Goal: Task Accomplishment & Management: Use online tool/utility

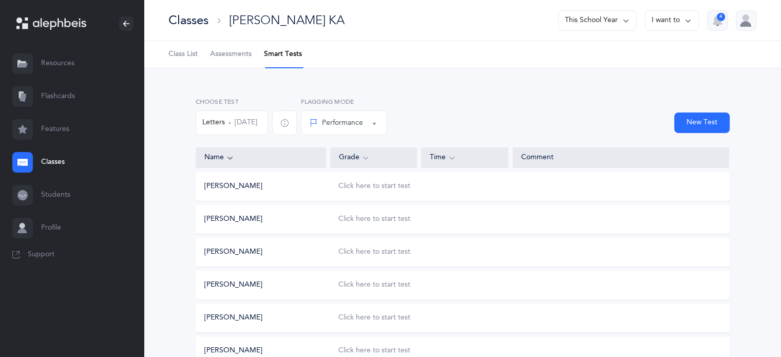
click at [51, 160] on link "Classes" at bounding box center [72, 162] width 144 height 33
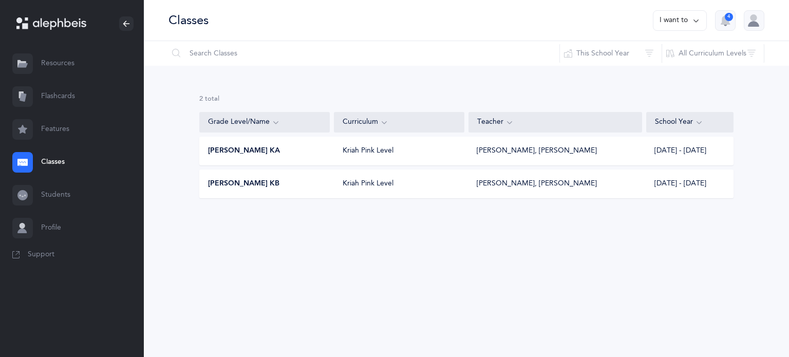
click at [242, 177] on div "Morah Nacy KB Kriah Pink Level Nacy Barak, Etti Greenberg 2025 - 2026" at bounding box center [466, 183] width 534 height 29
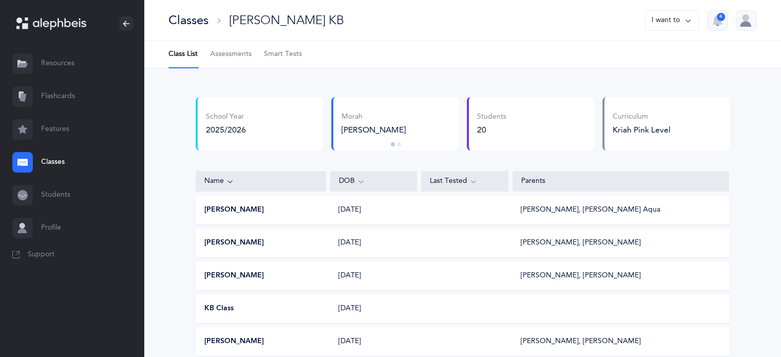
click at [300, 54] on span "Smart Tests" at bounding box center [283, 54] width 38 height 10
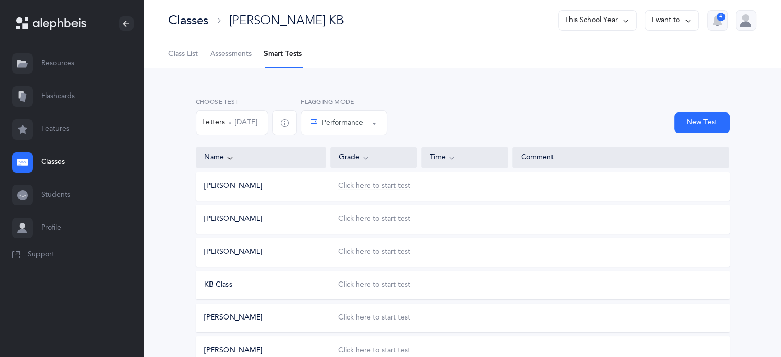
click at [372, 184] on div "Click here to start test" at bounding box center [374, 186] width 72 height 10
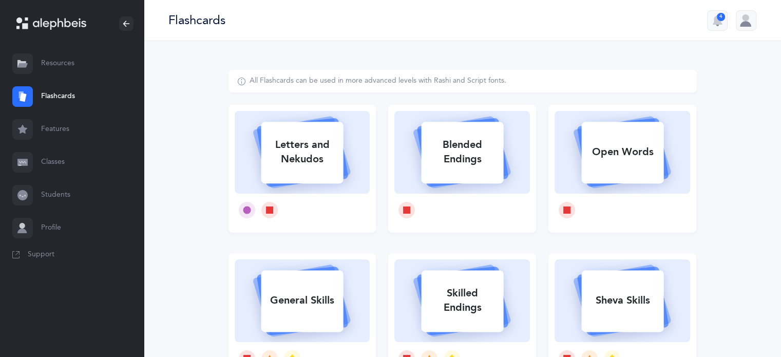
click at [312, 153] on div "Letters and Nekudos" at bounding box center [302, 151] width 82 height 41
select select
select select "single"
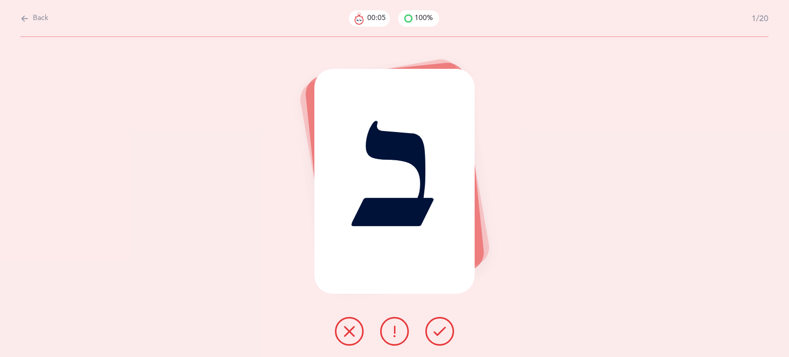
click at [442, 320] on button at bounding box center [439, 331] width 29 height 29
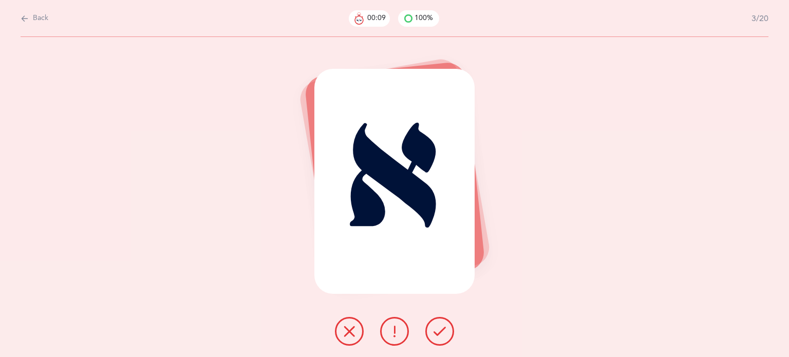
click at [442, 320] on button at bounding box center [439, 331] width 29 height 29
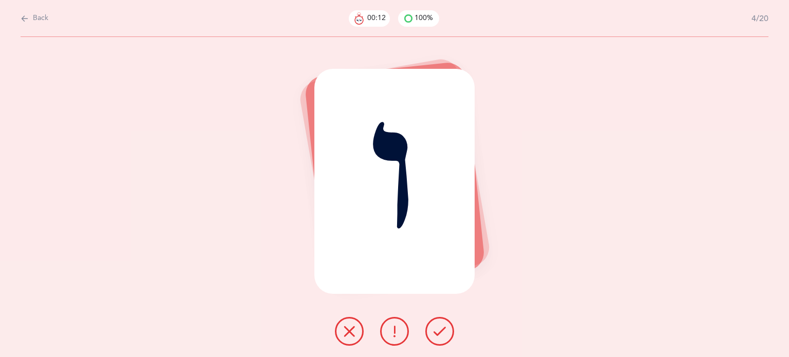
click at [343, 336] on button at bounding box center [349, 331] width 29 height 29
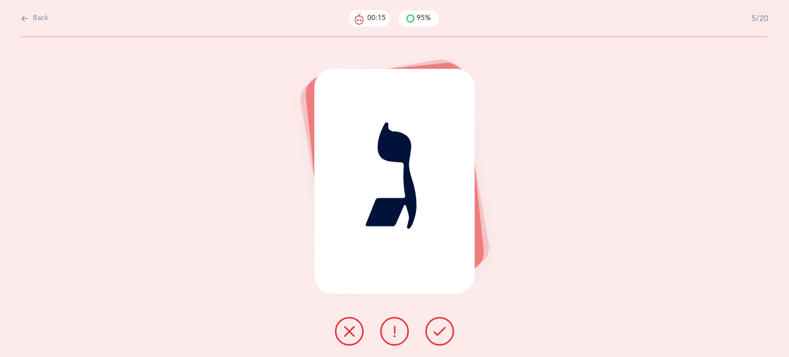
click at [440, 337] on icon at bounding box center [439, 331] width 12 height 12
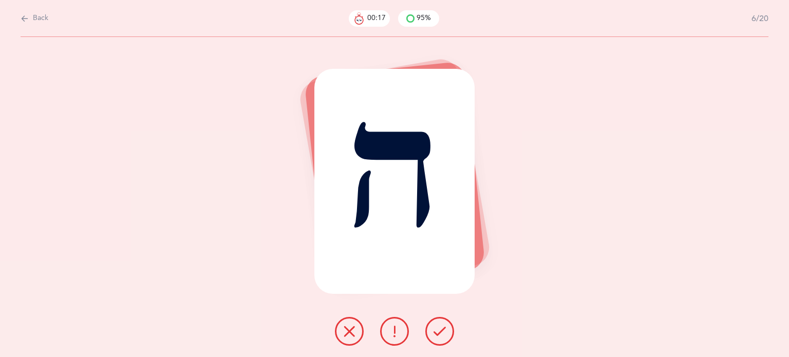
click at [445, 329] on icon at bounding box center [439, 331] width 12 height 12
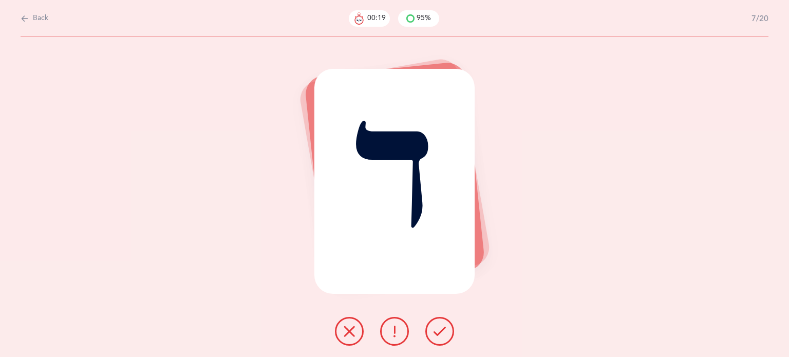
click at [444, 326] on icon at bounding box center [439, 331] width 12 height 12
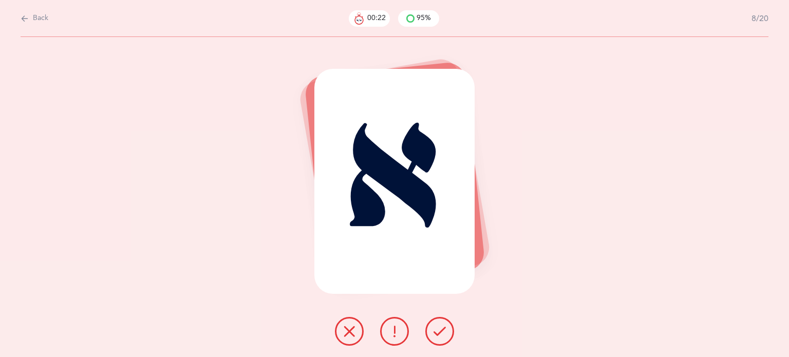
click at [454, 332] on div at bounding box center [395, 331] width 136 height 29
click at [440, 330] on icon at bounding box center [439, 331] width 12 height 12
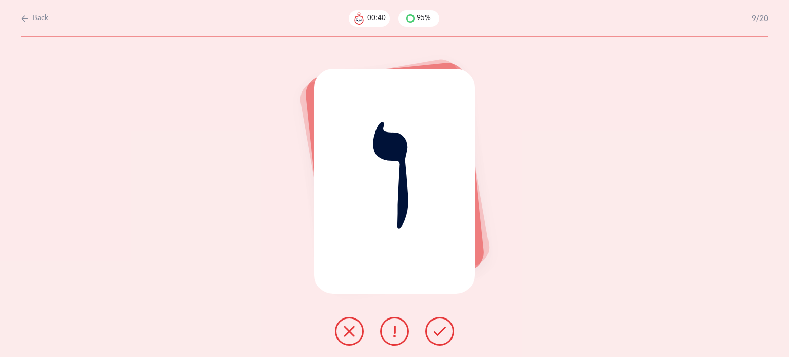
click at [345, 329] on icon at bounding box center [349, 331] width 12 height 12
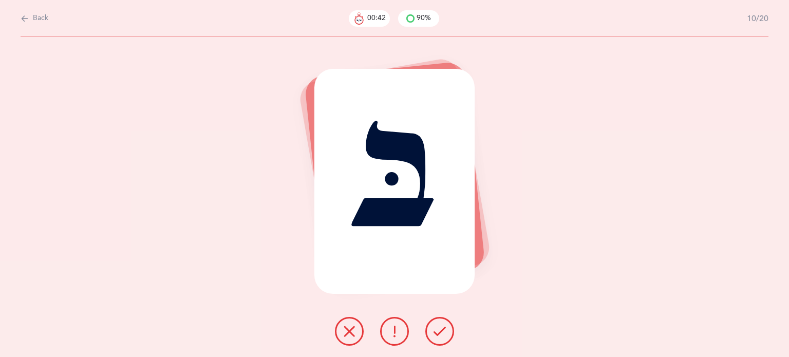
click at [443, 324] on button at bounding box center [439, 331] width 29 height 29
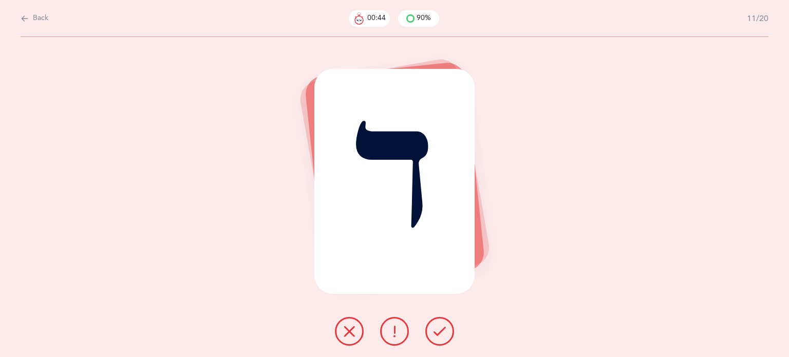
click at [439, 327] on icon at bounding box center [439, 331] width 12 height 12
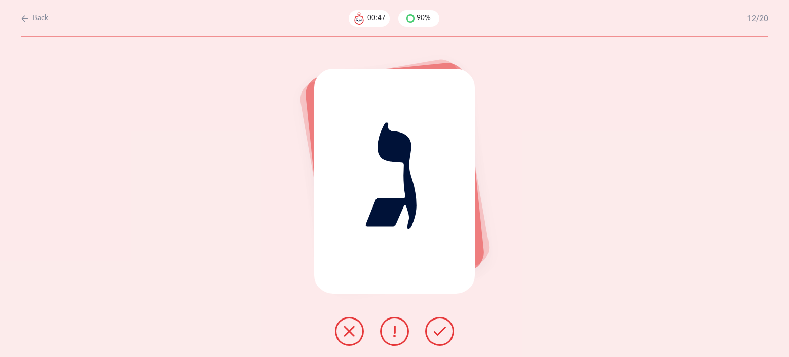
click at [439, 327] on icon at bounding box center [439, 331] width 12 height 12
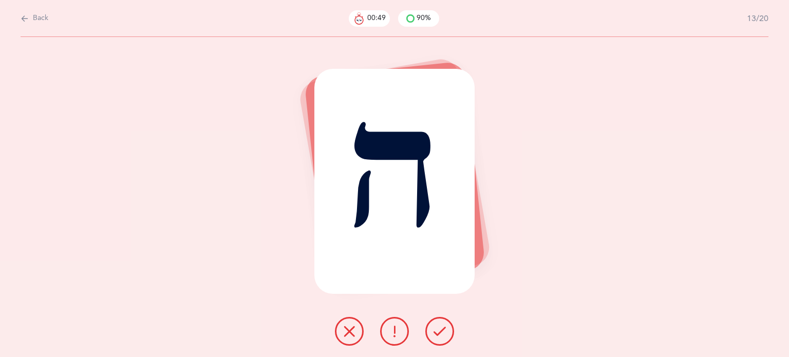
click at [439, 327] on icon at bounding box center [439, 331] width 12 height 12
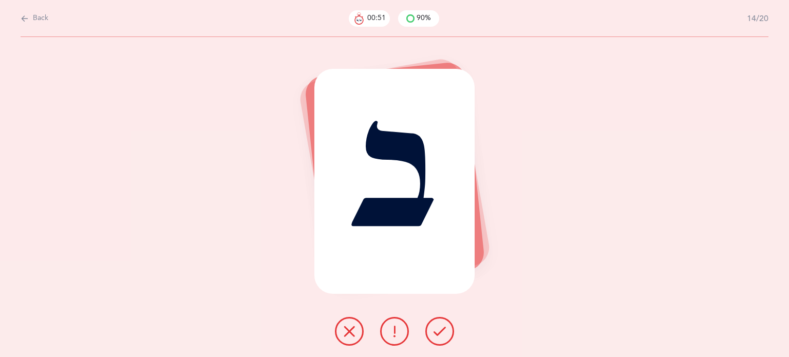
click at [439, 327] on icon at bounding box center [439, 331] width 12 height 12
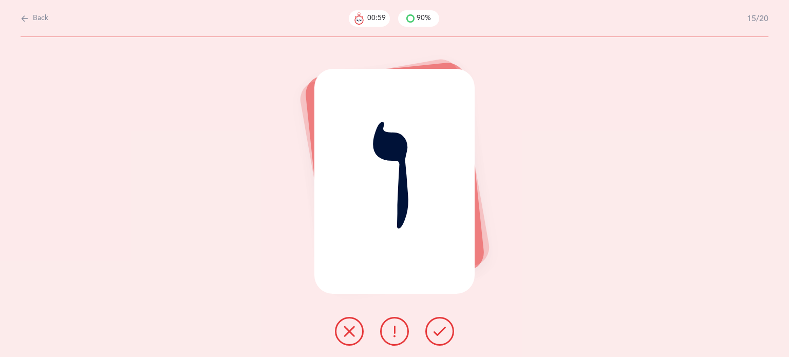
click at [345, 329] on icon at bounding box center [349, 331] width 12 height 12
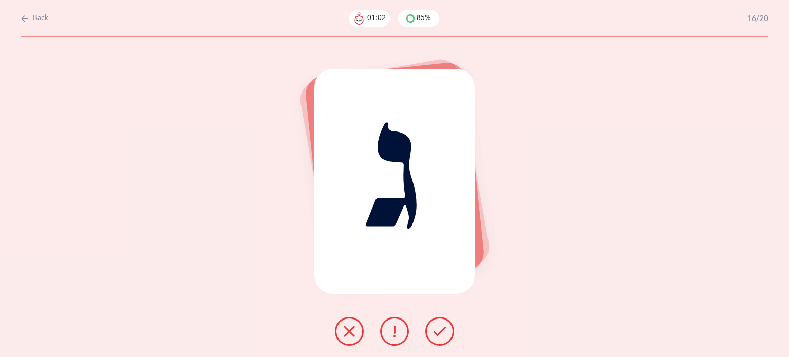
click at [446, 326] on button at bounding box center [439, 331] width 29 height 29
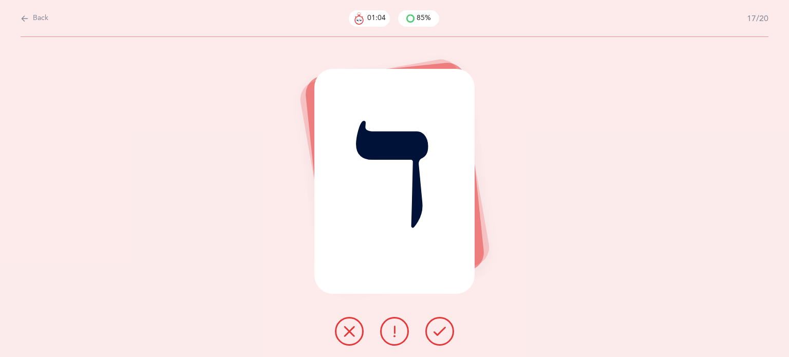
click at [446, 326] on button at bounding box center [439, 331] width 29 height 29
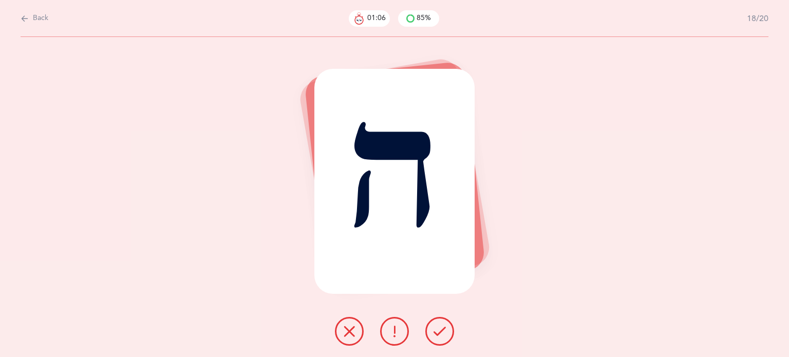
click at [446, 326] on button at bounding box center [439, 331] width 29 height 29
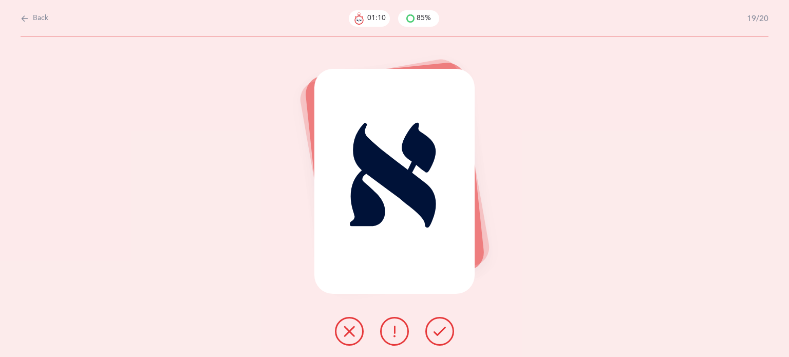
click at [446, 326] on button at bounding box center [439, 331] width 29 height 29
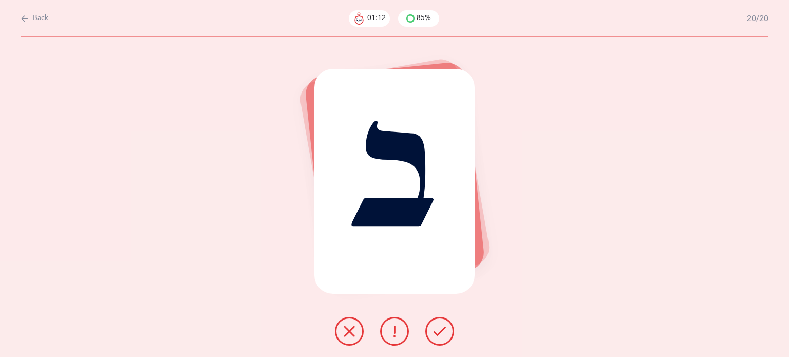
click at [446, 326] on button at bounding box center [439, 331] width 29 height 29
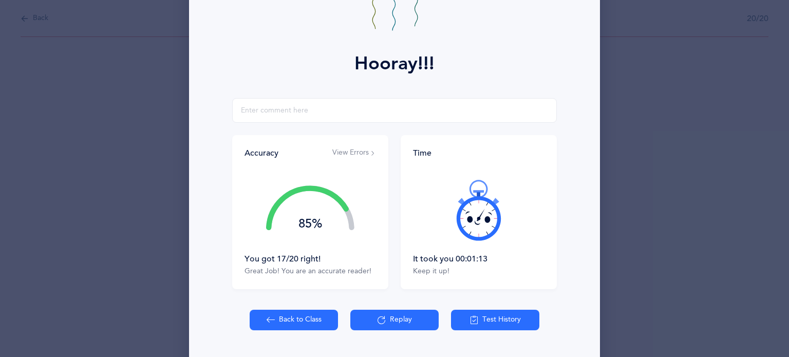
scroll to position [131, 0]
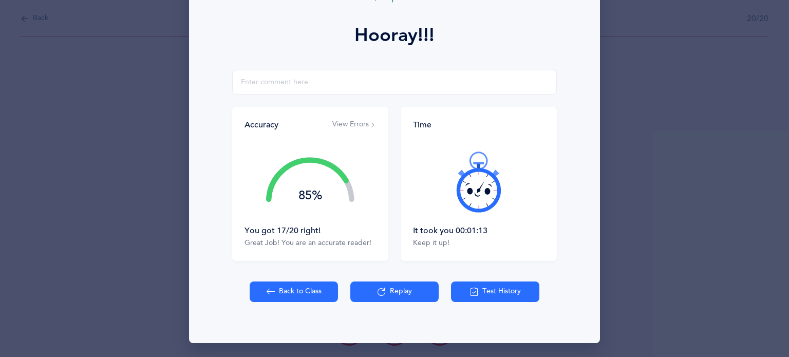
click at [294, 293] on button "Back to Class" at bounding box center [294, 291] width 88 height 21
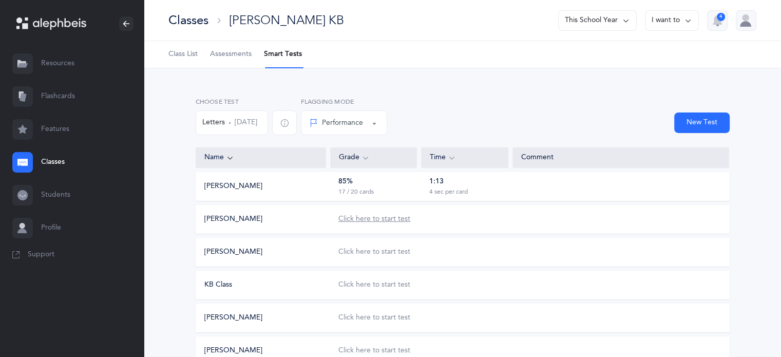
click at [364, 220] on div "Click here to start test" at bounding box center [374, 219] width 72 height 10
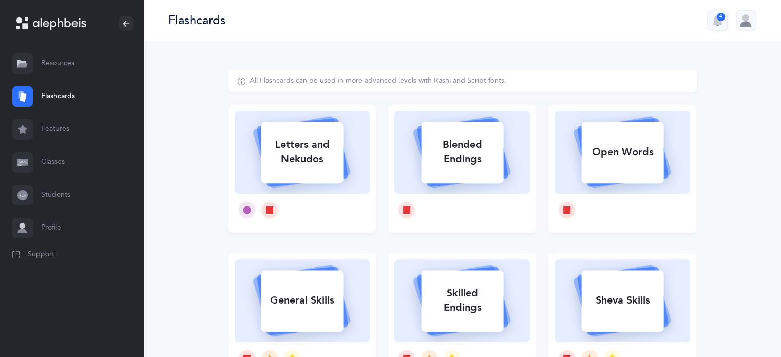
click at [290, 135] on div "Letters and Nekudos" at bounding box center [302, 151] width 82 height 41
select select
select select "single"
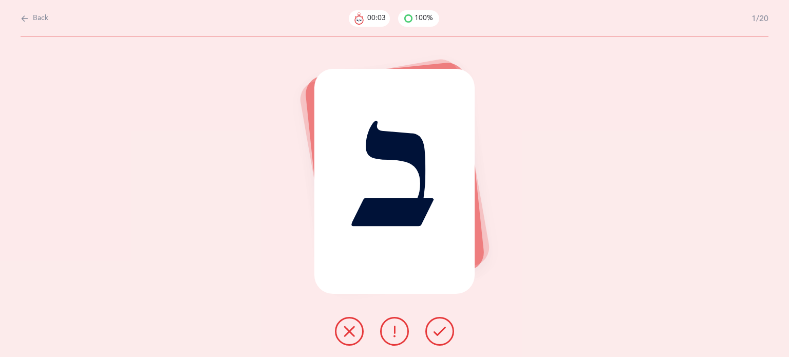
click at [437, 332] on icon at bounding box center [439, 331] width 12 height 12
click at [386, 333] on button at bounding box center [394, 331] width 29 height 29
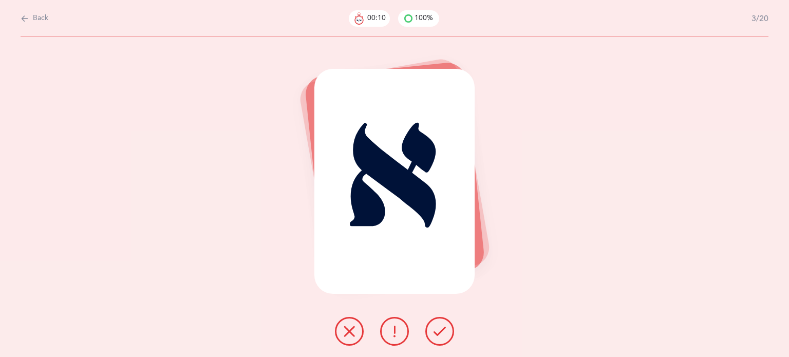
click at [438, 327] on icon at bounding box center [439, 331] width 12 height 12
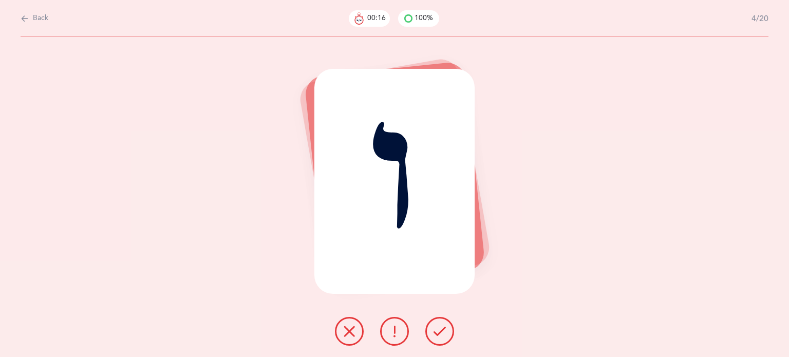
click at [339, 332] on button at bounding box center [349, 331] width 29 height 29
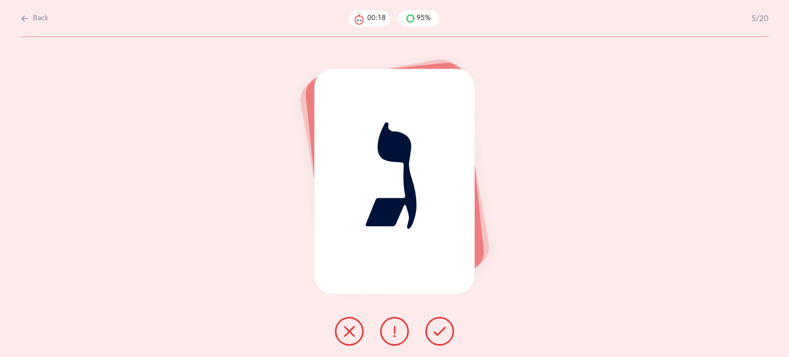
click at [440, 330] on icon at bounding box center [439, 331] width 12 height 12
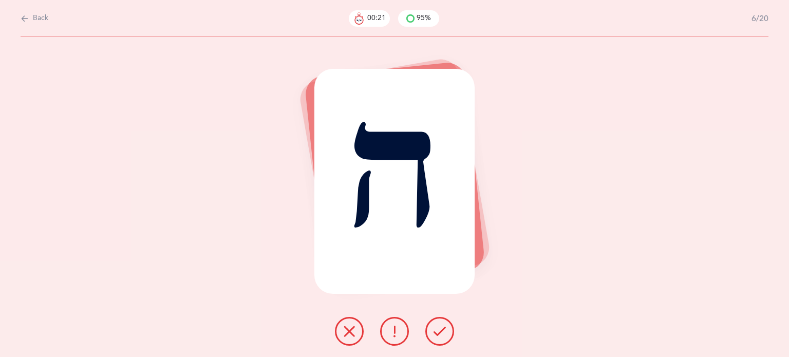
click at [445, 325] on icon at bounding box center [439, 331] width 12 height 12
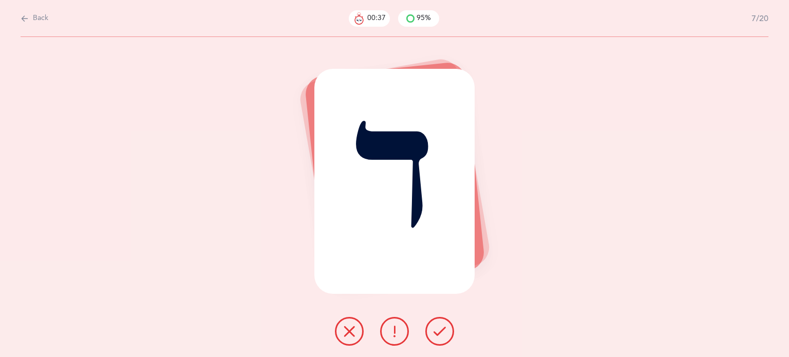
click at [396, 329] on icon at bounding box center [394, 331] width 12 height 12
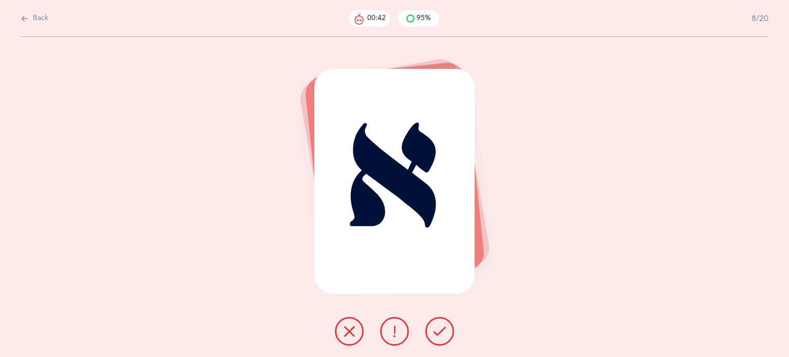
click at [440, 324] on button at bounding box center [439, 331] width 29 height 29
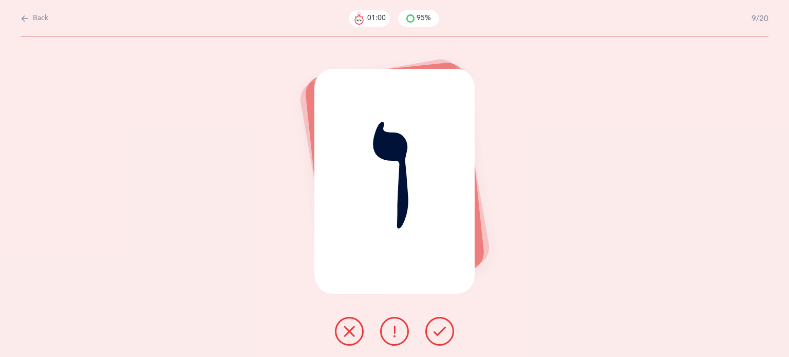
click at [341, 335] on button at bounding box center [349, 331] width 29 height 29
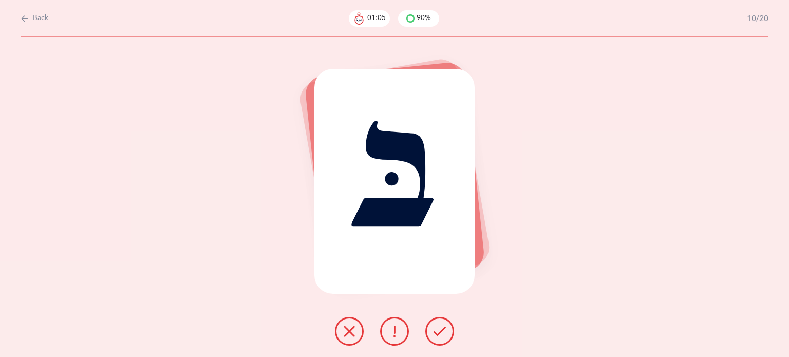
click at [445, 336] on icon at bounding box center [439, 331] width 12 height 12
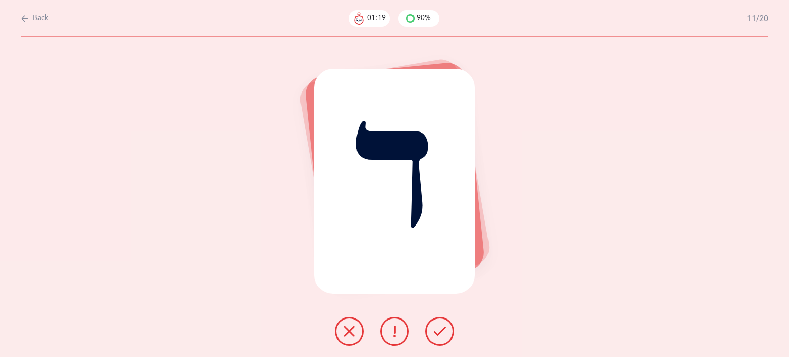
click at [343, 328] on button at bounding box center [349, 331] width 29 height 29
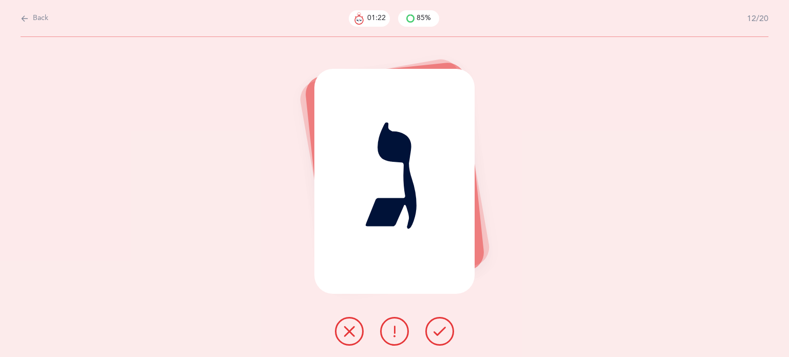
click at [437, 332] on icon at bounding box center [439, 331] width 12 height 12
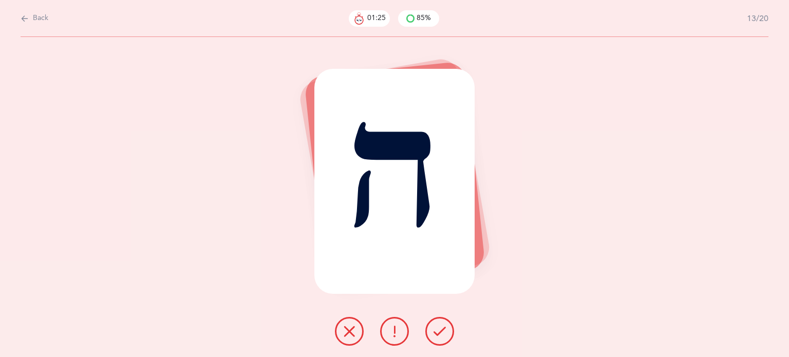
click at [436, 328] on icon at bounding box center [439, 331] width 12 height 12
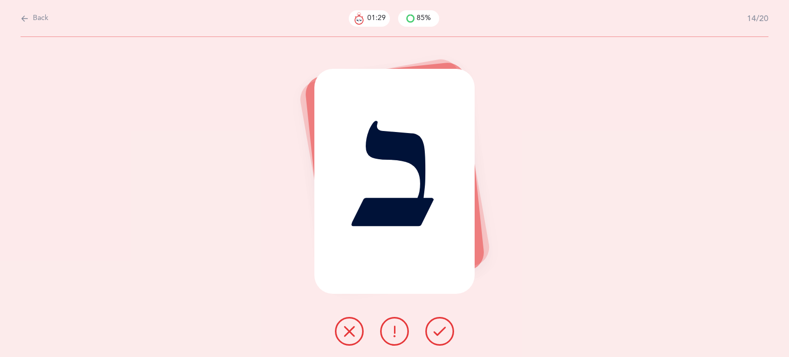
click at [437, 334] on icon at bounding box center [439, 331] width 12 height 12
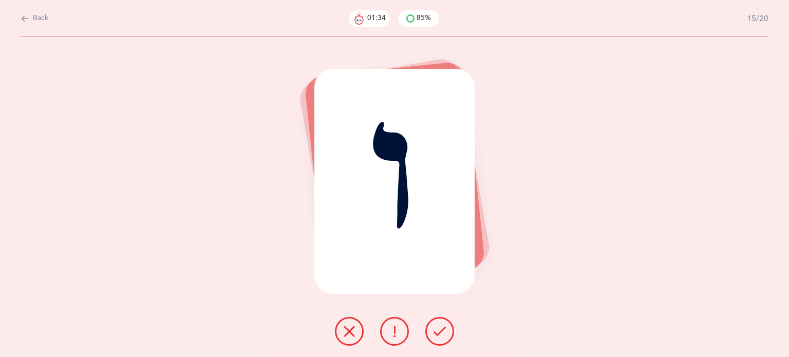
click at [351, 338] on button at bounding box center [349, 331] width 29 height 29
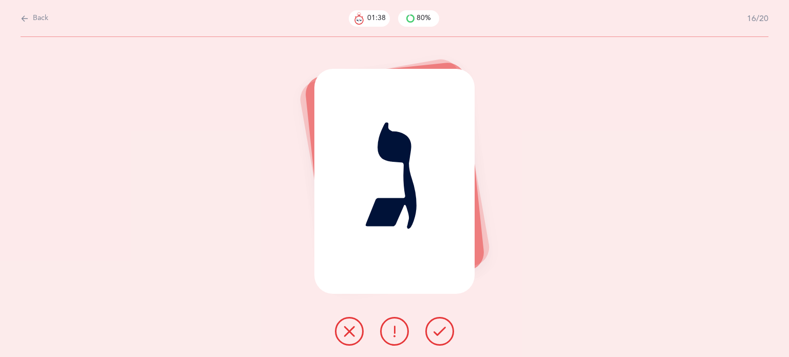
click at [445, 330] on icon at bounding box center [439, 331] width 12 height 12
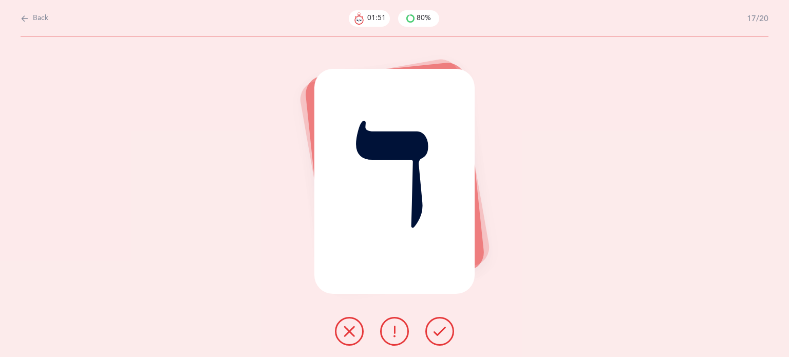
click at [346, 334] on icon at bounding box center [349, 331] width 12 height 12
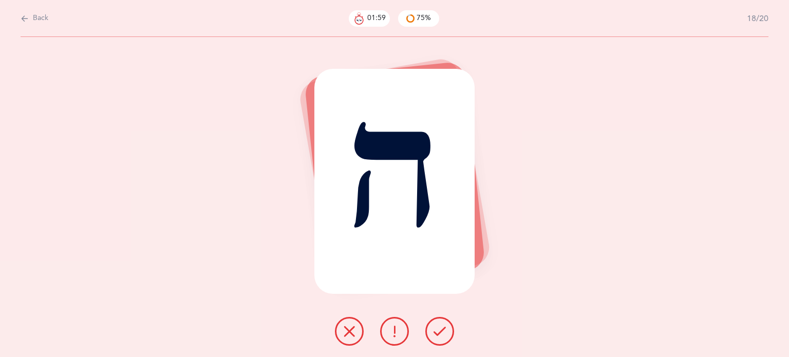
click at [434, 329] on icon at bounding box center [439, 331] width 12 height 12
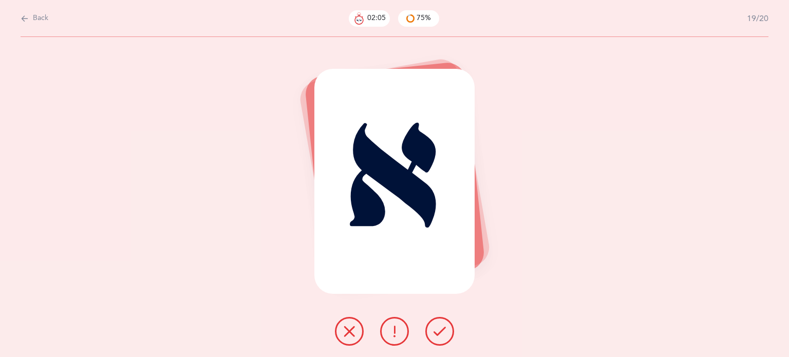
click at [440, 325] on icon at bounding box center [439, 331] width 12 height 12
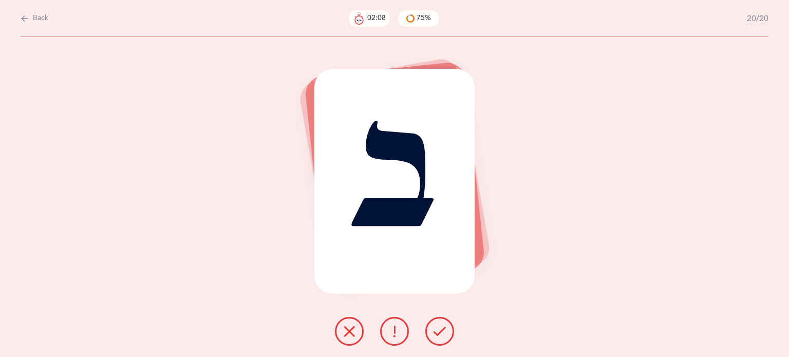
click at [448, 324] on button at bounding box center [439, 331] width 29 height 29
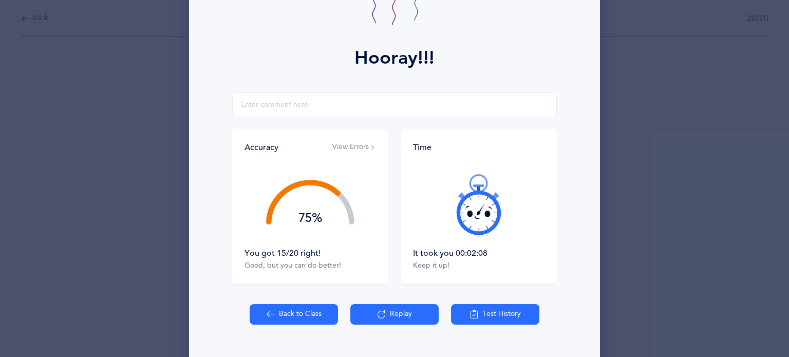
scroll to position [131, 0]
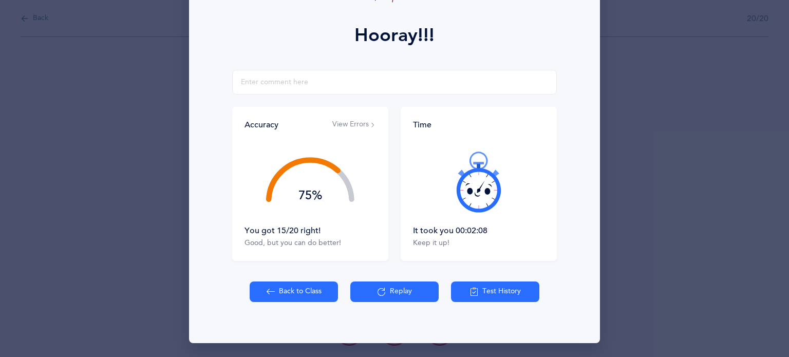
click at [307, 284] on button "Back to Class" at bounding box center [294, 291] width 88 height 21
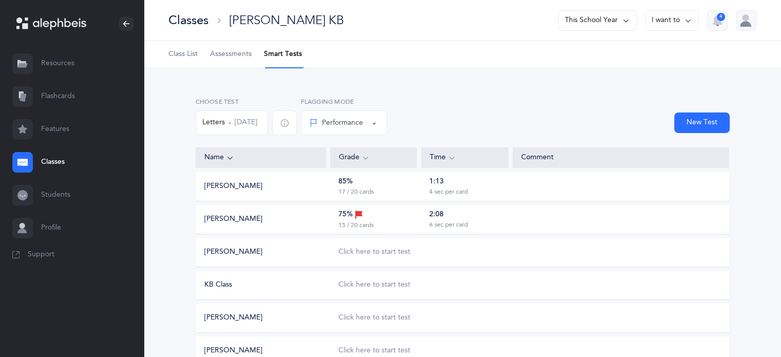
click at [218, 253] on button "[PERSON_NAME]" at bounding box center [233, 252] width 58 height 10
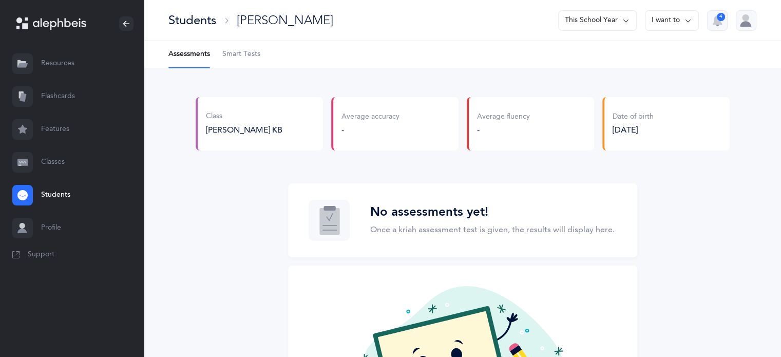
click at [237, 48] on Tests-tab "Smart Tests" at bounding box center [241, 54] width 38 height 27
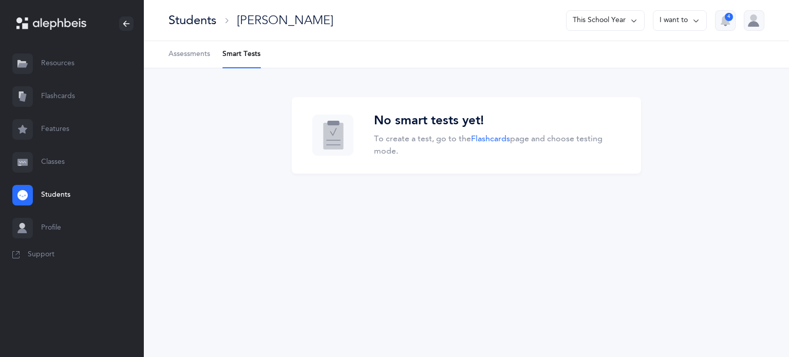
click at [44, 163] on link "Classes" at bounding box center [72, 162] width 144 height 33
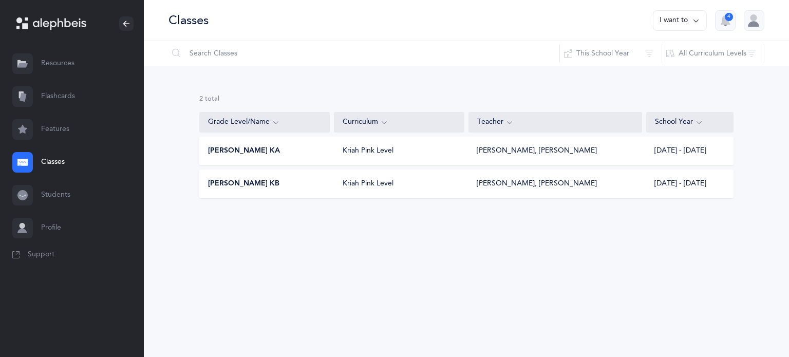
click at [247, 181] on span "Morah Nacy KB" at bounding box center [243, 184] width 71 height 10
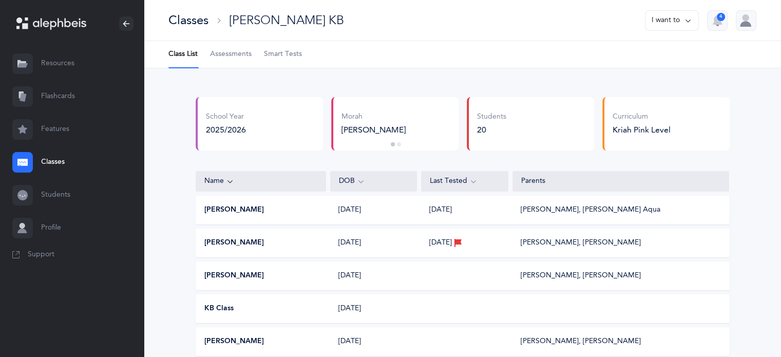
click at [286, 53] on span "Smart Tests" at bounding box center [283, 54] width 38 height 10
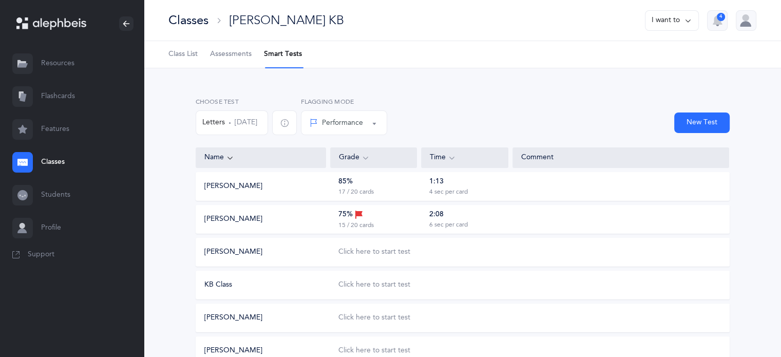
click at [232, 254] on button "Jake Bahar" at bounding box center [233, 252] width 58 height 10
click at [372, 250] on div "Click here to start test" at bounding box center [374, 252] width 72 height 10
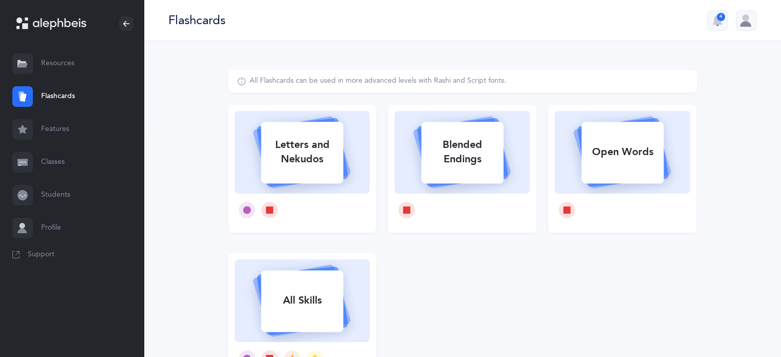
select select
select select "single"
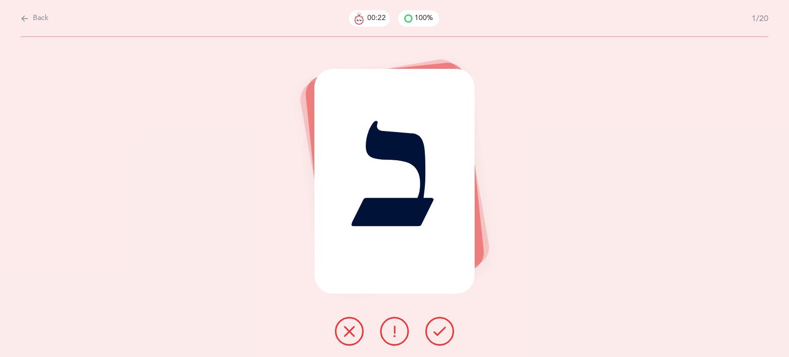
click at [351, 335] on icon at bounding box center [349, 331] width 12 height 12
click at [347, 335] on icon at bounding box center [349, 331] width 12 height 12
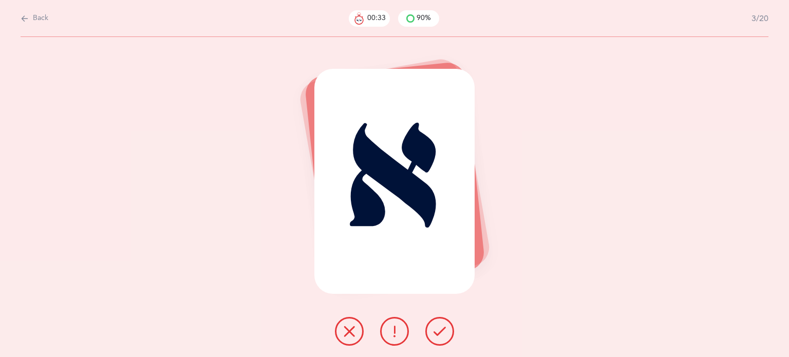
click at [440, 332] on icon at bounding box center [439, 331] width 12 height 12
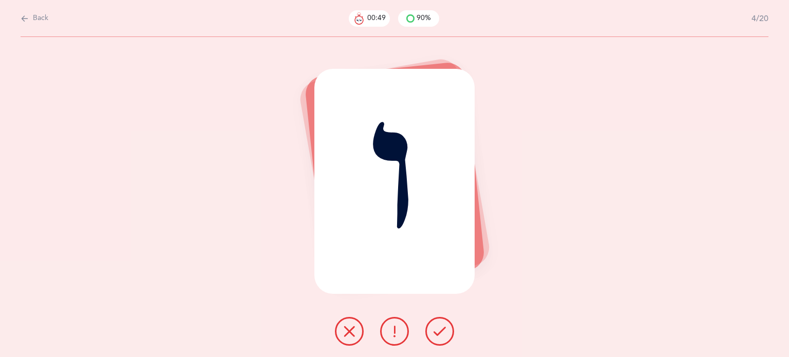
click at [347, 334] on icon at bounding box center [349, 331] width 12 height 12
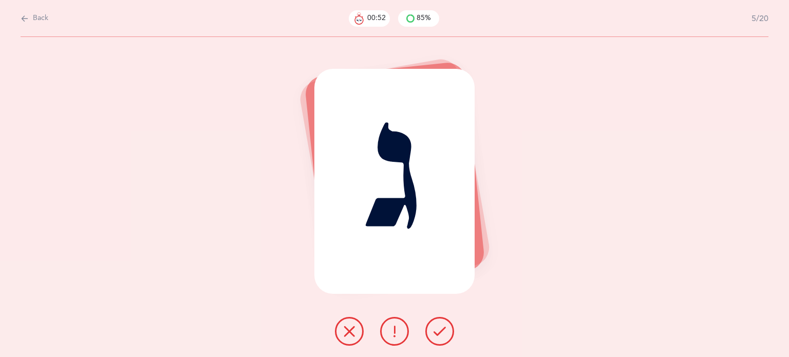
click at [444, 337] on button at bounding box center [439, 331] width 29 height 29
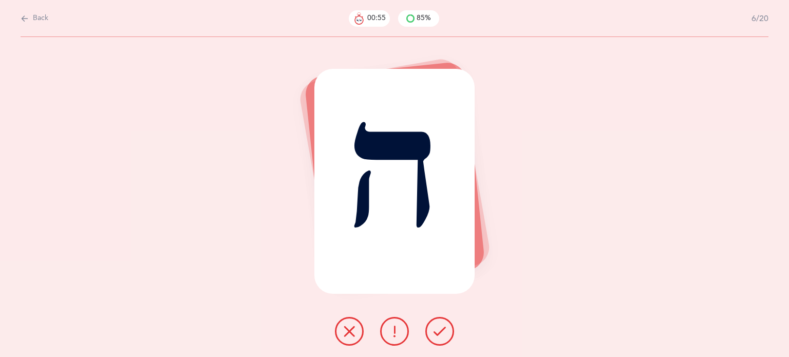
click at [341, 335] on button at bounding box center [349, 331] width 29 height 29
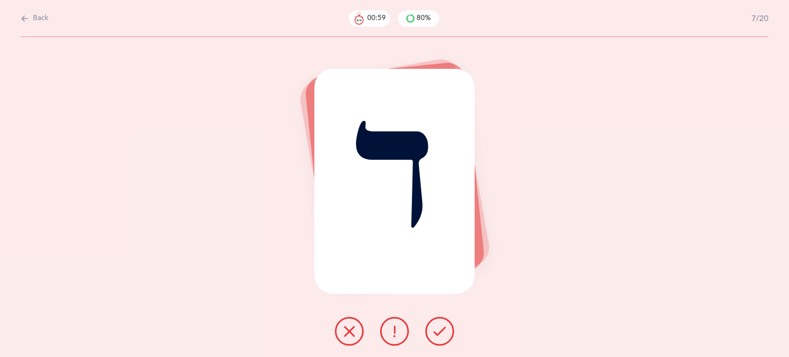
click at [438, 330] on icon at bounding box center [439, 331] width 12 height 12
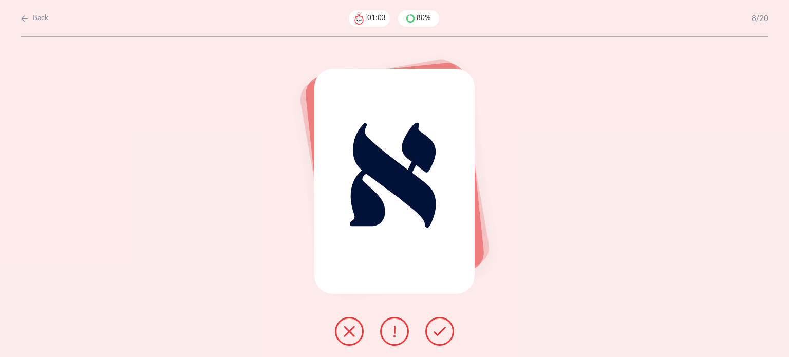
click at [438, 332] on icon at bounding box center [439, 331] width 12 height 12
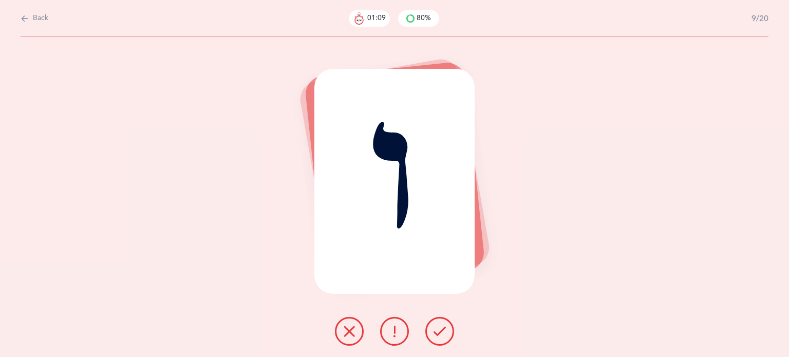
click at [353, 326] on icon at bounding box center [349, 331] width 12 height 12
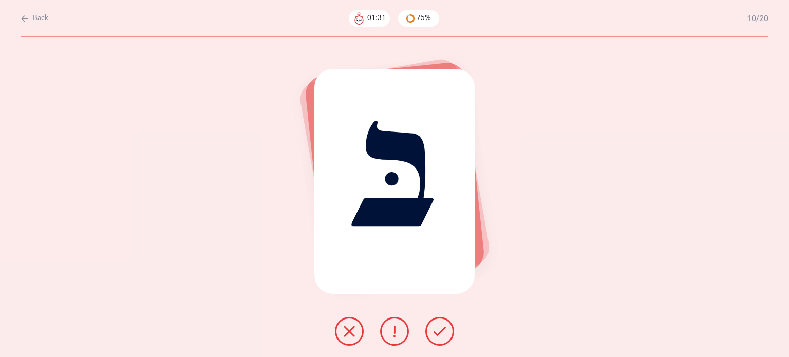
click at [346, 327] on icon at bounding box center [349, 331] width 12 height 12
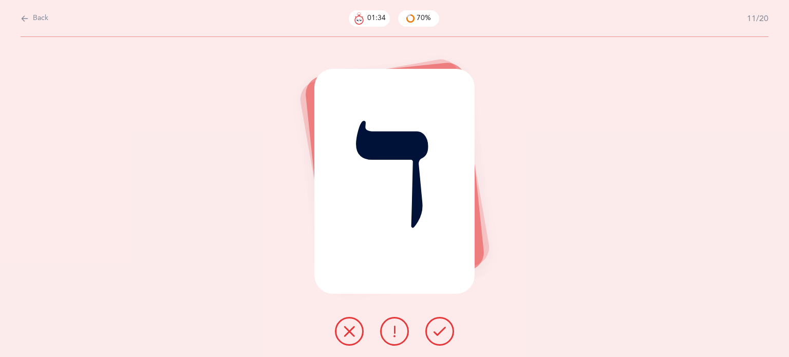
click at [444, 330] on icon at bounding box center [439, 331] width 12 height 12
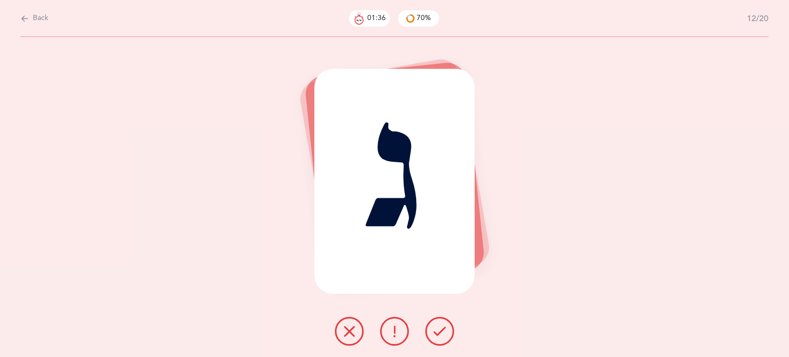
click at [448, 328] on button at bounding box center [439, 331] width 29 height 29
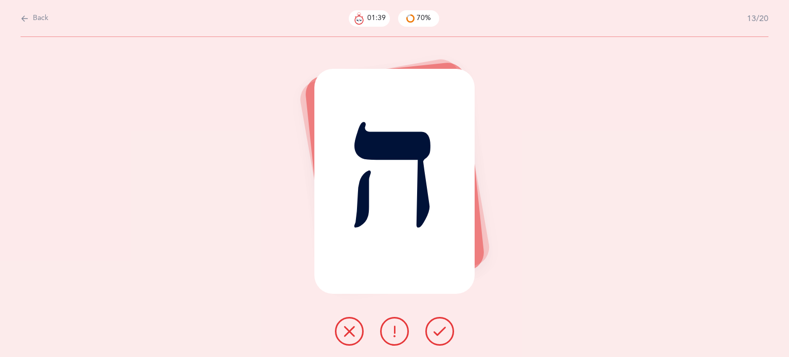
click at [439, 326] on icon at bounding box center [439, 331] width 12 height 12
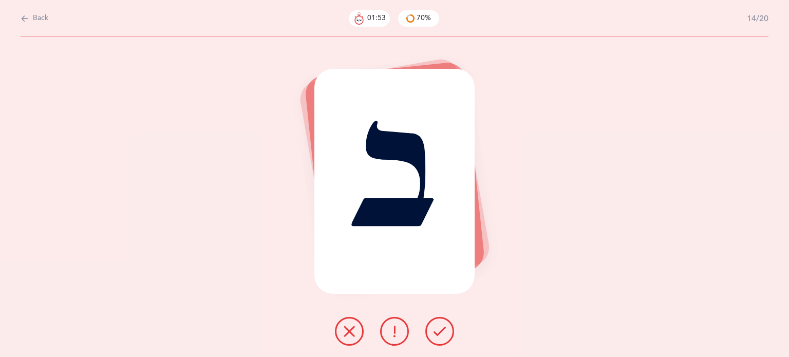
click at [357, 331] on button at bounding box center [349, 331] width 29 height 29
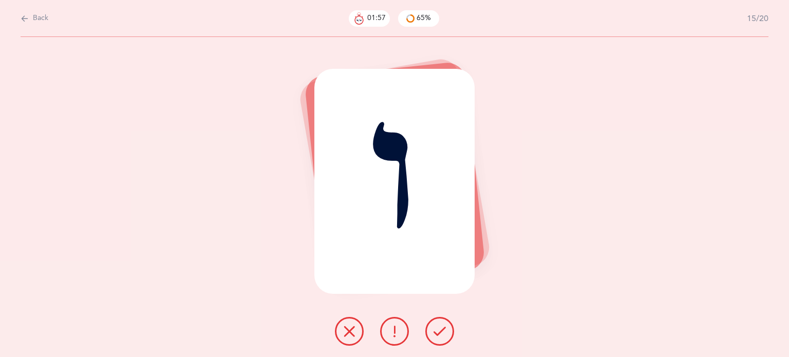
click at [348, 334] on icon at bounding box center [349, 331] width 12 height 12
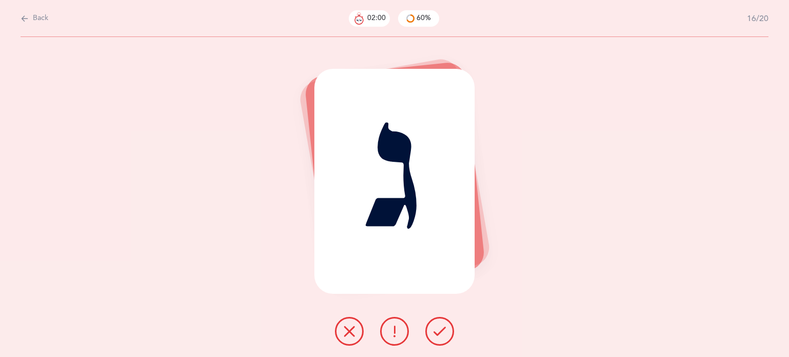
click at [429, 338] on button at bounding box center [439, 331] width 29 height 29
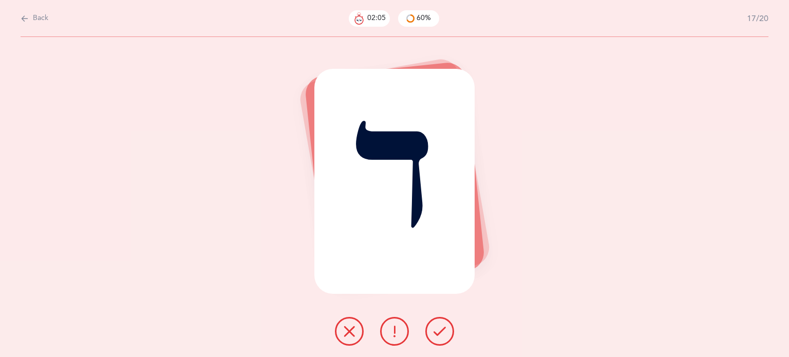
click at [426, 337] on div at bounding box center [395, 331] width 136 height 29
click at [440, 336] on icon at bounding box center [439, 331] width 12 height 12
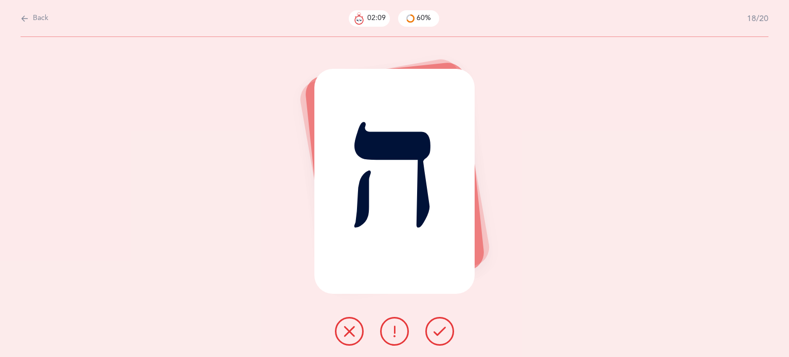
click at [443, 336] on icon at bounding box center [439, 331] width 12 height 12
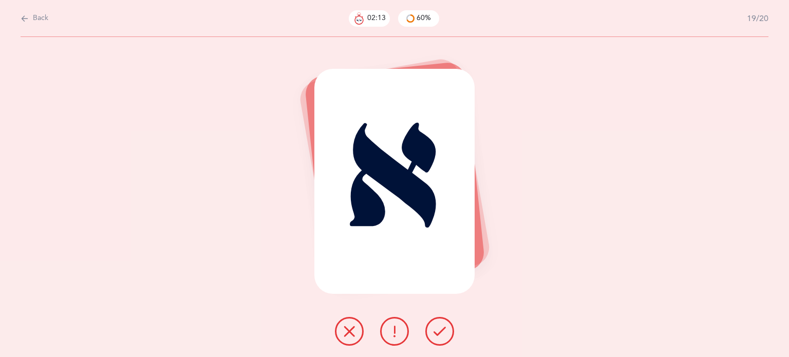
click at [440, 333] on icon at bounding box center [439, 331] width 12 height 12
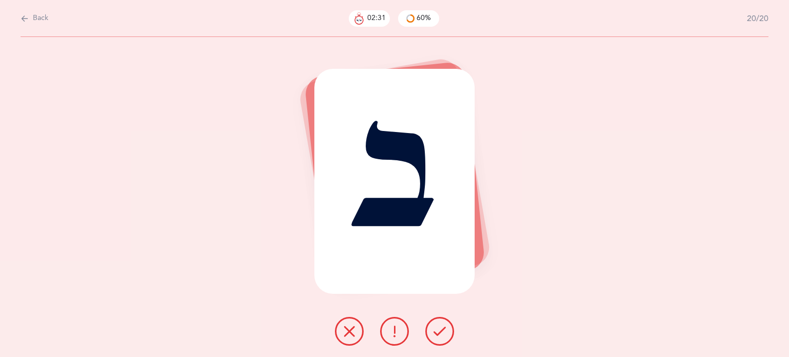
click at [345, 328] on icon at bounding box center [349, 331] width 12 height 12
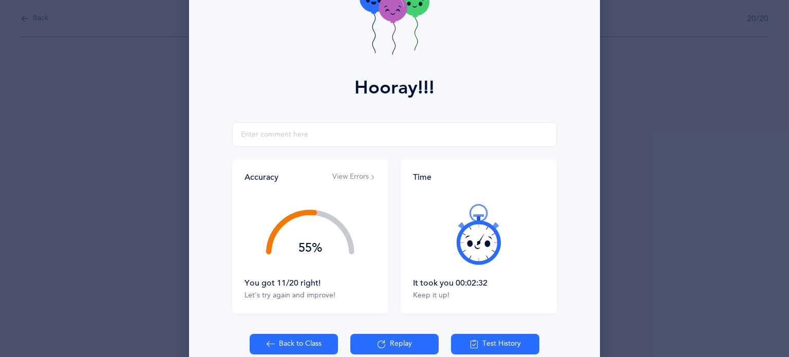
scroll to position [131, 0]
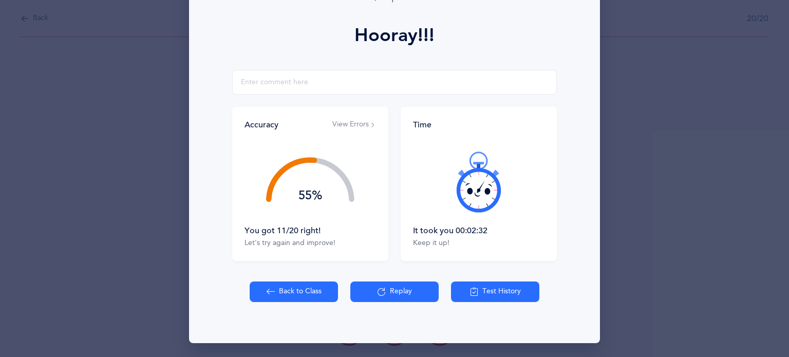
click at [271, 290] on button "Back to Class" at bounding box center [294, 291] width 88 height 21
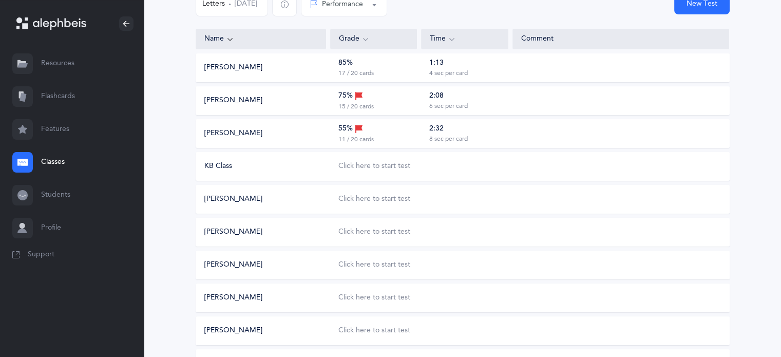
scroll to position [118, 0]
click at [369, 236] on div "Click here to start test" at bounding box center [374, 233] width 72 height 10
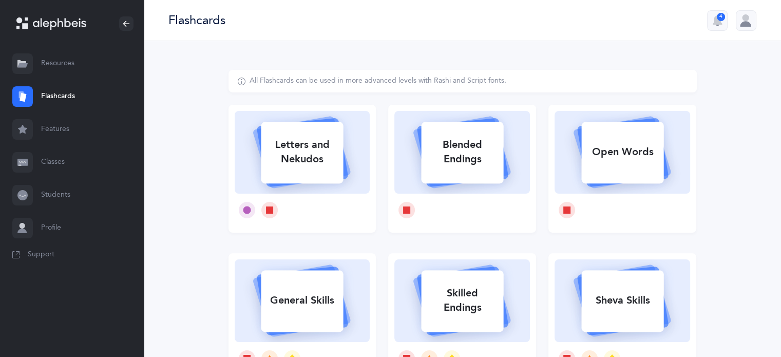
click at [295, 155] on div "Letters and Nekudos" at bounding box center [302, 151] width 82 height 41
select select
select select "single"
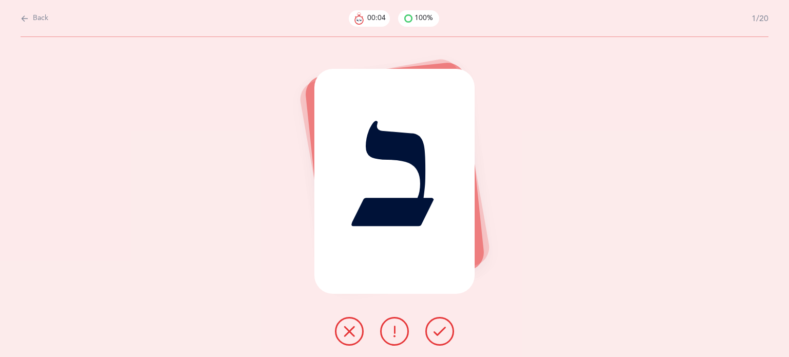
click at [433, 332] on button at bounding box center [439, 331] width 29 height 29
click at [447, 339] on button at bounding box center [439, 331] width 29 height 29
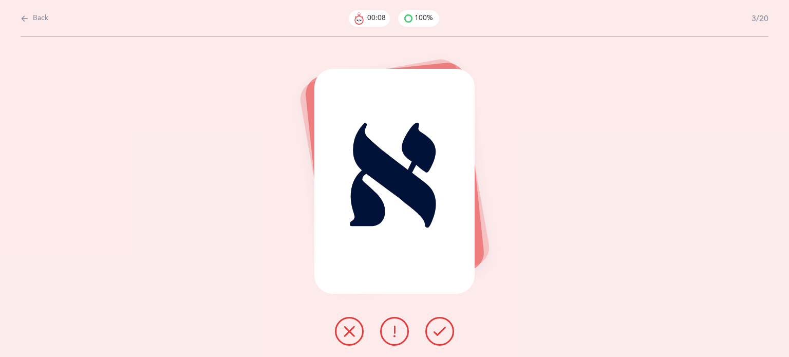
click at [448, 326] on button at bounding box center [439, 331] width 29 height 29
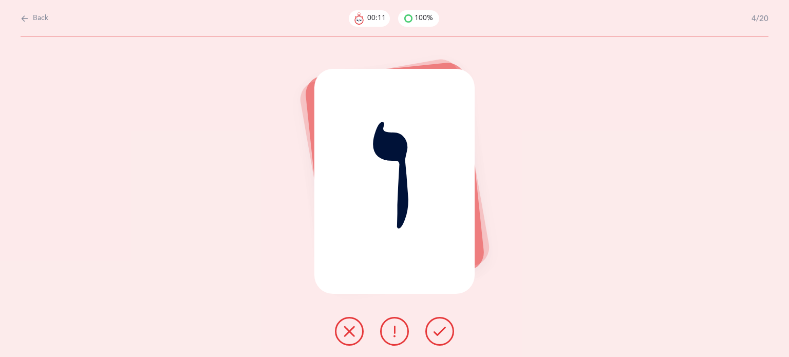
click at [345, 330] on icon at bounding box center [349, 331] width 12 height 12
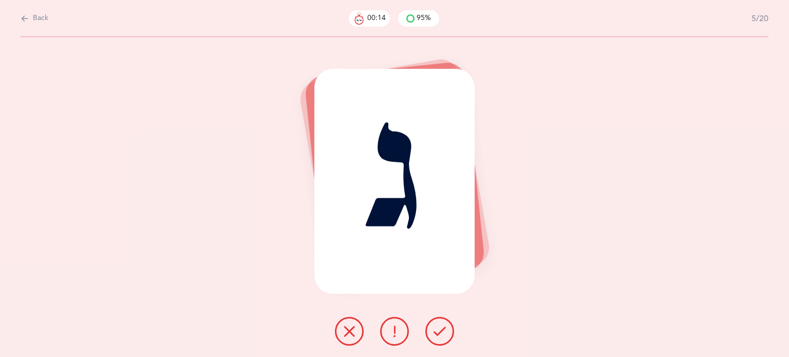
click at [443, 328] on icon at bounding box center [439, 331] width 12 height 12
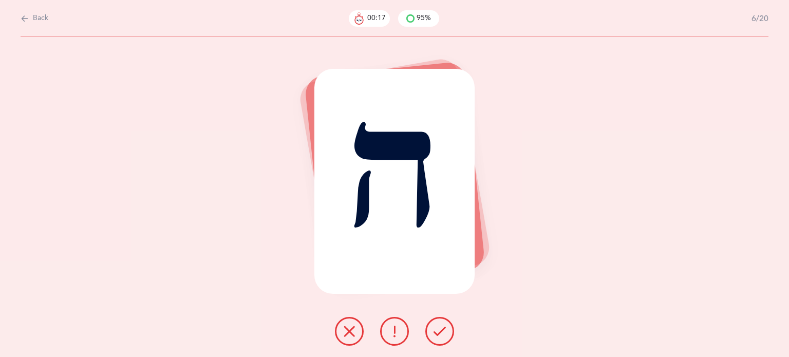
click at [437, 336] on icon at bounding box center [439, 331] width 12 height 12
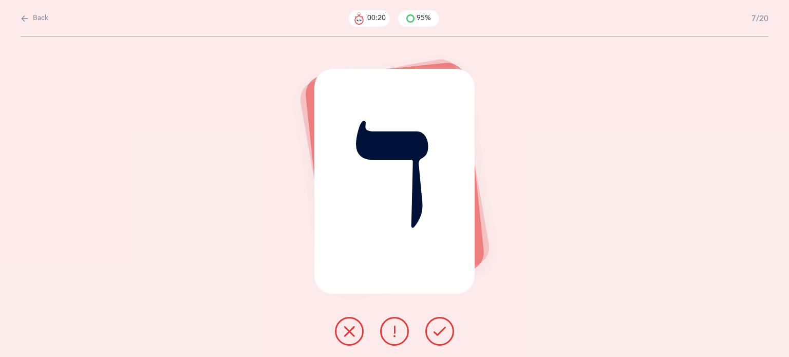
click at [435, 335] on icon at bounding box center [439, 331] width 12 height 12
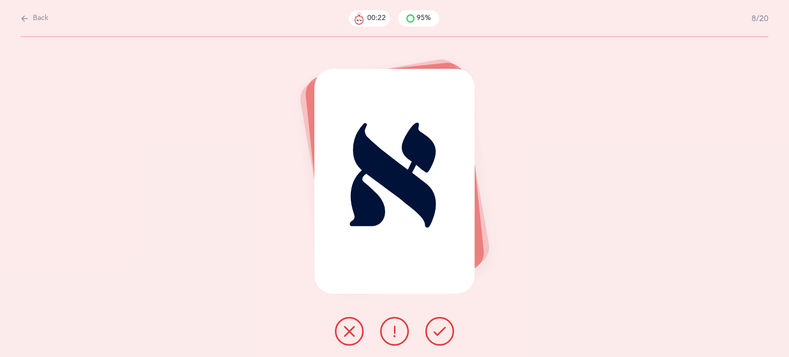
click at [443, 334] on icon at bounding box center [439, 331] width 12 height 12
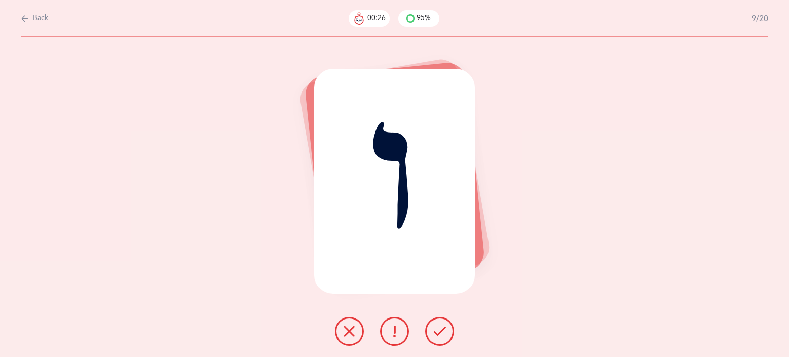
click at [339, 330] on button at bounding box center [349, 331] width 29 height 29
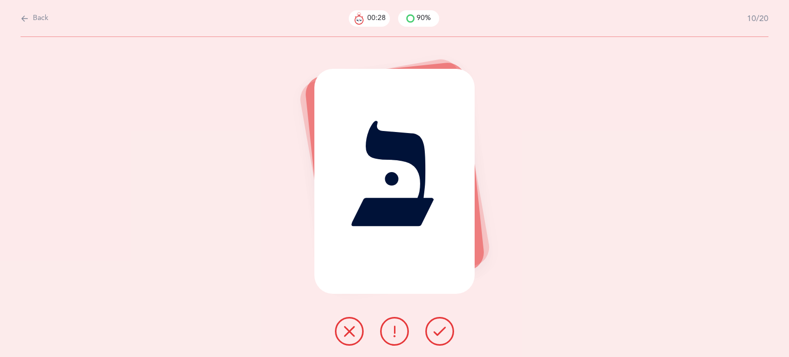
click at [435, 330] on icon at bounding box center [439, 331] width 12 height 12
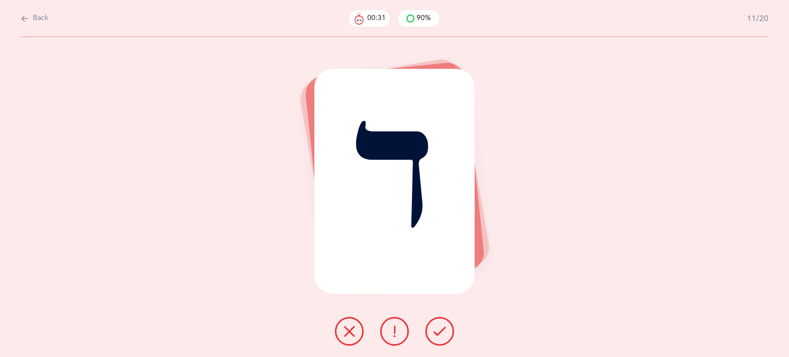
click at [446, 334] on button at bounding box center [439, 331] width 29 height 29
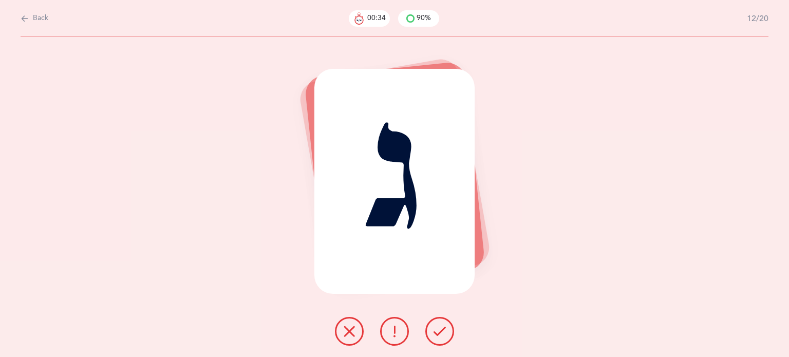
click at [449, 334] on button at bounding box center [439, 331] width 29 height 29
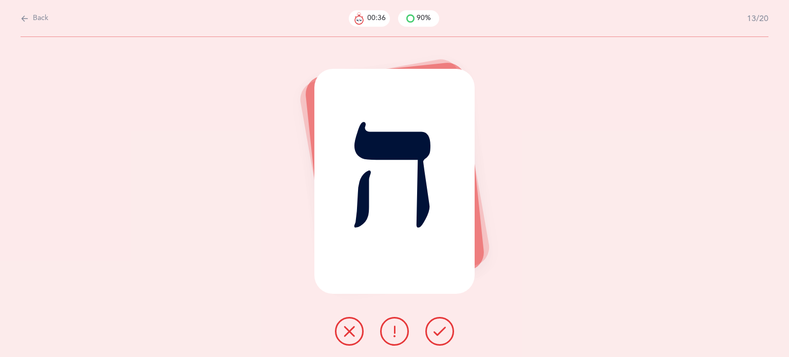
click at [438, 332] on icon at bounding box center [439, 331] width 12 height 12
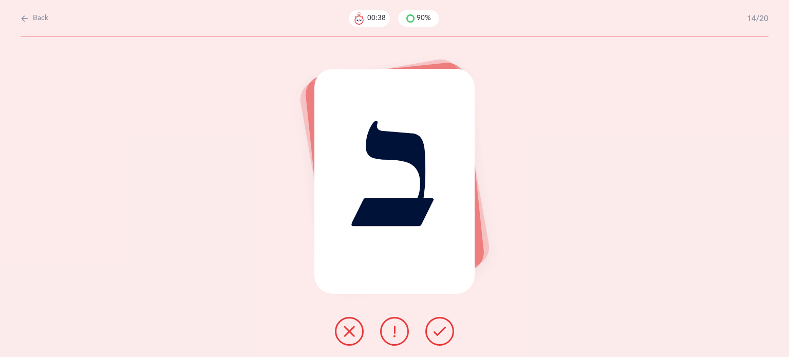
click at [438, 332] on icon at bounding box center [439, 331] width 12 height 12
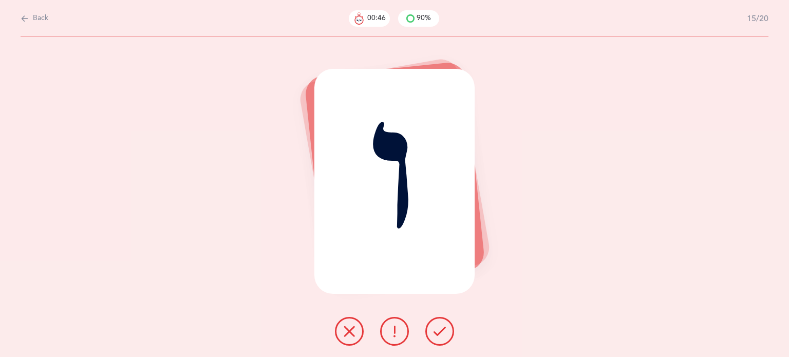
click at [349, 343] on button at bounding box center [349, 331] width 29 height 29
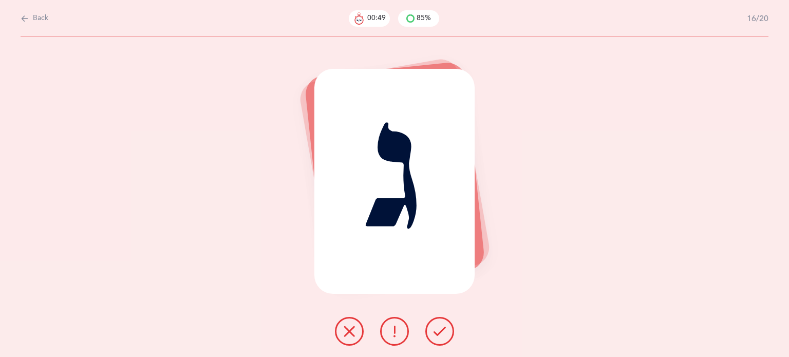
click at [443, 328] on icon at bounding box center [439, 331] width 12 height 12
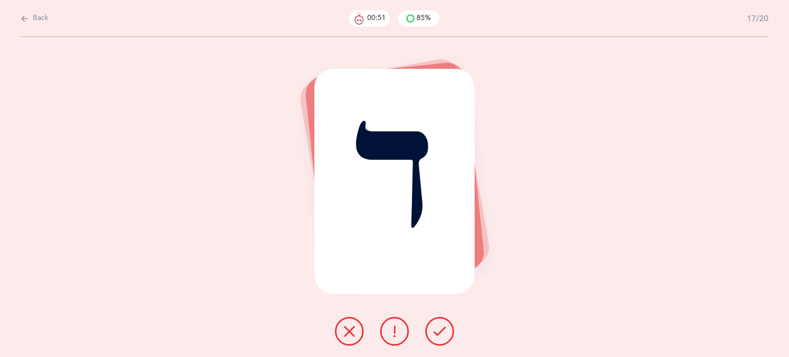
click at [448, 334] on button at bounding box center [439, 331] width 29 height 29
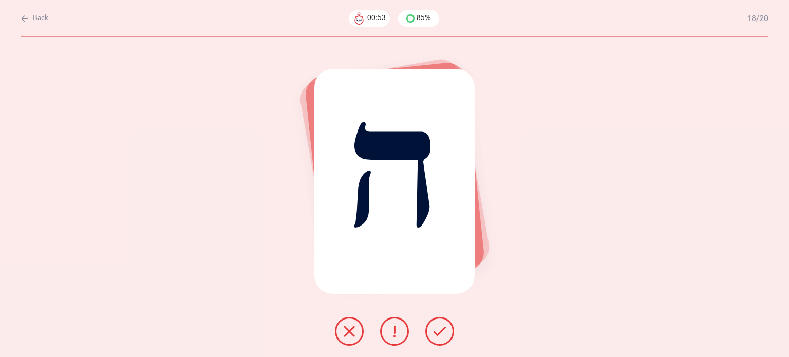
click at [449, 334] on button at bounding box center [439, 331] width 29 height 29
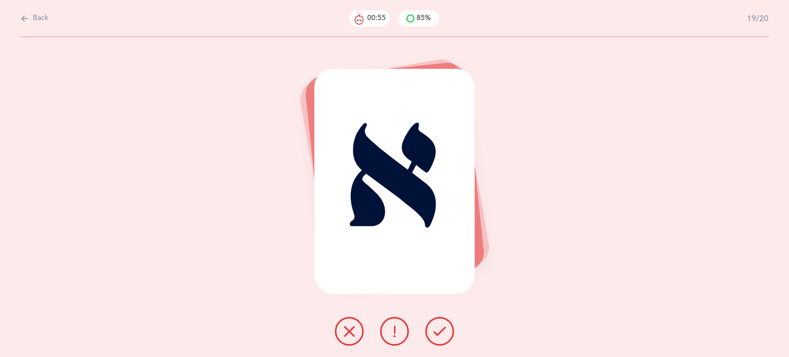
click at [447, 330] on button at bounding box center [439, 331] width 29 height 29
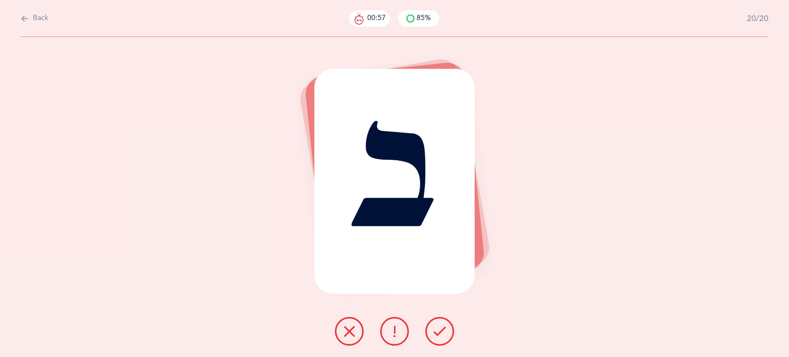
click at [435, 328] on icon at bounding box center [439, 331] width 12 height 12
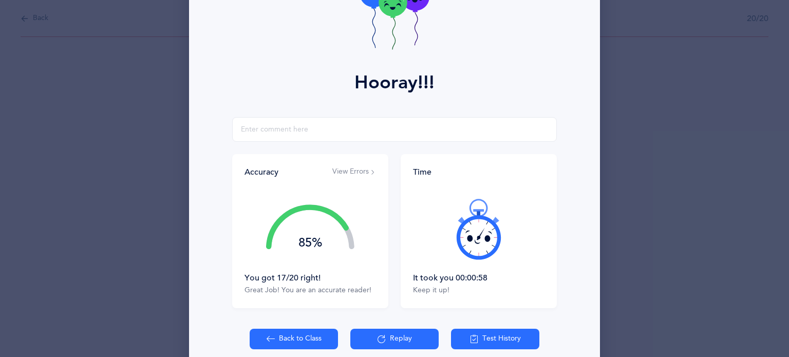
scroll to position [131, 0]
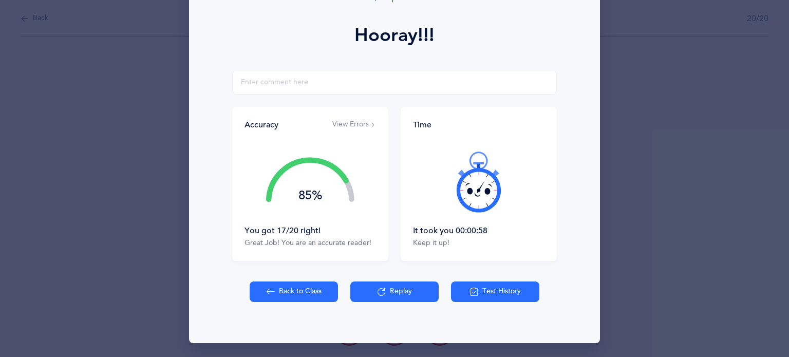
click at [296, 291] on button "Back to Class" at bounding box center [294, 291] width 88 height 21
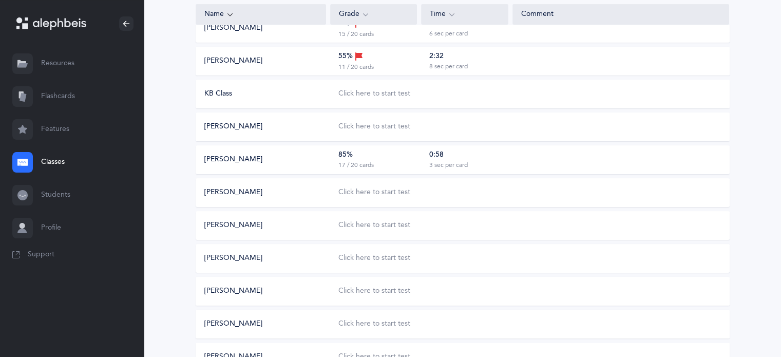
scroll to position [192, 0]
click at [369, 190] on div "Click here to start test" at bounding box center [374, 191] width 72 height 10
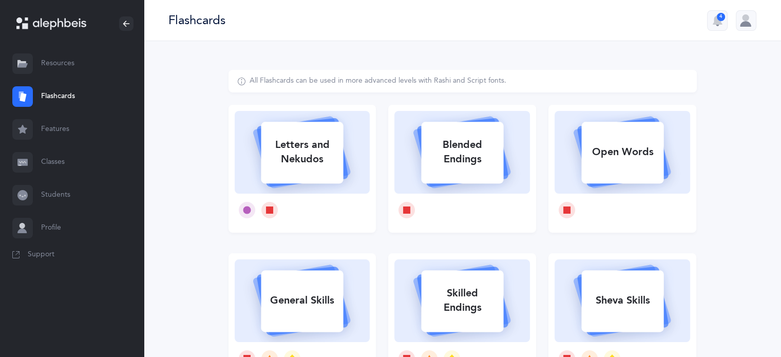
click at [323, 162] on div "Letters and Nekudos" at bounding box center [302, 151] width 82 height 41
select select
select select "single"
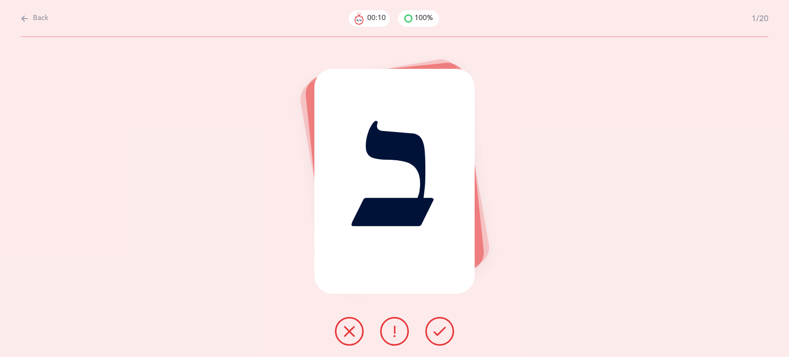
click at [437, 328] on icon at bounding box center [439, 331] width 12 height 12
click at [446, 330] on button at bounding box center [439, 331] width 29 height 29
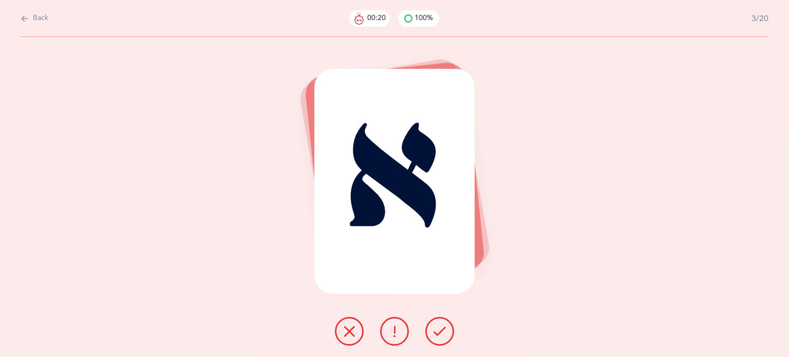
click at [445, 330] on icon at bounding box center [439, 331] width 12 height 12
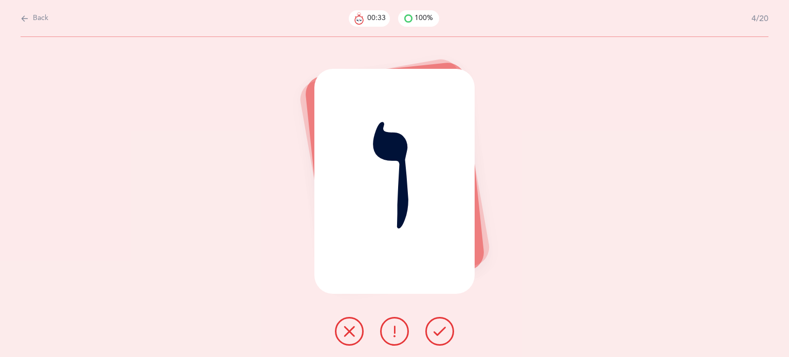
click at [343, 332] on icon at bounding box center [349, 331] width 12 height 12
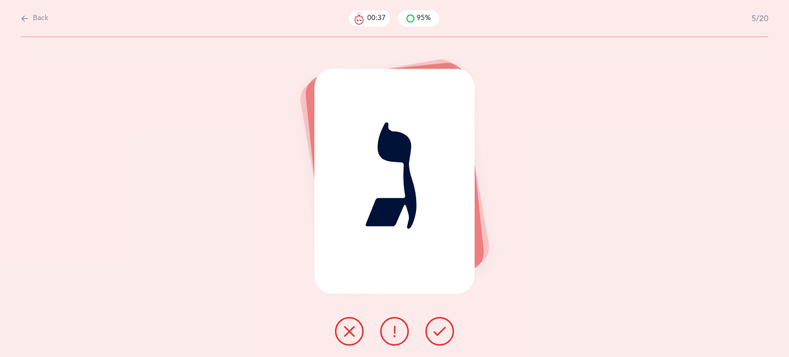
click at [445, 329] on icon at bounding box center [439, 331] width 12 height 12
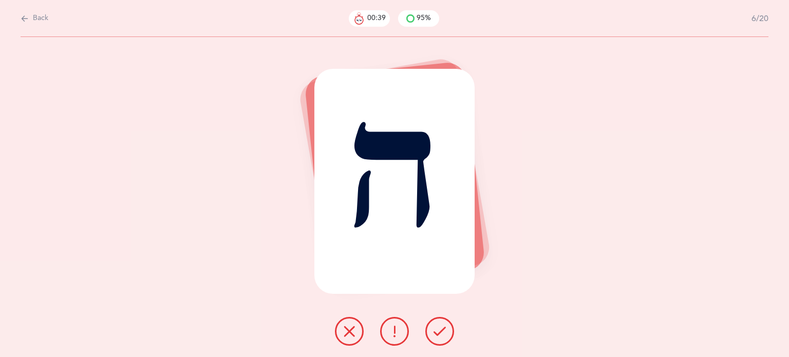
click at [448, 334] on button at bounding box center [439, 331] width 29 height 29
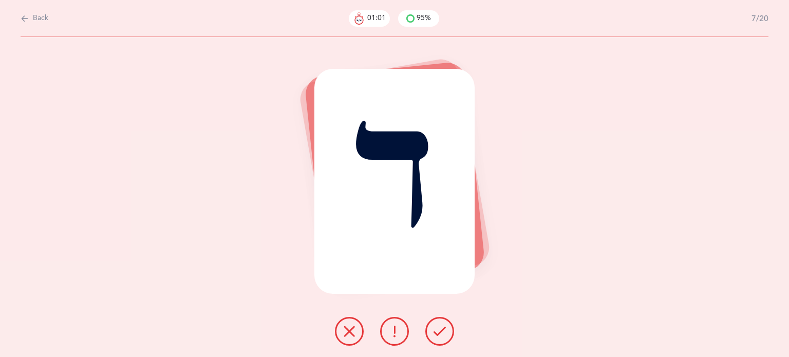
click at [347, 329] on icon at bounding box center [349, 331] width 12 height 12
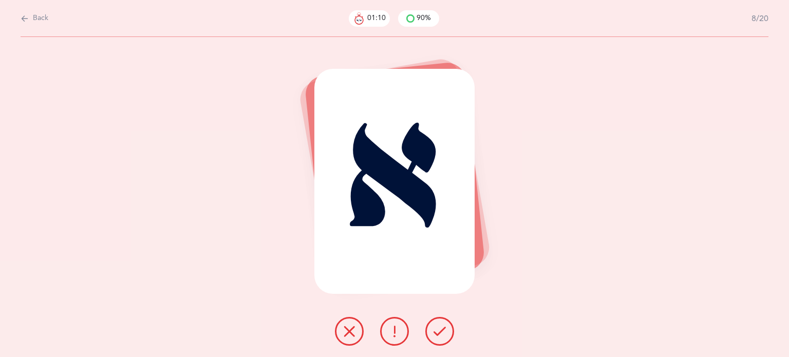
click at [448, 329] on button at bounding box center [439, 331] width 29 height 29
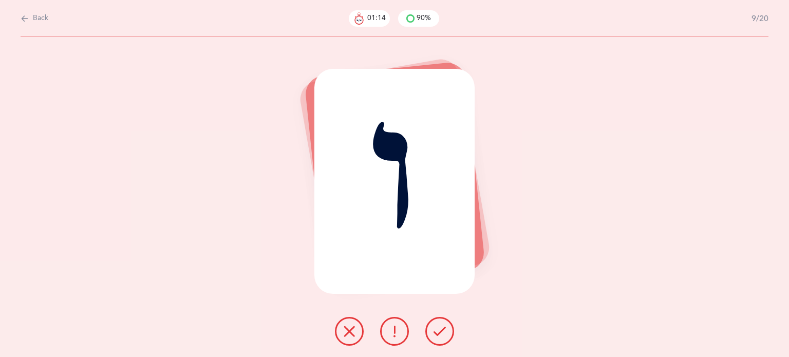
click at [344, 326] on icon at bounding box center [349, 331] width 12 height 12
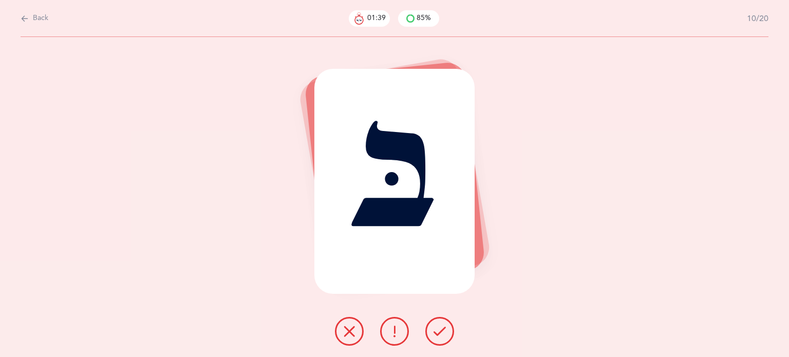
click at [341, 329] on button at bounding box center [349, 331] width 29 height 29
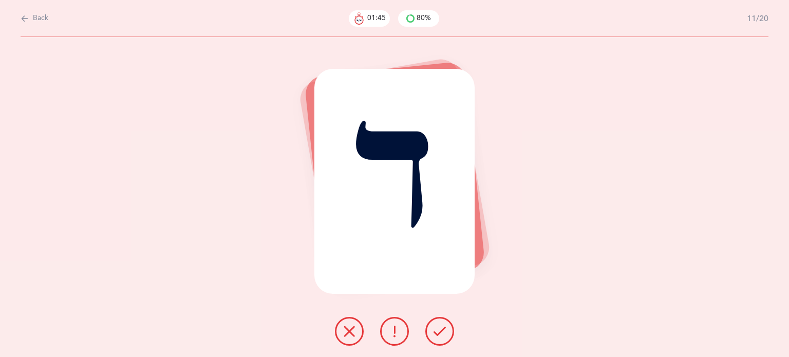
click at [345, 327] on icon at bounding box center [349, 331] width 12 height 12
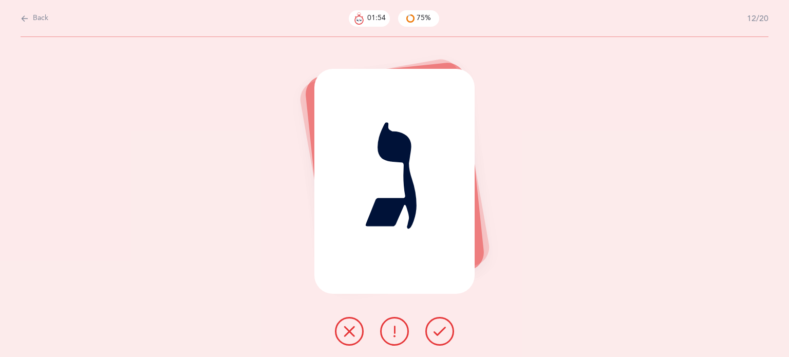
click at [387, 328] on button at bounding box center [394, 331] width 29 height 29
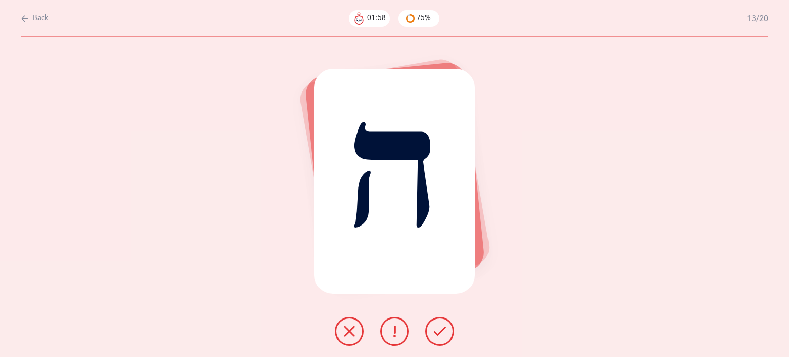
click at [449, 324] on button at bounding box center [439, 331] width 29 height 29
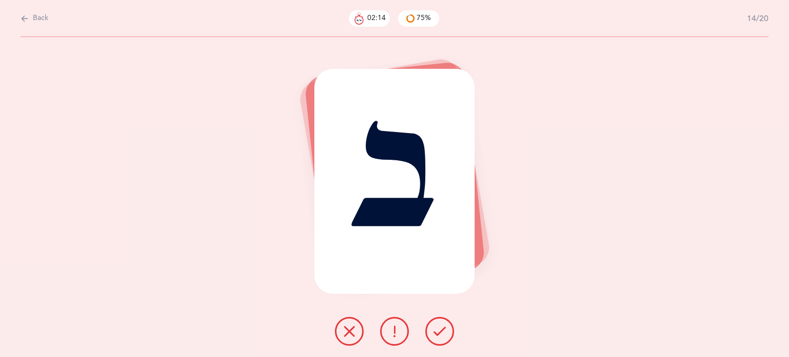
click at [435, 331] on icon at bounding box center [439, 331] width 12 height 12
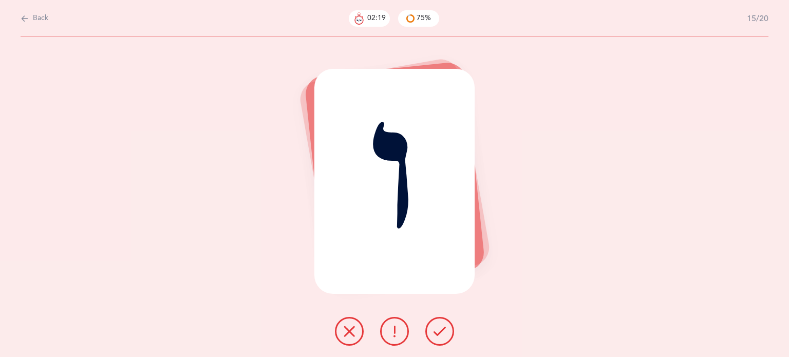
click at [343, 334] on icon at bounding box center [349, 331] width 12 height 12
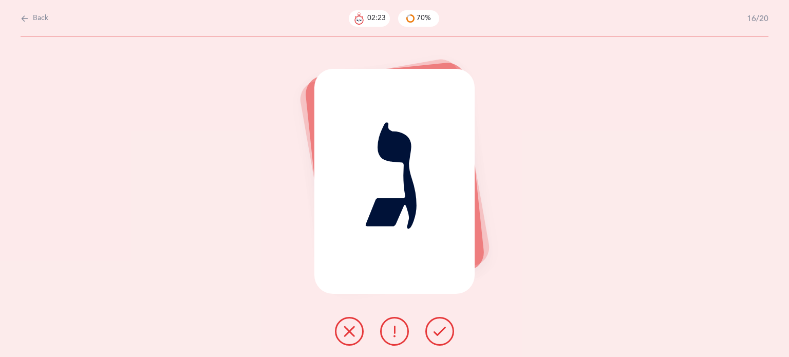
click at [447, 328] on button at bounding box center [439, 331] width 29 height 29
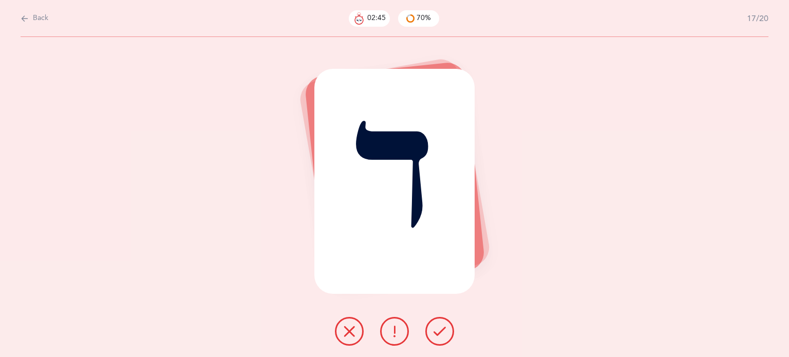
click at [349, 325] on icon at bounding box center [349, 331] width 12 height 12
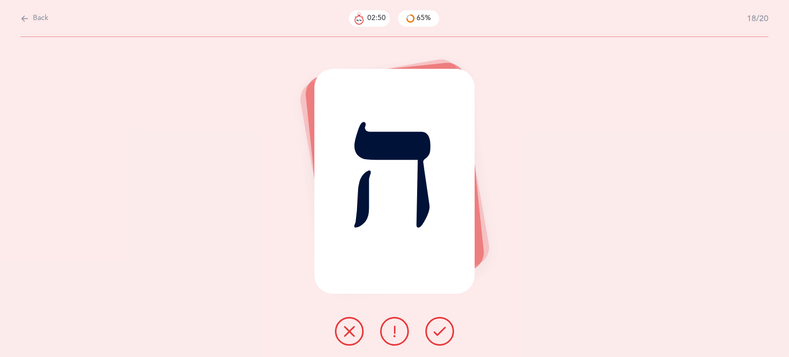
click at [441, 326] on icon at bounding box center [439, 331] width 12 height 12
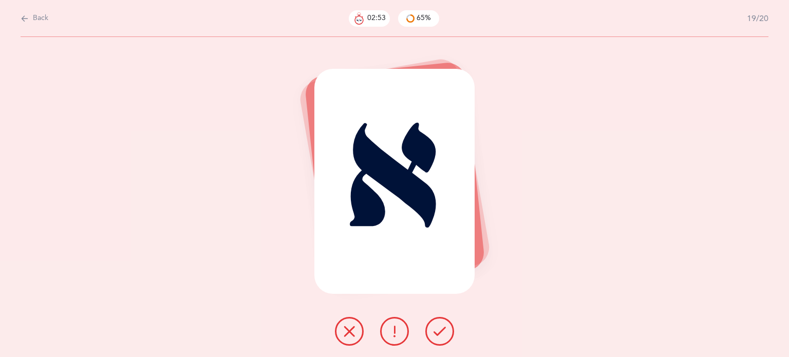
click at [438, 326] on icon at bounding box center [439, 331] width 12 height 12
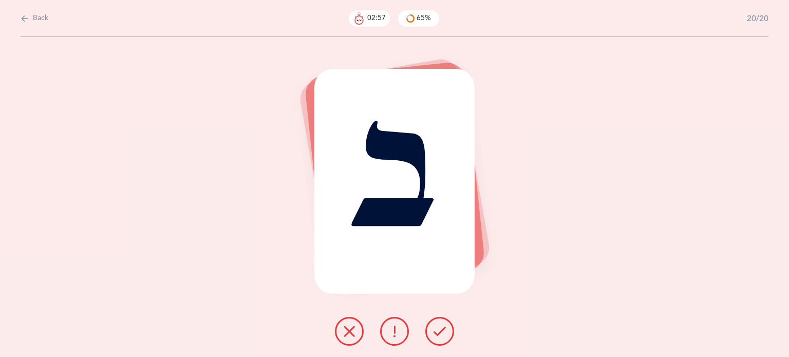
click at [438, 322] on button at bounding box center [439, 331] width 29 height 29
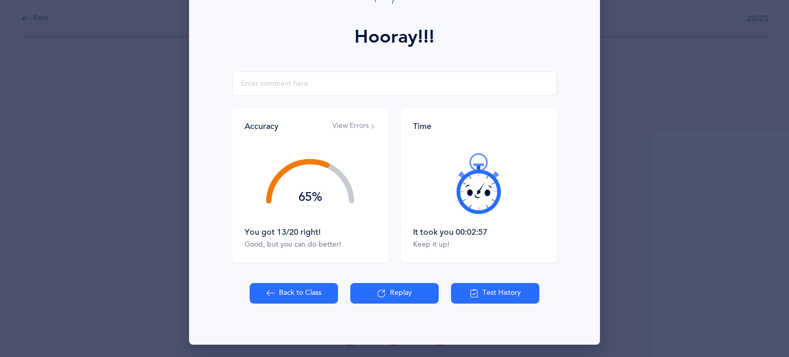
scroll to position [131, 0]
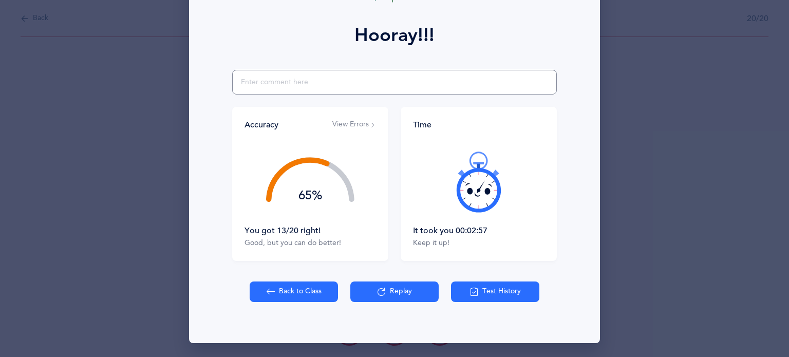
click at [257, 86] on input "text" at bounding box center [394, 82] width 325 height 25
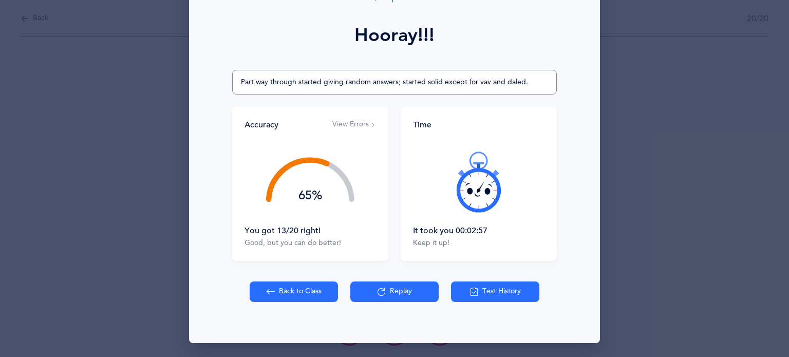
type input "Part way through started giving random answers; started solid except for vav an…"
click at [297, 289] on button "Back to Class" at bounding box center [294, 291] width 88 height 21
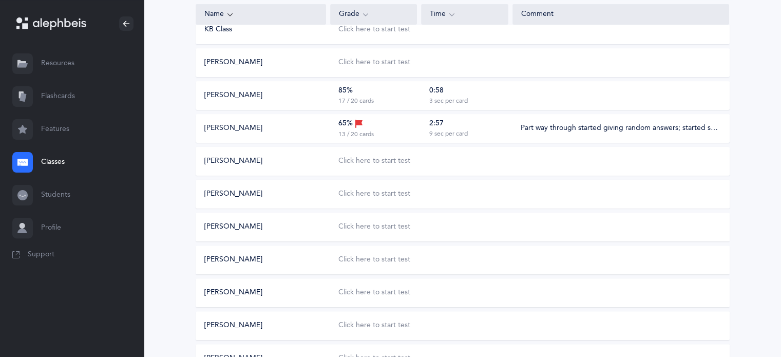
scroll to position [259, 0]
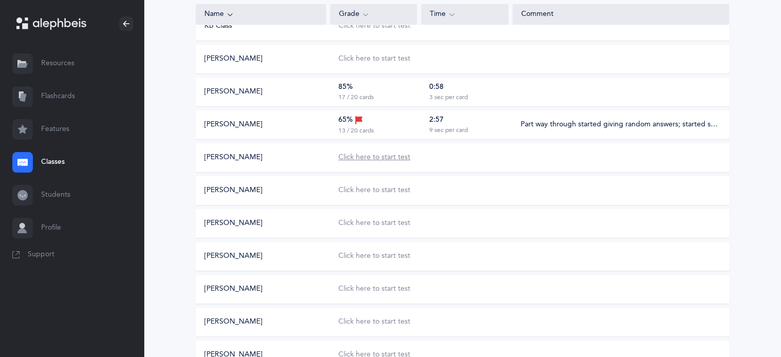
click at [396, 160] on div "Click here to start test" at bounding box center [374, 158] width 72 height 10
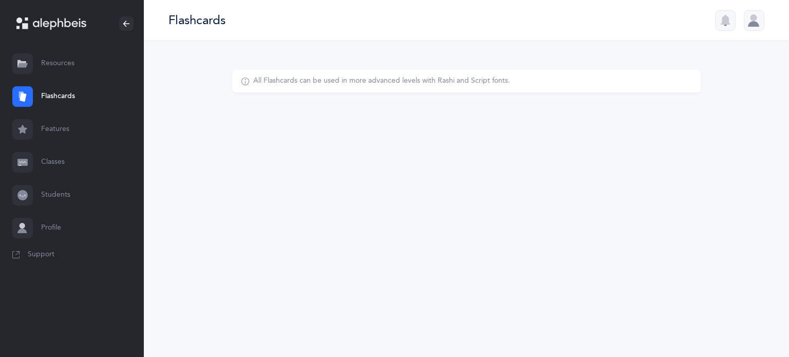
select select
select select "single"
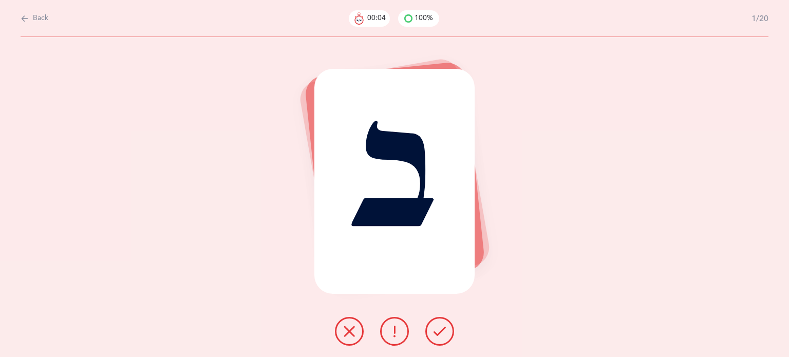
click at [430, 332] on button at bounding box center [439, 331] width 29 height 29
click at [434, 334] on icon at bounding box center [439, 331] width 12 height 12
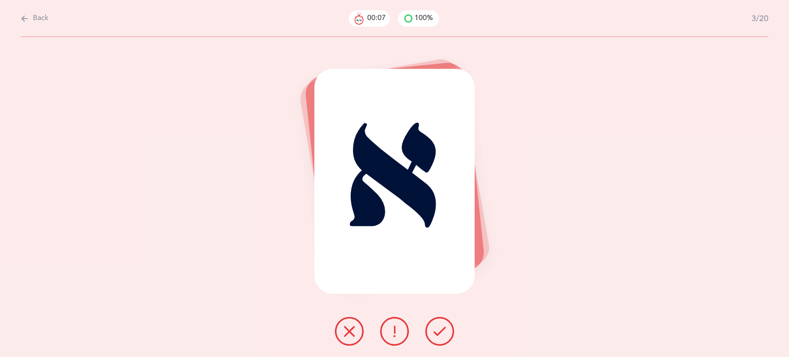
click at [449, 331] on button at bounding box center [439, 331] width 29 height 29
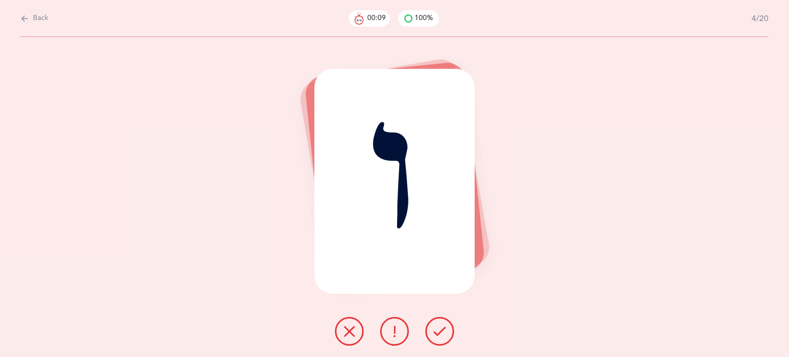
click at [438, 333] on icon at bounding box center [439, 331] width 12 height 12
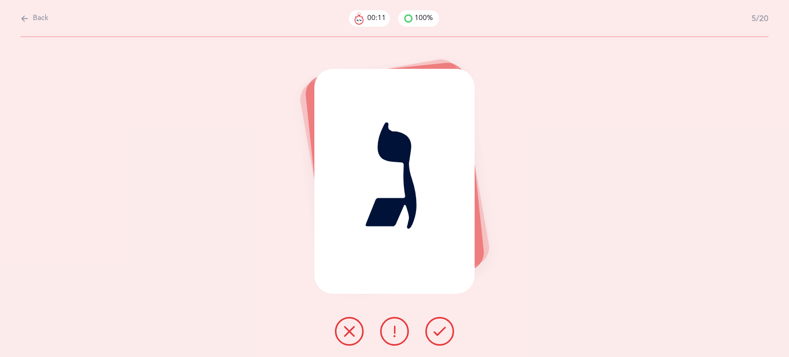
click at [440, 334] on icon at bounding box center [439, 331] width 12 height 12
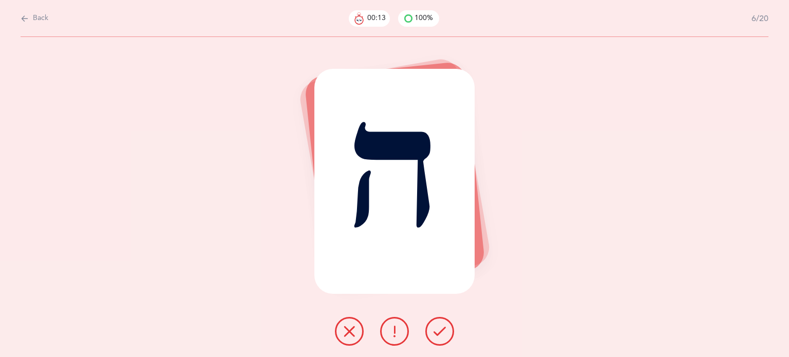
click at [448, 343] on div at bounding box center [395, 331] width 136 height 29
click at [444, 332] on icon at bounding box center [439, 331] width 12 height 12
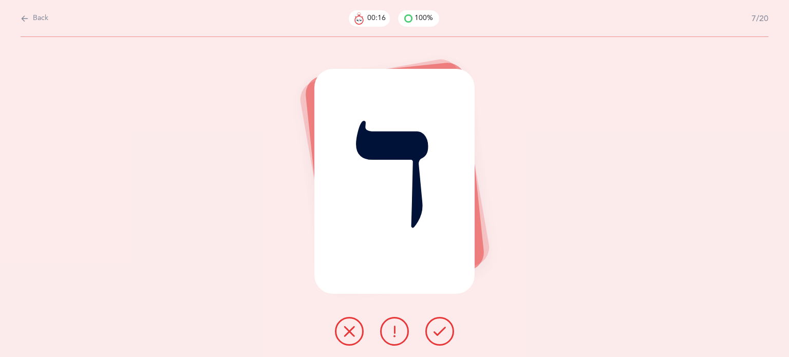
click at [438, 331] on icon at bounding box center [439, 331] width 12 height 12
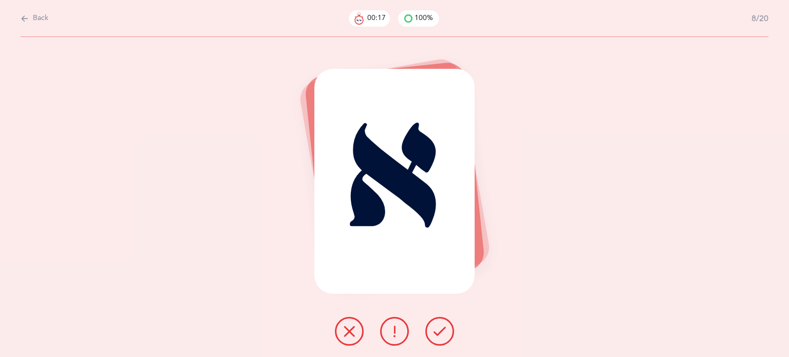
click at [442, 330] on icon at bounding box center [439, 331] width 12 height 12
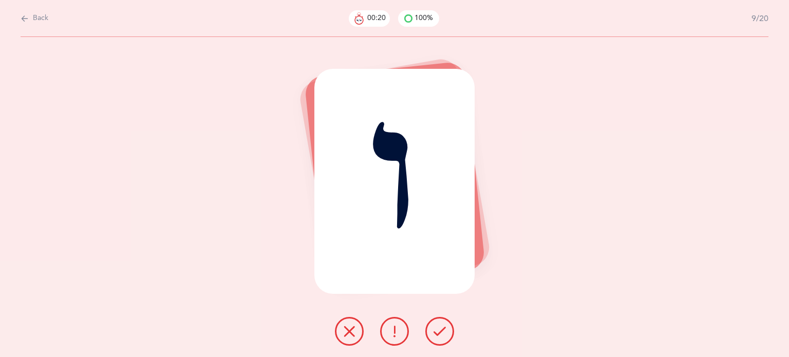
click at [446, 331] on button at bounding box center [439, 331] width 29 height 29
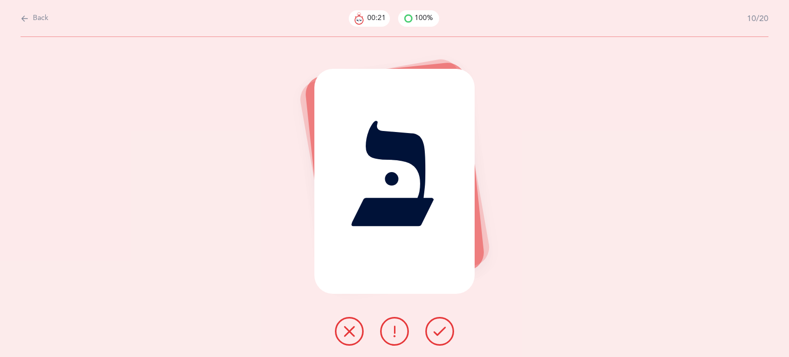
click at [446, 332] on button at bounding box center [439, 331] width 29 height 29
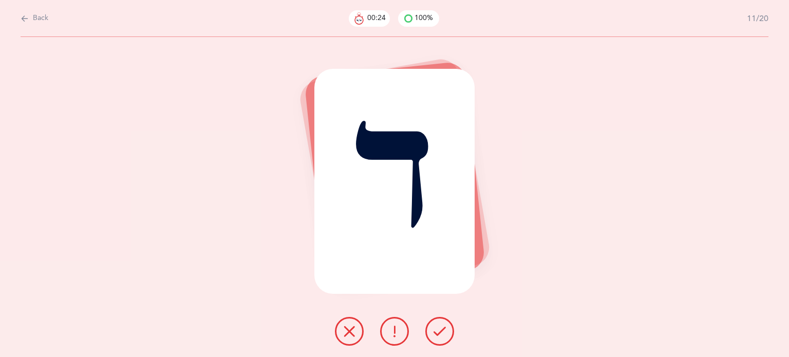
click at [441, 329] on icon at bounding box center [439, 331] width 12 height 12
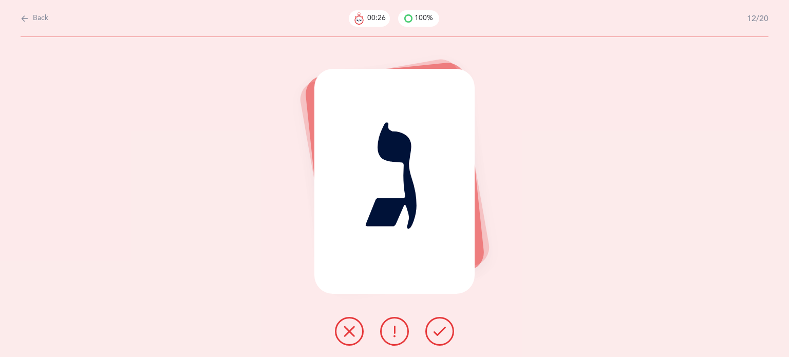
click at [435, 330] on icon at bounding box center [439, 331] width 12 height 12
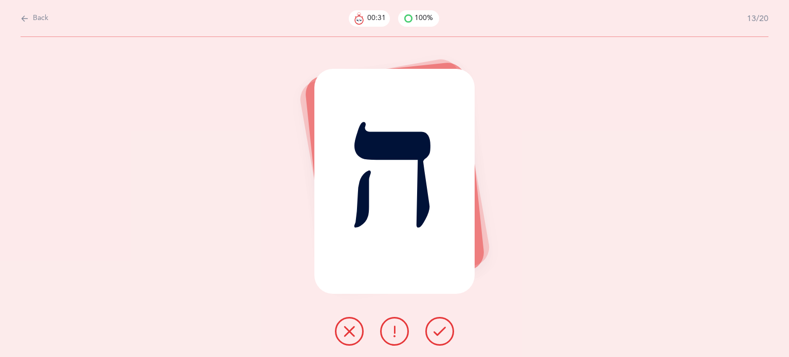
click at [390, 329] on icon at bounding box center [394, 331] width 12 height 12
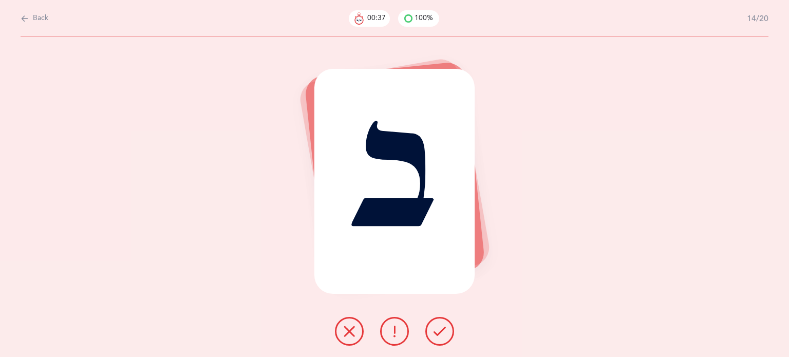
click at [449, 333] on button at bounding box center [439, 331] width 29 height 29
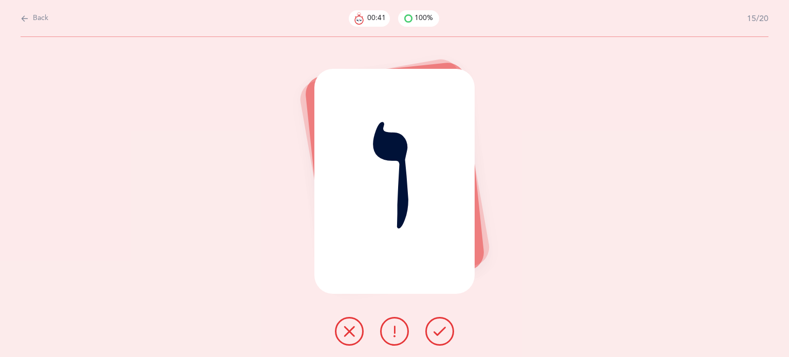
click at [446, 325] on button at bounding box center [439, 331] width 29 height 29
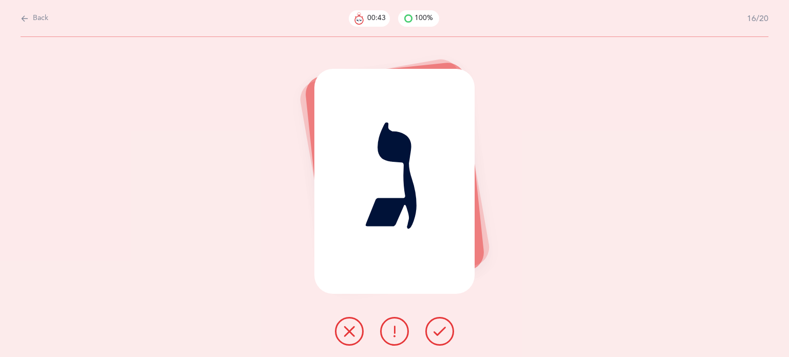
click at [439, 334] on icon at bounding box center [439, 331] width 12 height 12
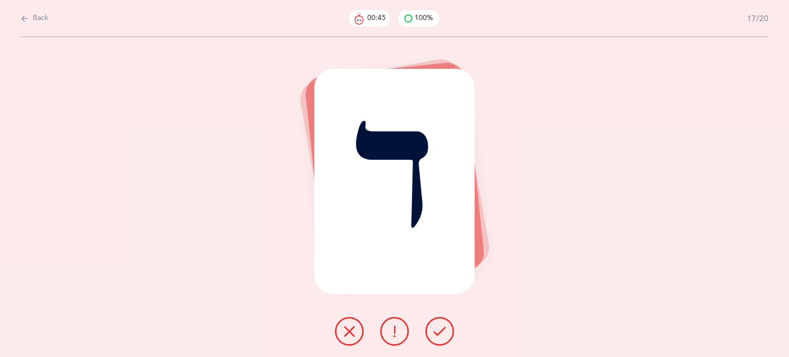
click at [450, 330] on button at bounding box center [439, 331] width 29 height 29
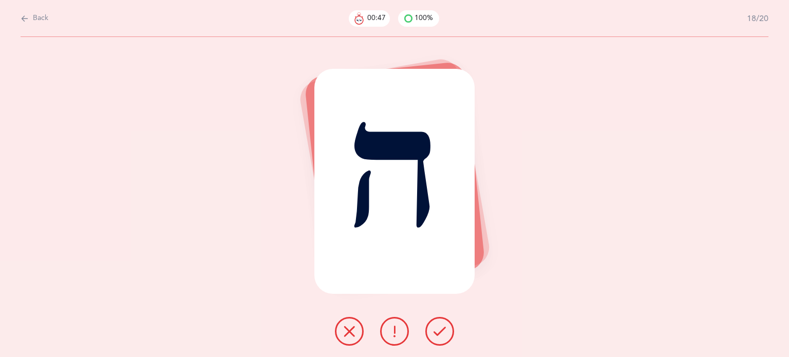
click at [451, 329] on button at bounding box center [439, 331] width 29 height 29
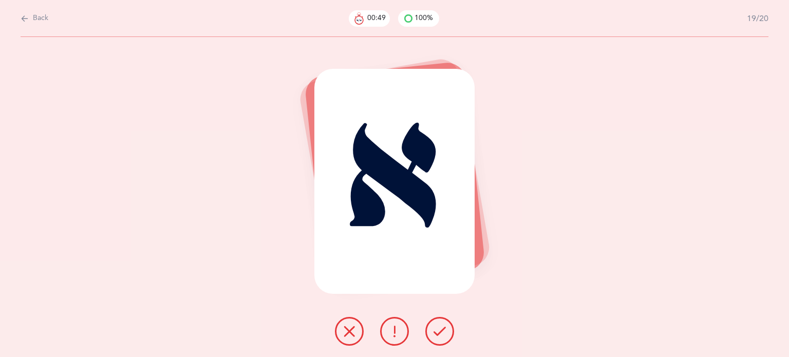
click at [438, 333] on icon at bounding box center [439, 331] width 12 height 12
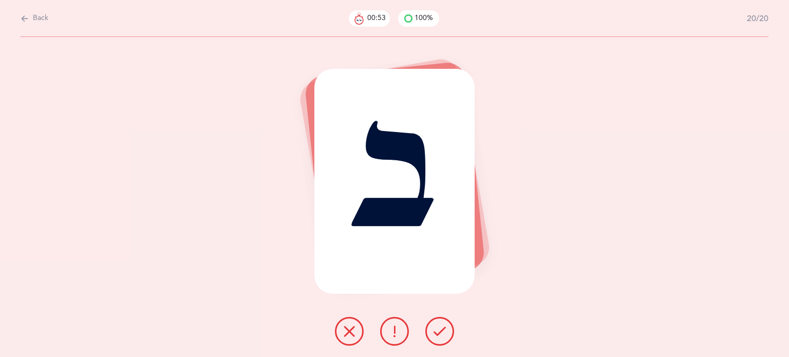
click at [394, 330] on icon at bounding box center [394, 331] width 12 height 12
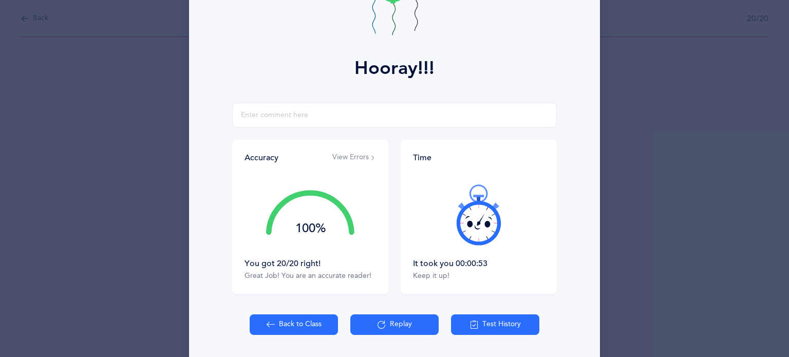
scroll to position [131, 0]
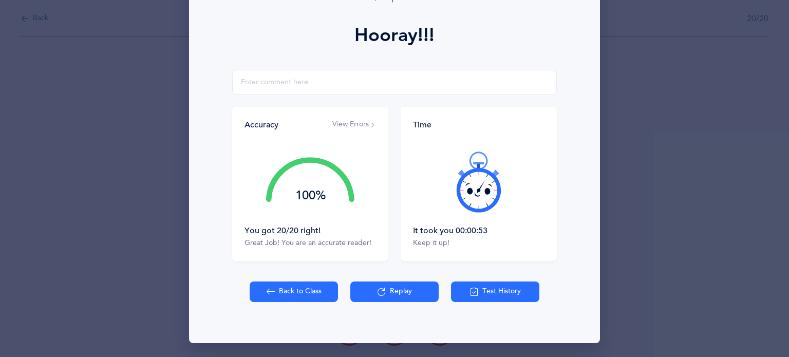
click at [279, 293] on button "Back to Class" at bounding box center [294, 291] width 88 height 21
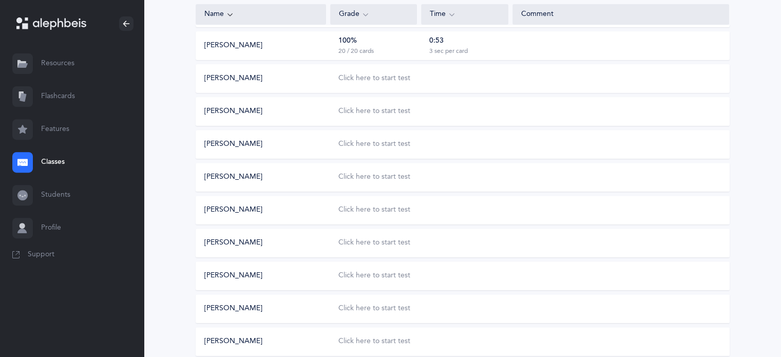
scroll to position [376, 0]
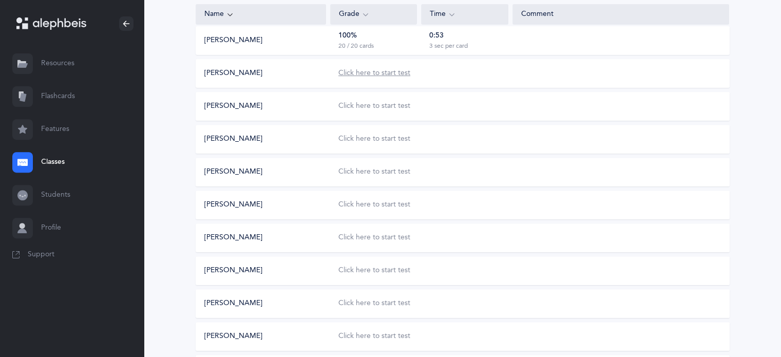
click at [399, 72] on div "Click here to start test" at bounding box center [374, 73] width 72 height 10
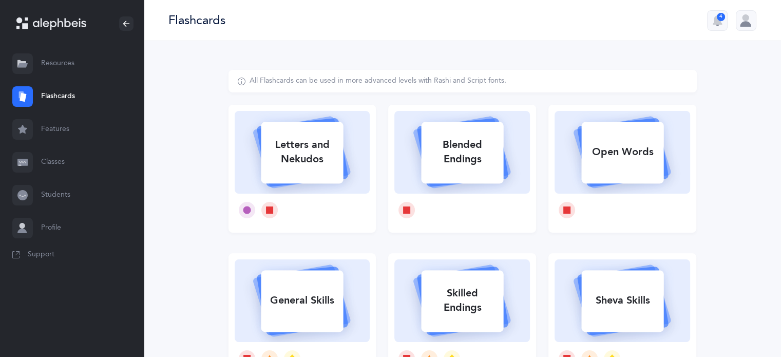
click at [292, 146] on div "Letters and Nekudos" at bounding box center [302, 151] width 82 height 41
select select
select select "single"
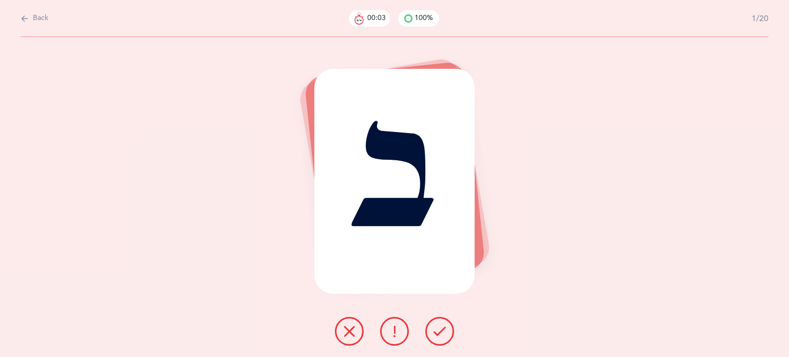
click at [448, 335] on button at bounding box center [439, 331] width 29 height 29
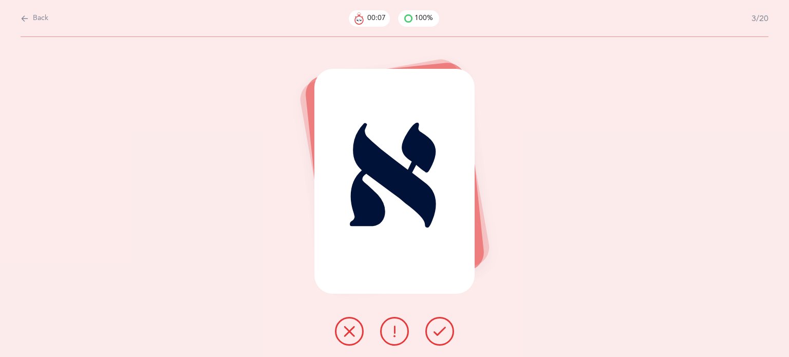
click at [448, 335] on button at bounding box center [439, 331] width 29 height 29
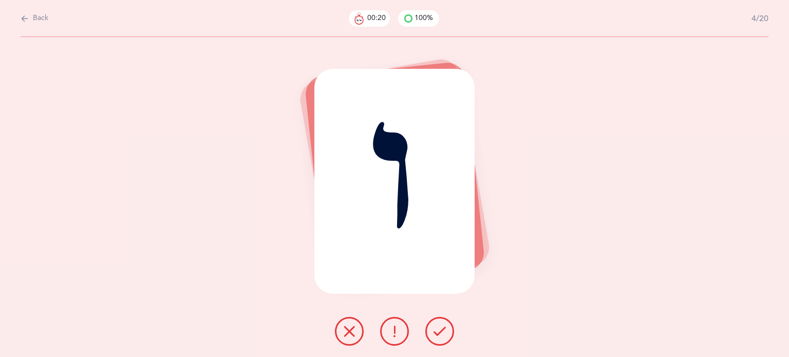
click at [343, 332] on button at bounding box center [349, 331] width 29 height 29
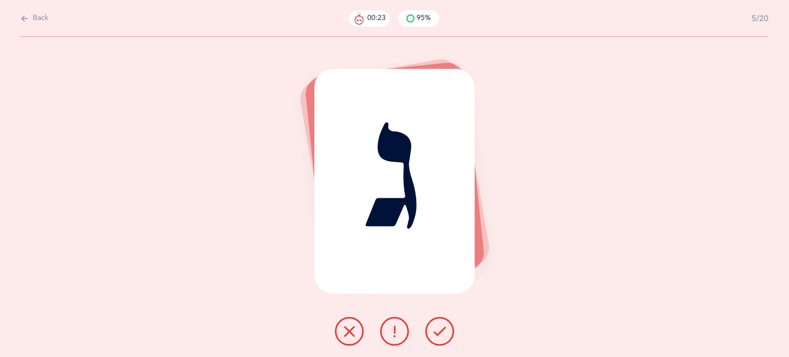
click at [454, 332] on div at bounding box center [395, 331] width 136 height 29
click at [441, 330] on icon at bounding box center [439, 331] width 12 height 12
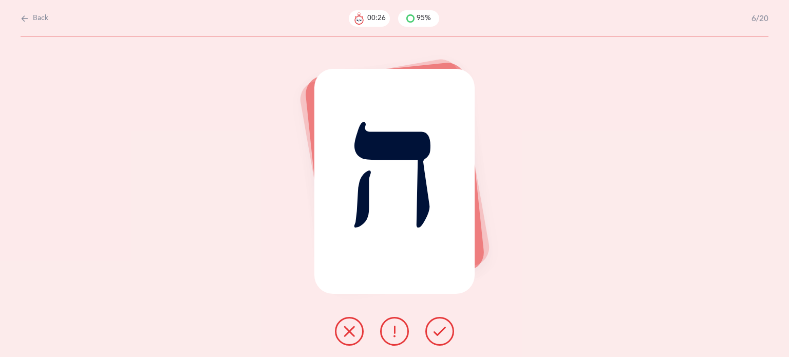
click at [441, 330] on icon at bounding box center [439, 331] width 12 height 12
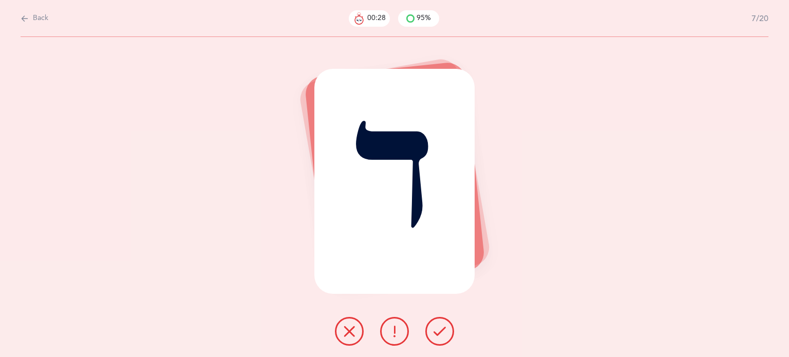
click at [441, 330] on icon at bounding box center [439, 331] width 12 height 12
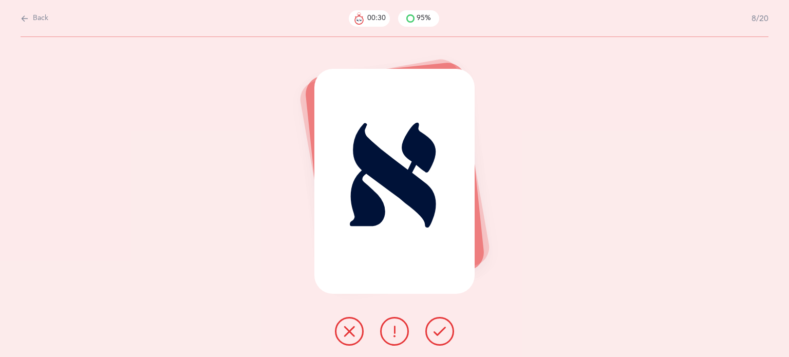
click at [443, 335] on icon at bounding box center [439, 331] width 12 height 12
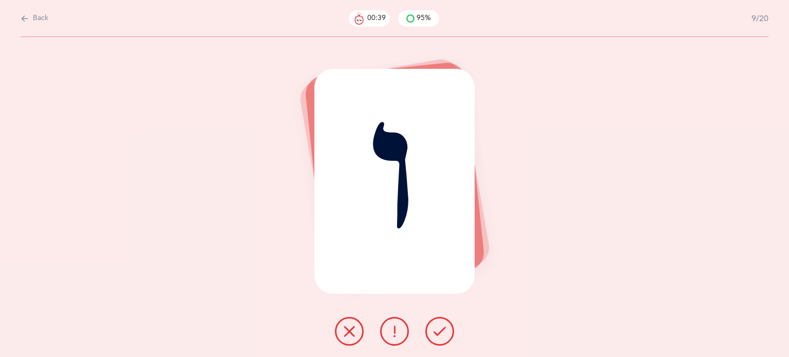
click at [347, 336] on icon at bounding box center [349, 331] width 12 height 12
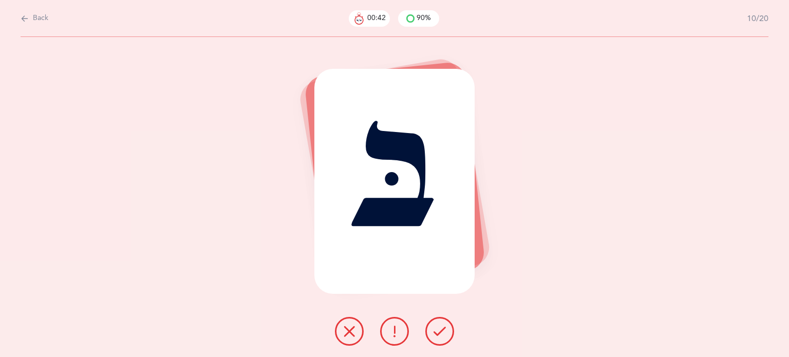
click at [433, 330] on icon at bounding box center [439, 331] width 12 height 12
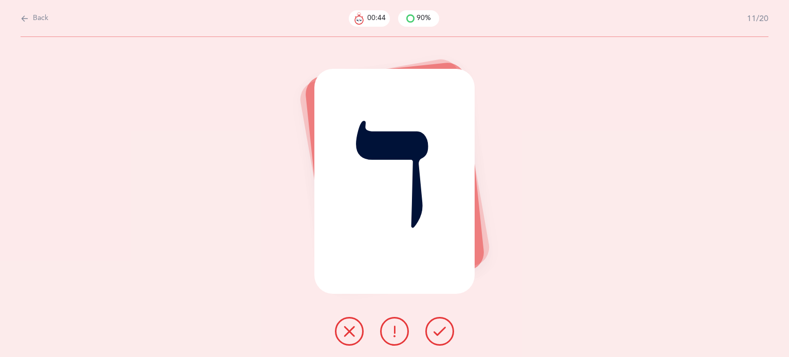
click at [433, 330] on icon at bounding box center [439, 331] width 12 height 12
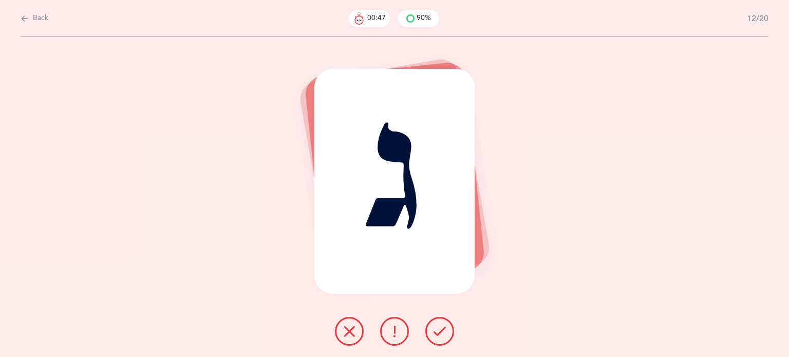
click at [433, 330] on icon at bounding box center [439, 331] width 12 height 12
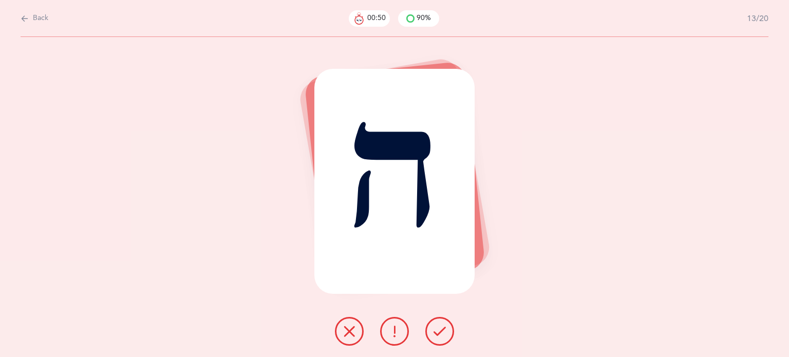
click at [433, 330] on icon at bounding box center [439, 331] width 12 height 12
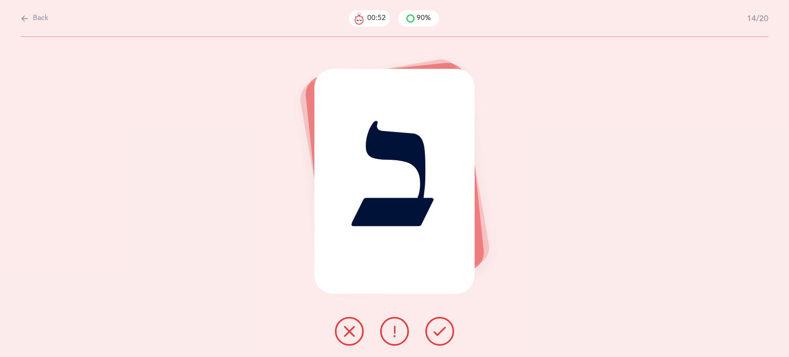
click at [433, 330] on icon at bounding box center [439, 331] width 12 height 12
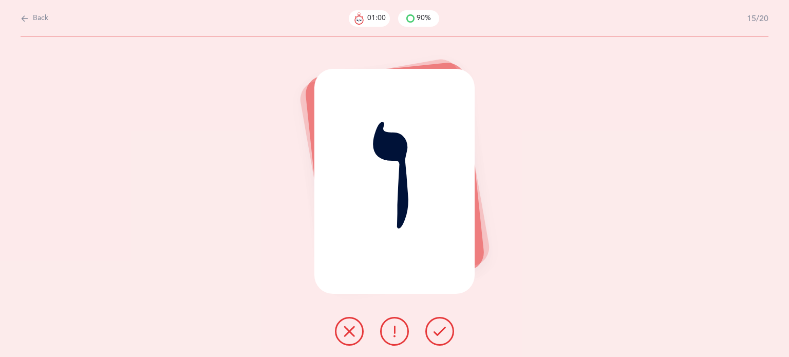
click at [346, 334] on icon at bounding box center [349, 331] width 12 height 12
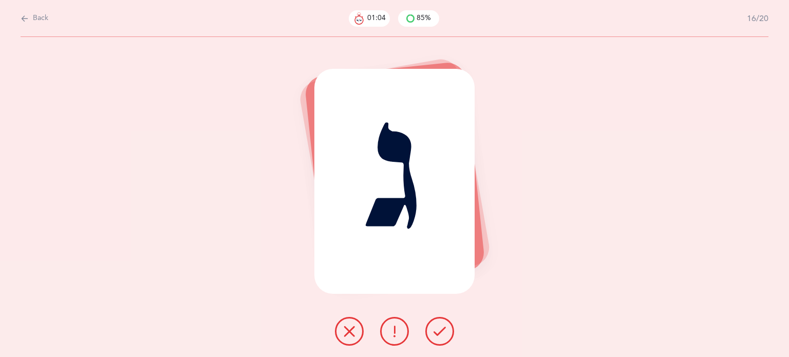
click at [441, 327] on icon at bounding box center [439, 331] width 12 height 12
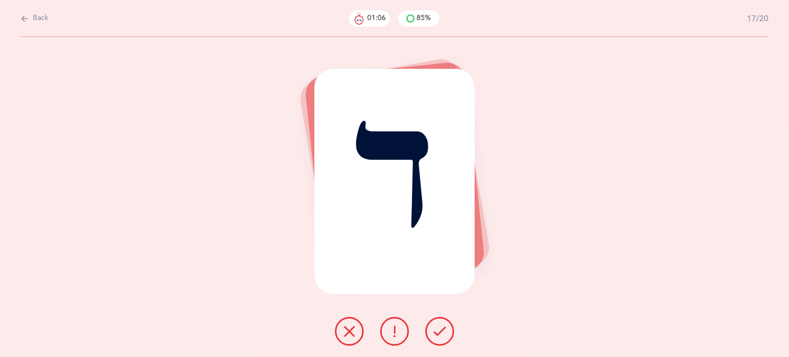
click at [441, 327] on icon at bounding box center [439, 331] width 12 height 12
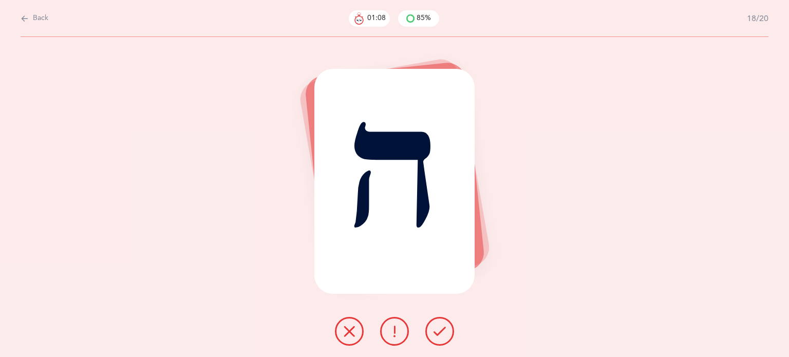
click at [441, 327] on icon at bounding box center [439, 331] width 12 height 12
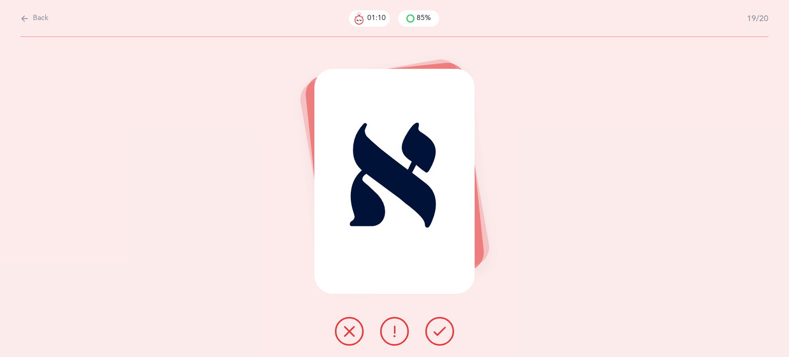
click at [441, 327] on icon at bounding box center [439, 331] width 12 height 12
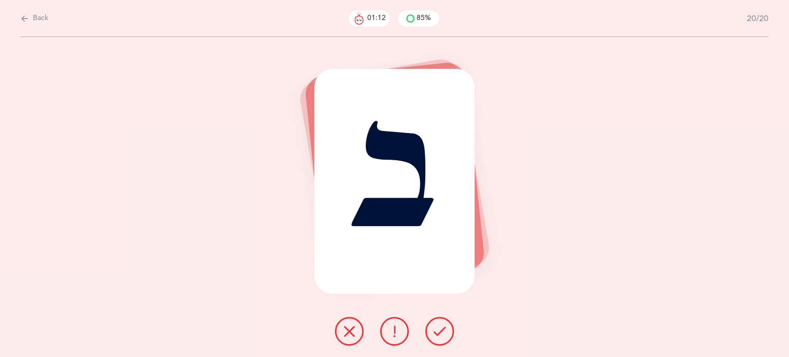
click at [441, 327] on icon at bounding box center [439, 331] width 12 height 12
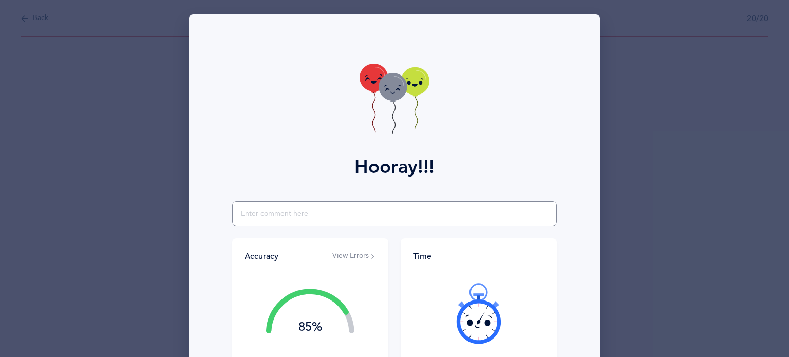
click at [251, 215] on input "text" at bounding box center [394, 213] width 325 height 25
type input "did not recognize vav at all"
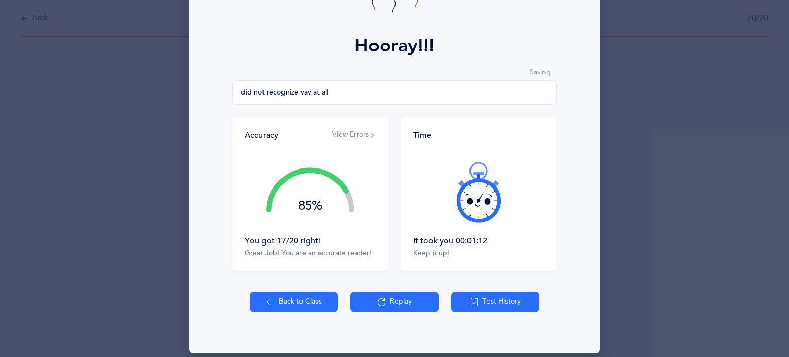
scroll to position [131, 0]
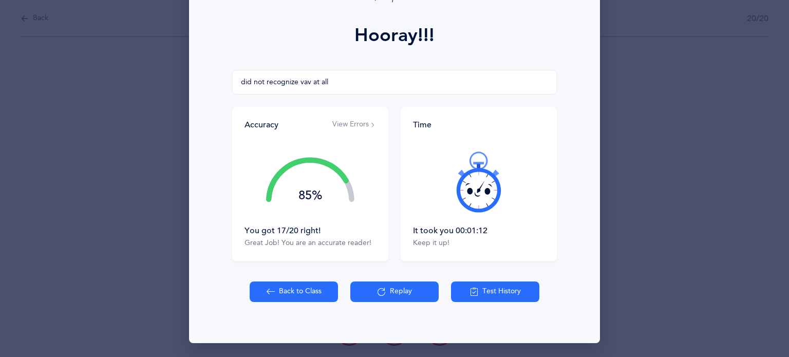
click at [267, 293] on icon at bounding box center [271, 291] width 8 height 11
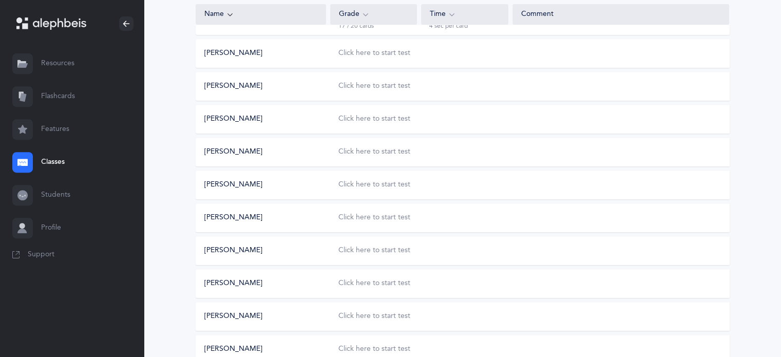
scroll to position [437, 0]
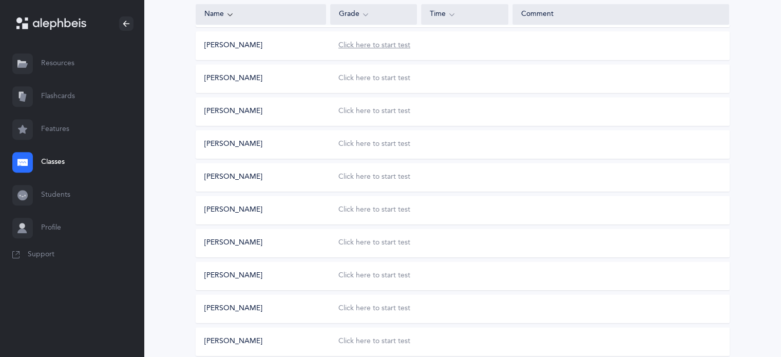
click at [399, 45] on div "Click here to start test" at bounding box center [374, 46] width 72 height 10
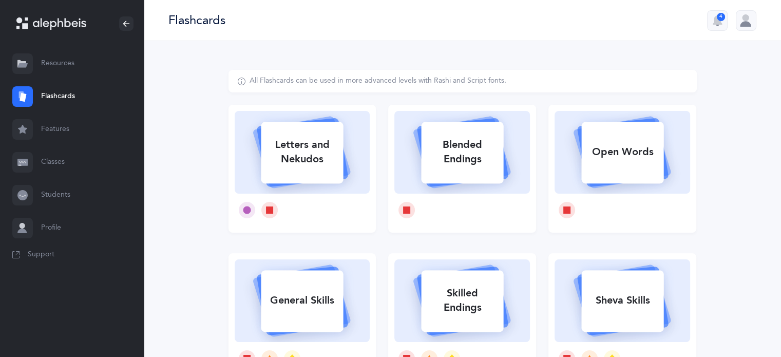
click at [300, 154] on div "Letters and Nekudos" at bounding box center [302, 151] width 82 height 41
select select
select select "single"
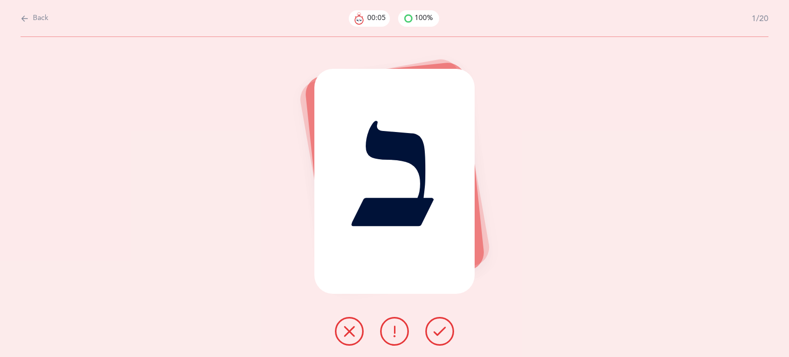
click at [434, 339] on button at bounding box center [439, 331] width 29 height 29
click at [446, 338] on button at bounding box center [439, 331] width 29 height 29
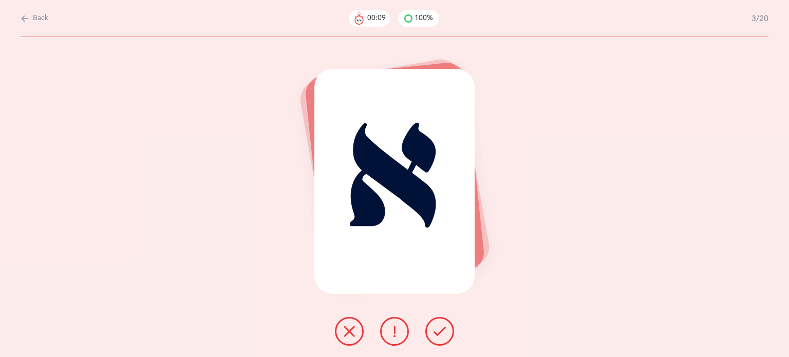
click at [446, 338] on button at bounding box center [439, 331] width 29 height 29
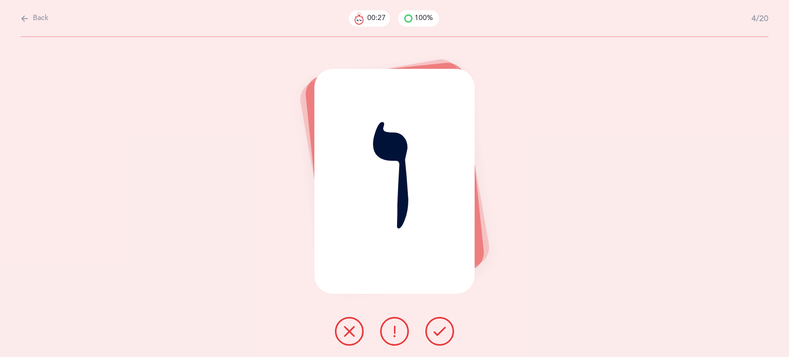
click at [345, 331] on icon at bounding box center [349, 331] width 12 height 12
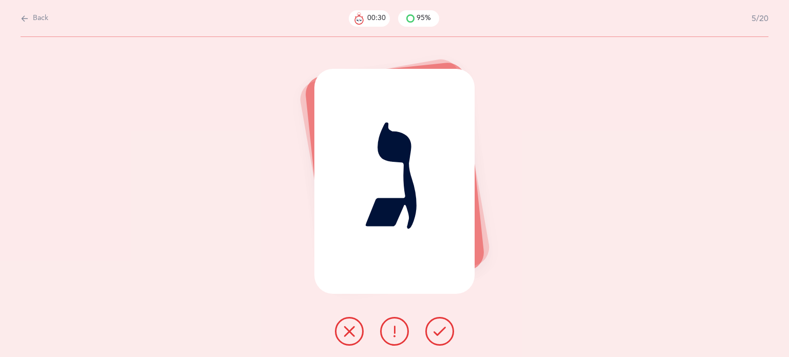
click at [450, 338] on button at bounding box center [439, 331] width 29 height 29
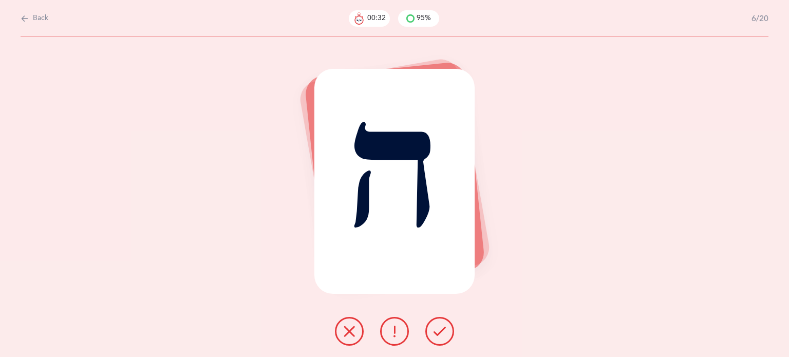
click at [450, 338] on button at bounding box center [439, 331] width 29 height 29
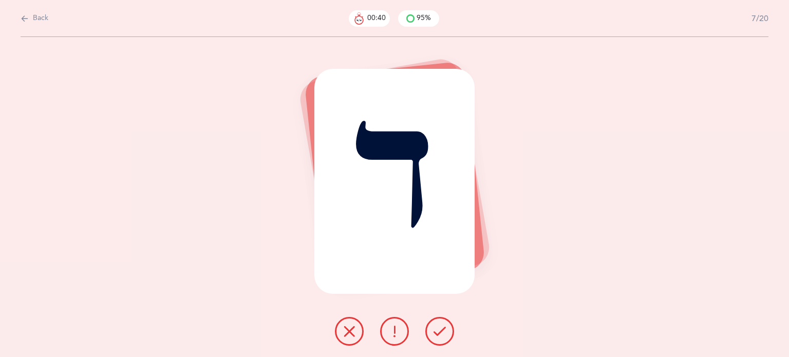
click at [446, 327] on button at bounding box center [439, 331] width 29 height 29
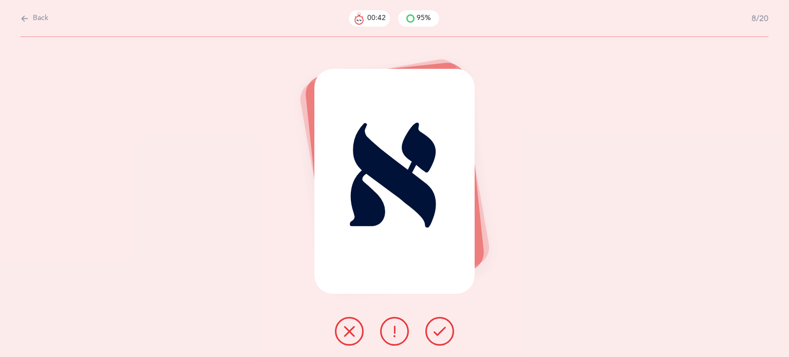
click at [444, 325] on icon at bounding box center [439, 331] width 12 height 12
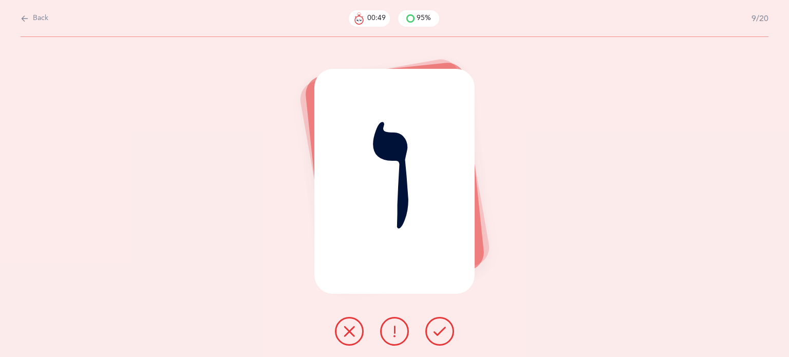
click at [341, 332] on button at bounding box center [349, 331] width 29 height 29
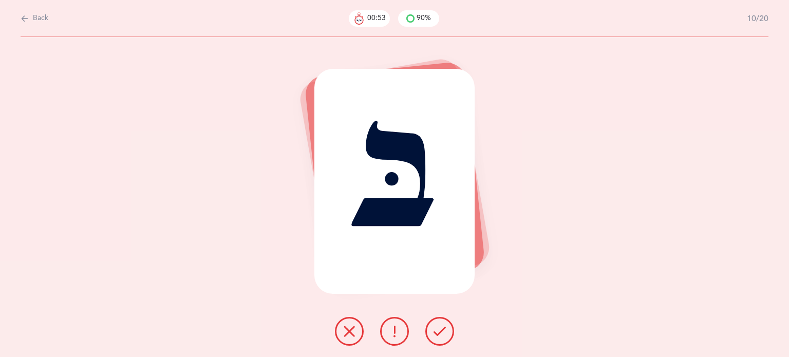
click at [442, 336] on icon at bounding box center [439, 331] width 12 height 12
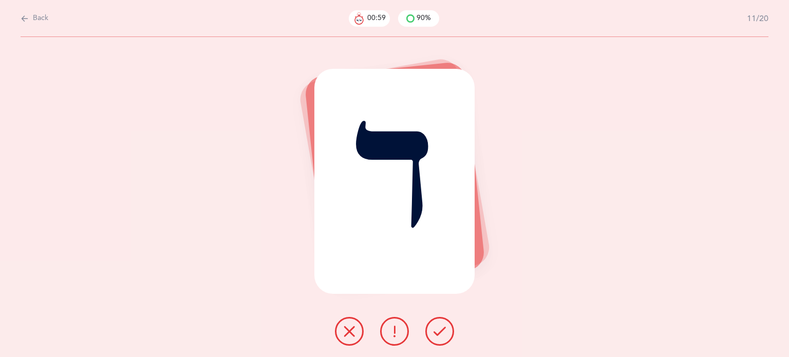
click at [446, 336] on button at bounding box center [439, 331] width 29 height 29
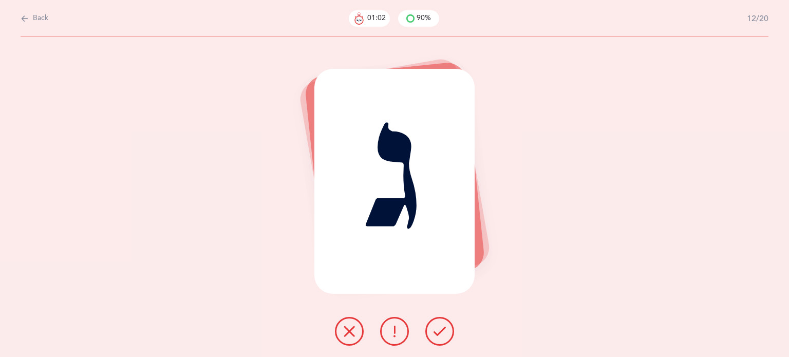
click at [442, 321] on button at bounding box center [439, 331] width 29 height 29
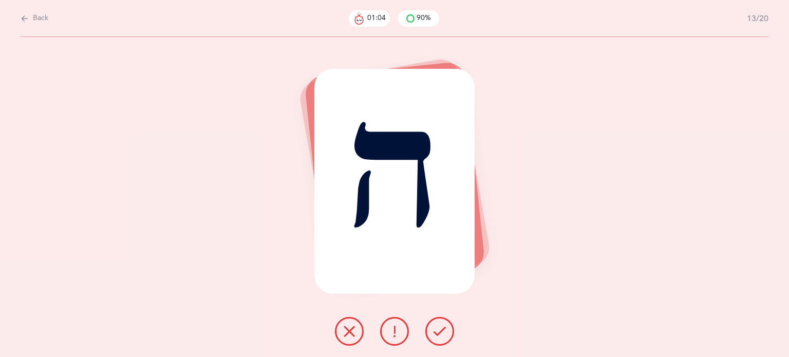
click at [443, 327] on icon at bounding box center [439, 331] width 12 height 12
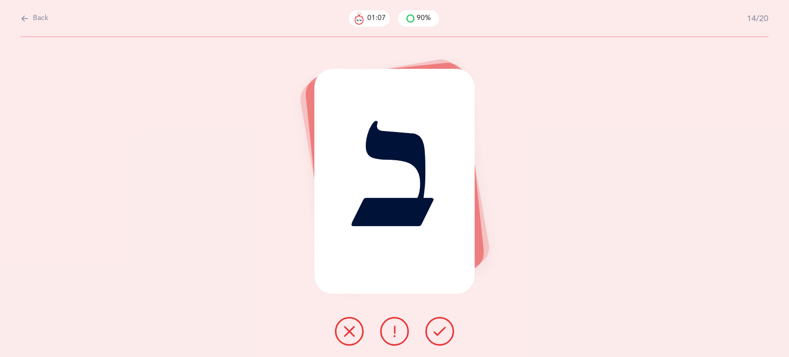
click at [448, 326] on button at bounding box center [439, 331] width 29 height 29
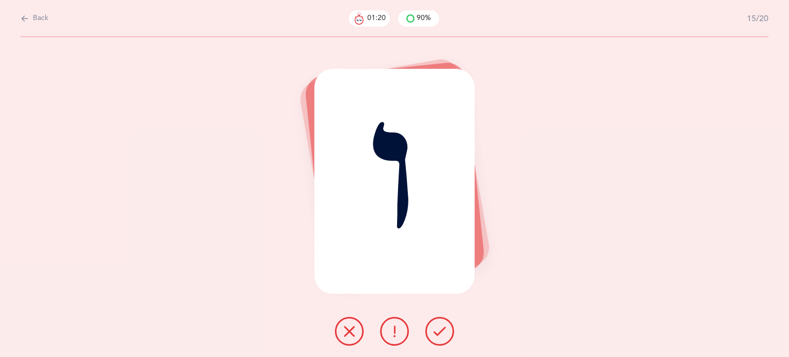
click at [346, 323] on button at bounding box center [349, 331] width 29 height 29
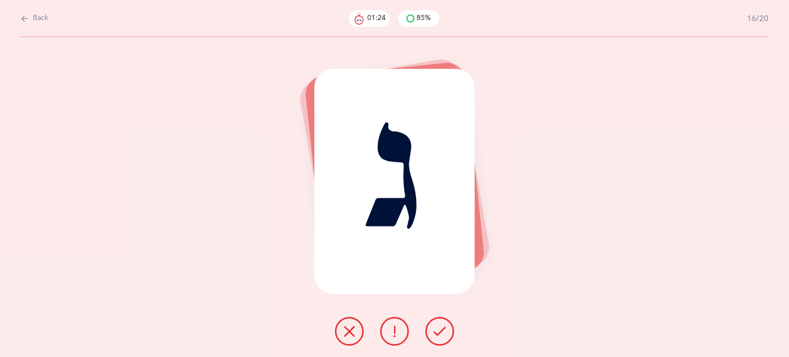
click at [449, 328] on button at bounding box center [439, 331] width 29 height 29
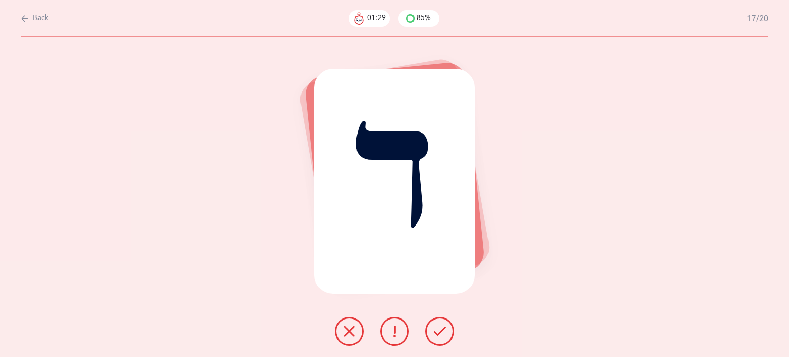
click at [431, 327] on button at bounding box center [439, 331] width 29 height 29
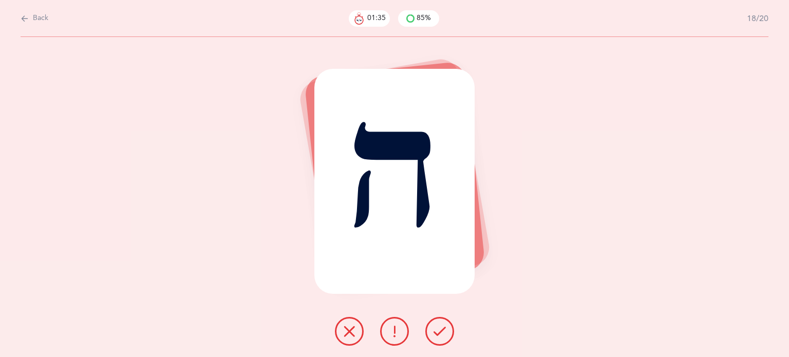
click at [440, 329] on icon at bounding box center [439, 331] width 12 height 12
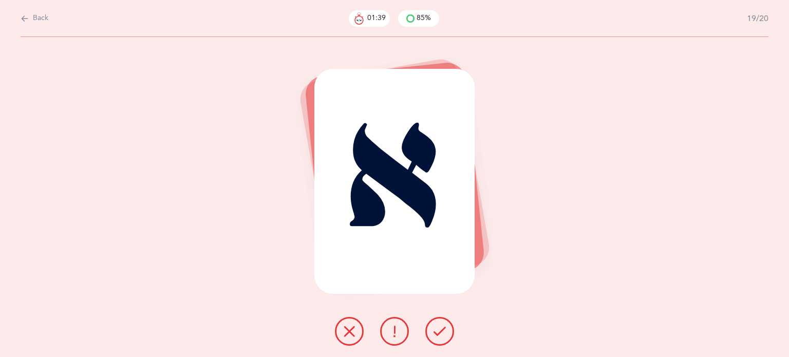
click at [437, 329] on icon at bounding box center [439, 331] width 12 height 12
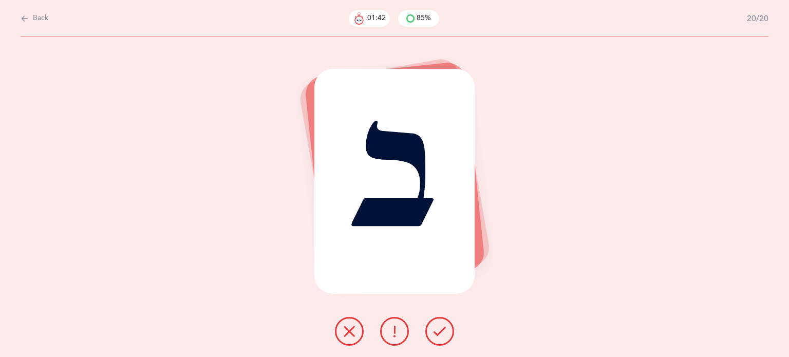
click at [438, 334] on icon at bounding box center [439, 331] width 12 height 12
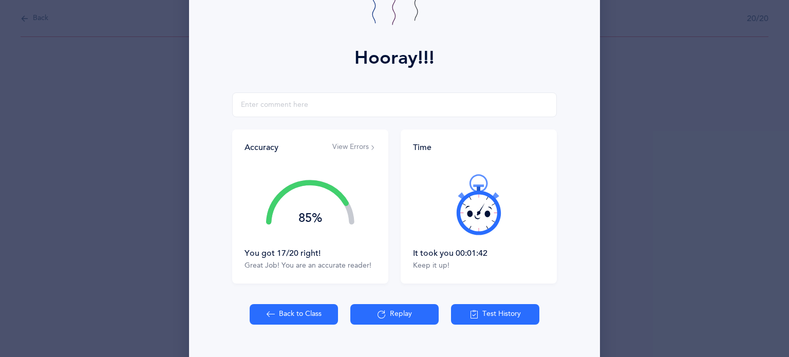
scroll to position [106, 0]
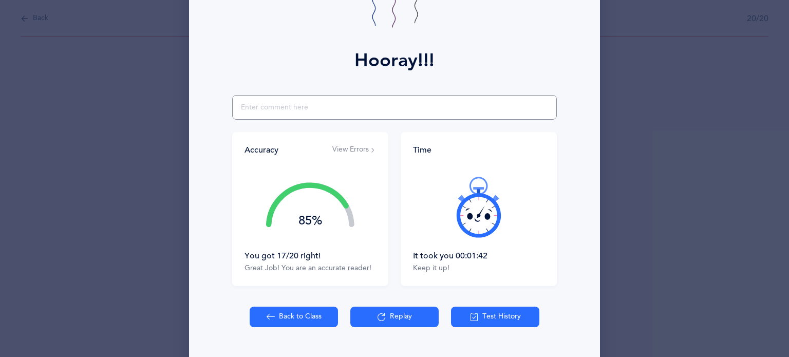
click at [316, 109] on input "text" at bounding box center [394, 107] width 325 height 25
click at [252, 105] on input "didnt reco" at bounding box center [394, 107] width 325 height 25
click at [280, 108] on input "didn't reco" at bounding box center [394, 107] width 325 height 25
type input "didn't recognize vav"
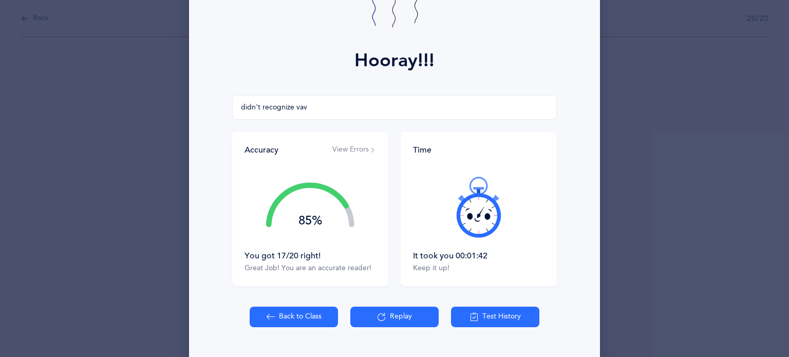
click at [290, 314] on button "Back to Class" at bounding box center [294, 317] width 88 height 21
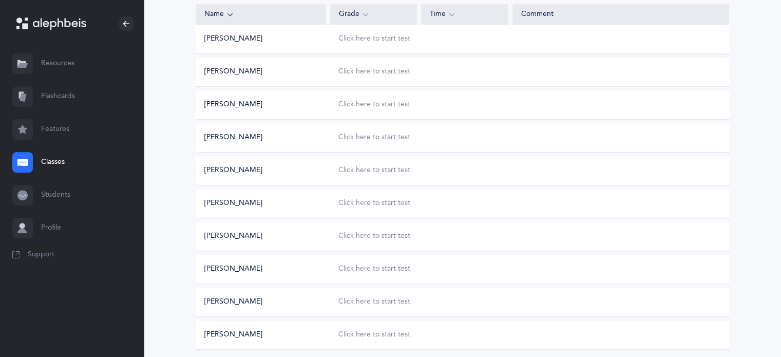
scroll to position [479, 0]
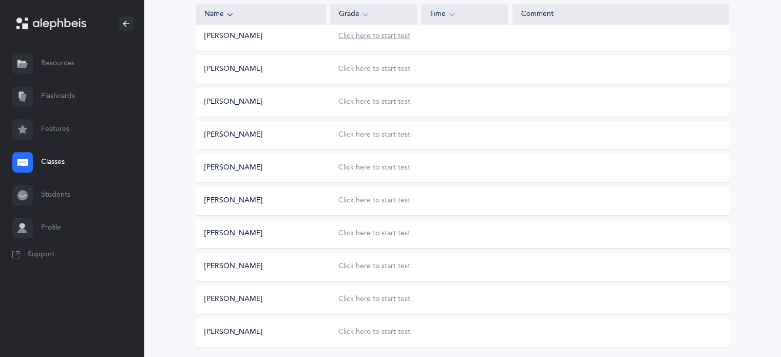
click at [390, 38] on div "Click here to start test" at bounding box center [374, 36] width 72 height 10
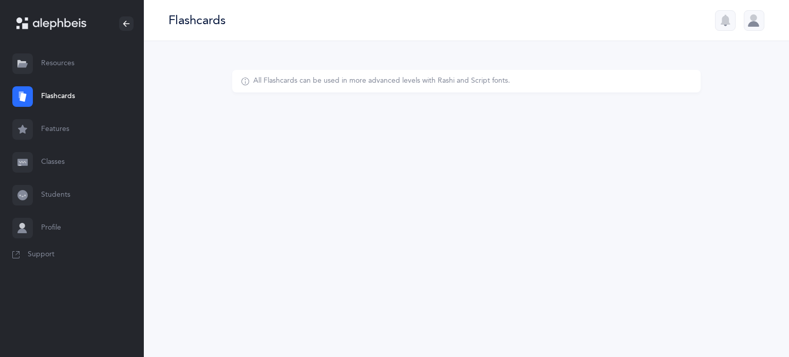
select select
select select "single"
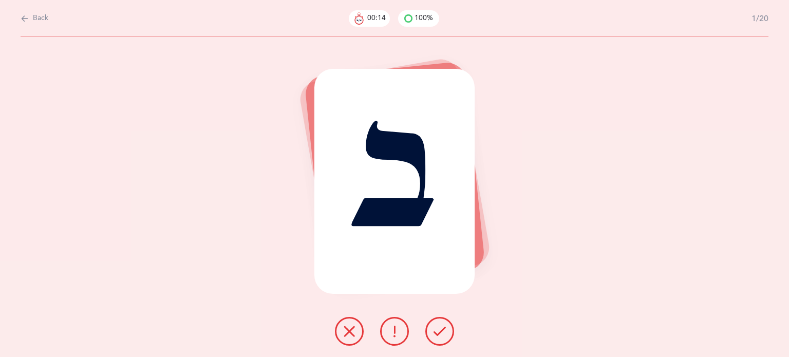
click at [442, 328] on icon at bounding box center [439, 331] width 12 height 12
click at [440, 327] on icon at bounding box center [439, 331] width 12 height 12
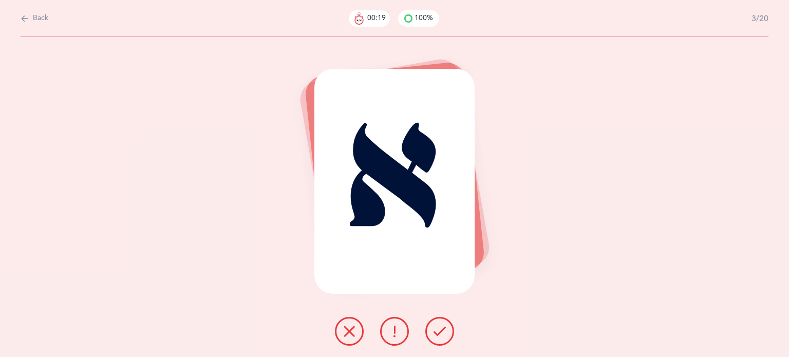
click at [448, 337] on button at bounding box center [439, 331] width 29 height 29
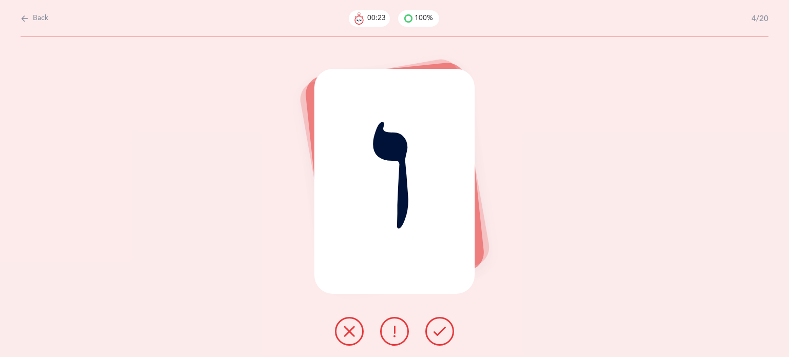
click at [341, 330] on button at bounding box center [349, 331] width 29 height 29
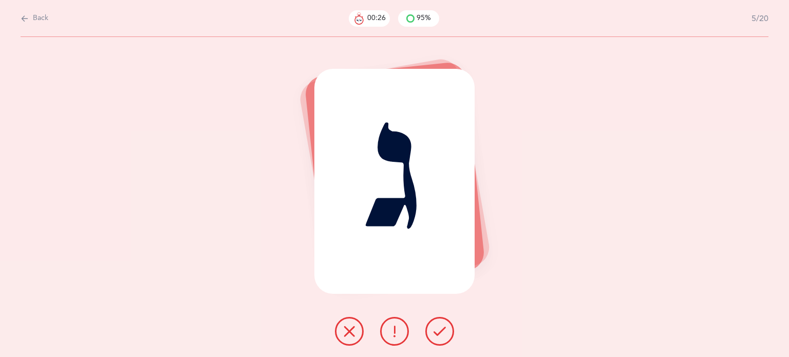
click at [443, 340] on button at bounding box center [439, 331] width 29 height 29
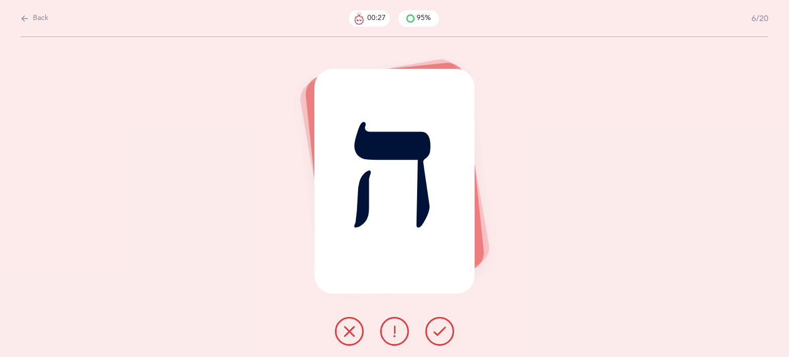
click at [443, 340] on button at bounding box center [439, 331] width 29 height 29
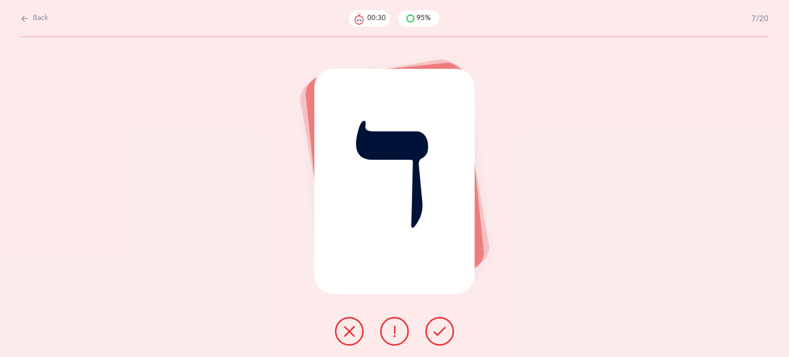
click at [443, 340] on button at bounding box center [439, 331] width 29 height 29
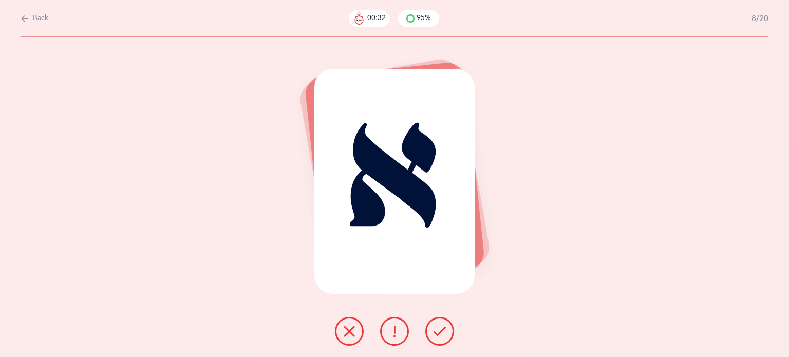
click at [443, 340] on button at bounding box center [439, 331] width 29 height 29
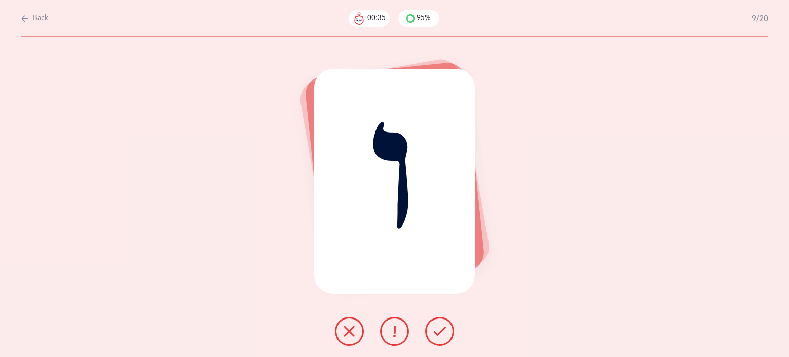
click at [343, 334] on button at bounding box center [349, 331] width 29 height 29
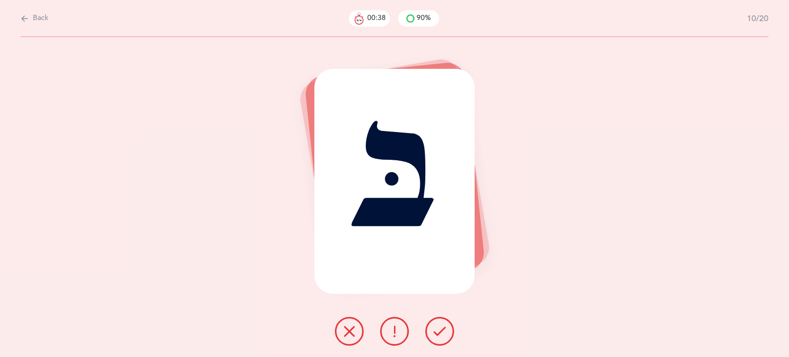
click at [435, 327] on icon at bounding box center [439, 331] width 12 height 12
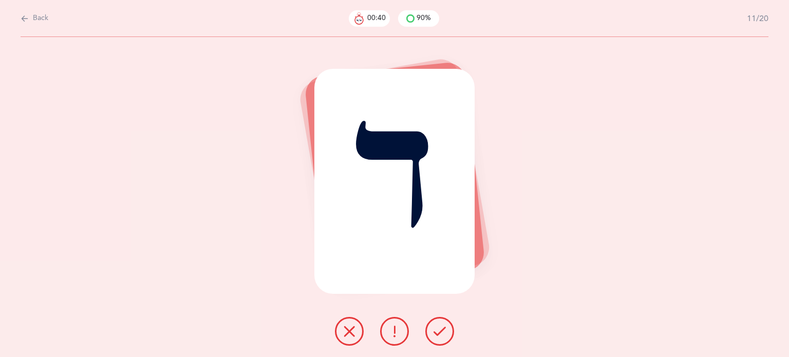
click at [458, 344] on div at bounding box center [395, 331] width 136 height 29
click at [450, 337] on button at bounding box center [439, 331] width 29 height 29
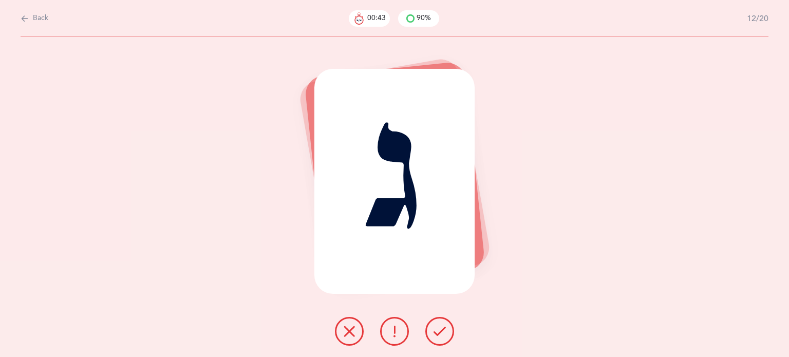
click at [450, 338] on button at bounding box center [439, 331] width 29 height 29
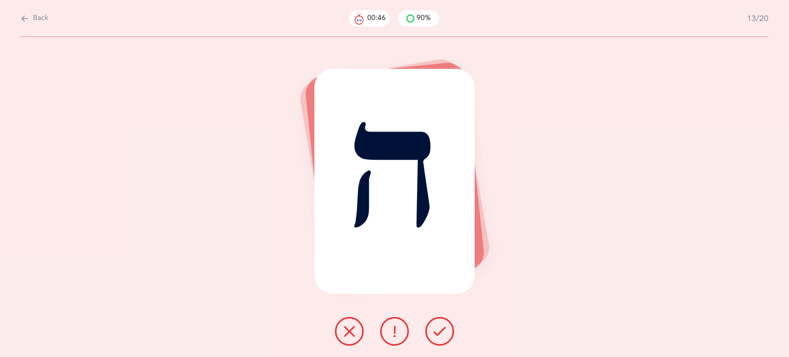
click at [450, 338] on button at bounding box center [439, 331] width 29 height 29
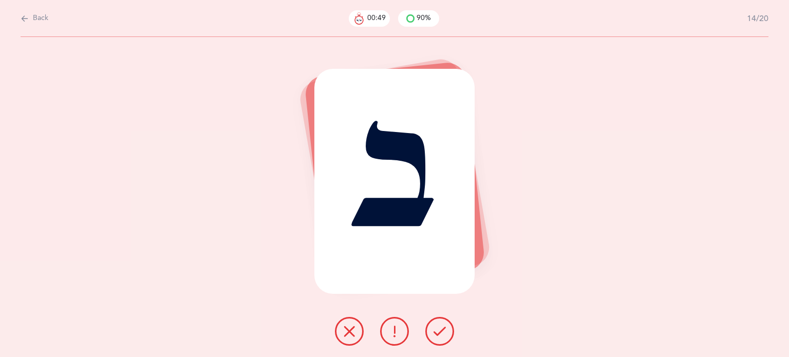
click at [450, 338] on button at bounding box center [439, 331] width 29 height 29
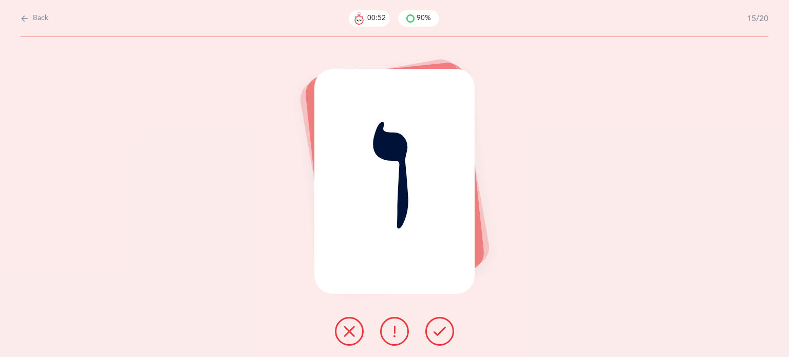
click at [351, 333] on icon at bounding box center [349, 331] width 12 height 12
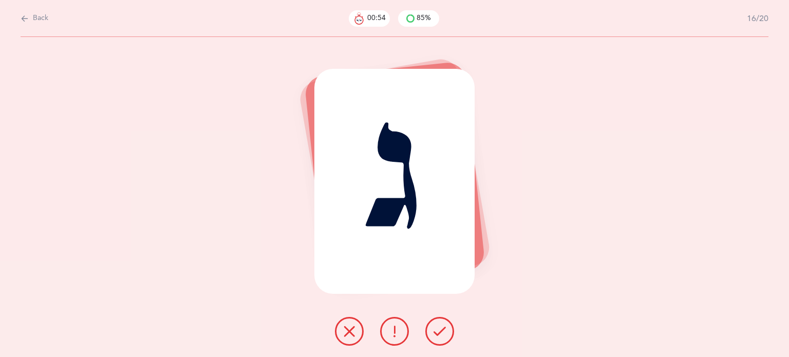
click at [438, 330] on icon at bounding box center [439, 331] width 12 height 12
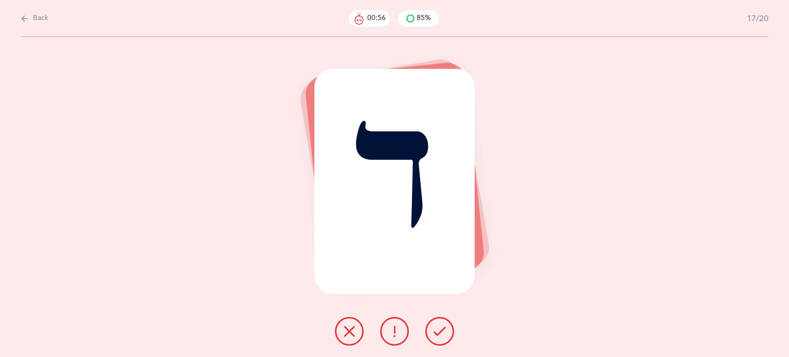
click at [438, 330] on icon at bounding box center [439, 331] width 12 height 12
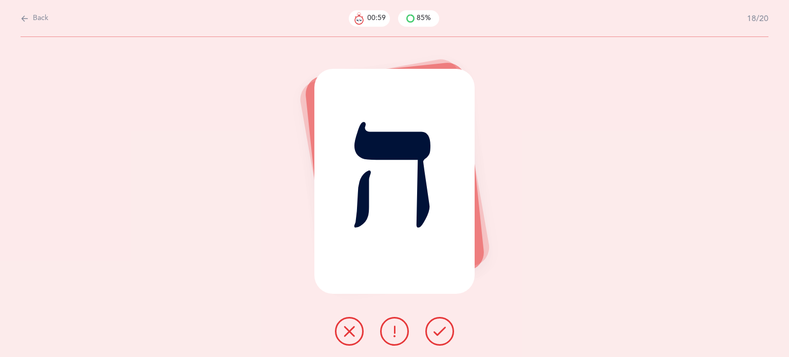
click at [438, 330] on icon at bounding box center [439, 331] width 12 height 12
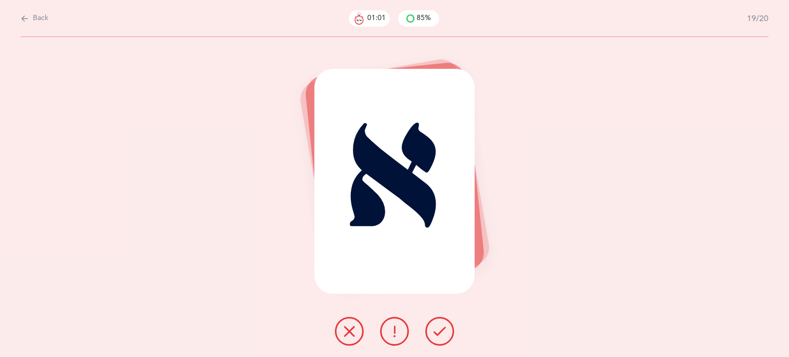
click at [438, 330] on icon at bounding box center [439, 331] width 12 height 12
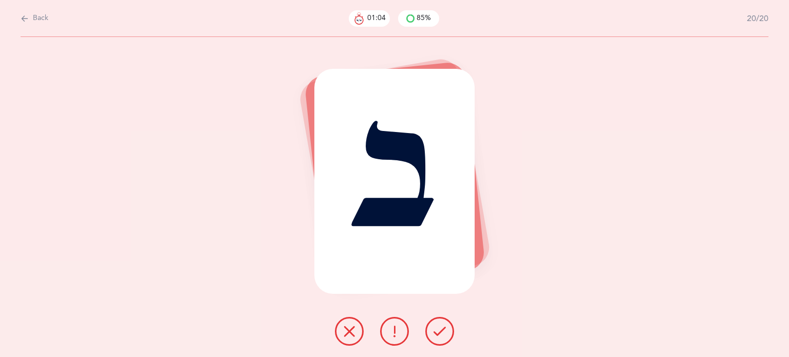
click at [438, 330] on icon at bounding box center [439, 331] width 12 height 12
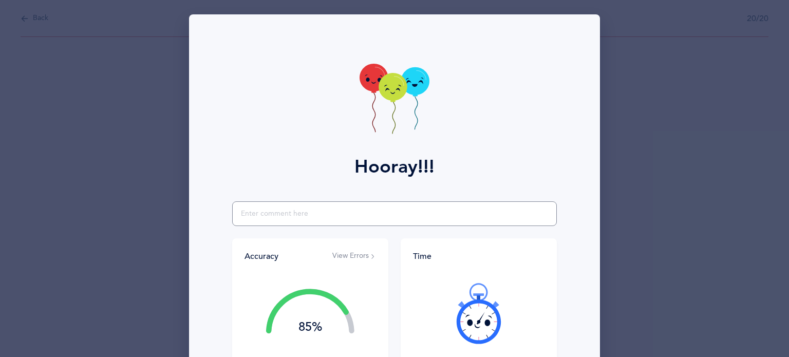
click at [290, 217] on input "text" at bounding box center [394, 213] width 325 height 25
type input "said yud for vav"
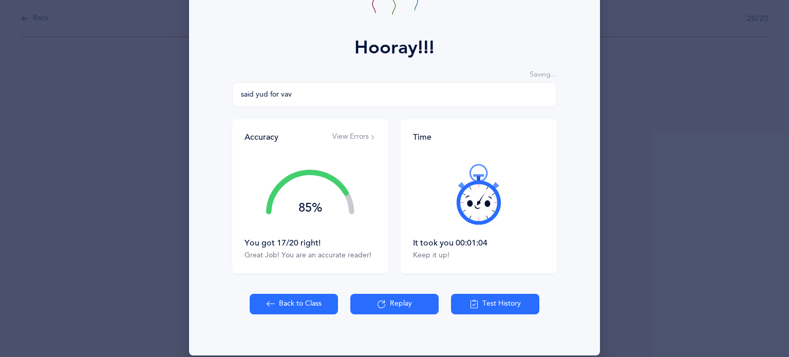
scroll to position [131, 0]
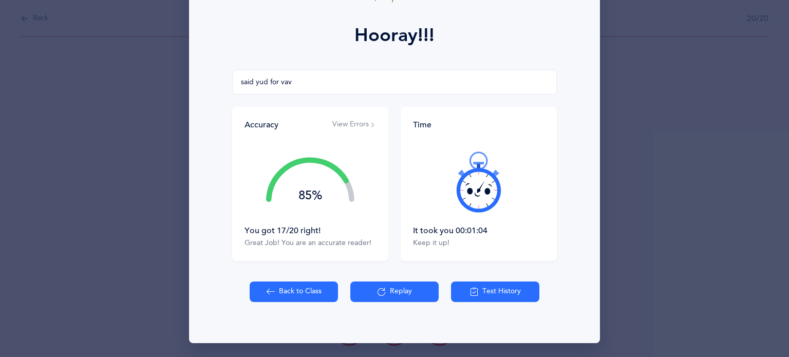
click at [267, 292] on icon at bounding box center [271, 291] width 8 height 11
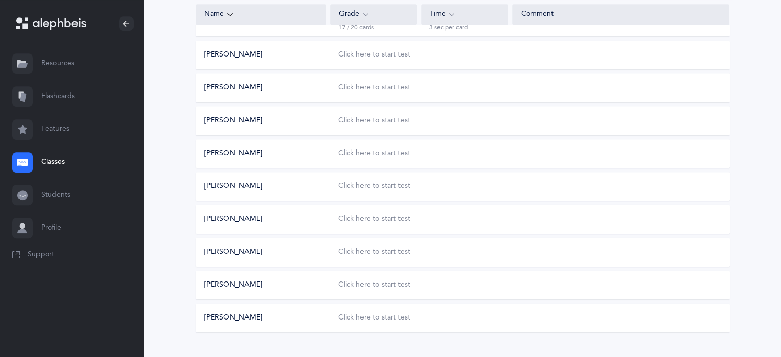
scroll to position [492, 0]
click at [378, 55] on div "Click here to start test" at bounding box center [374, 56] width 72 height 10
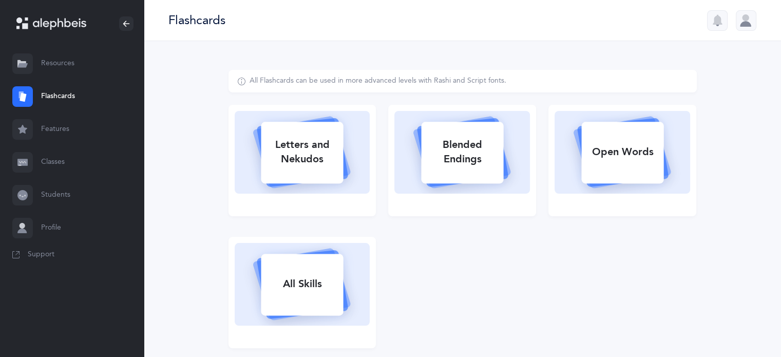
select select
select select "single"
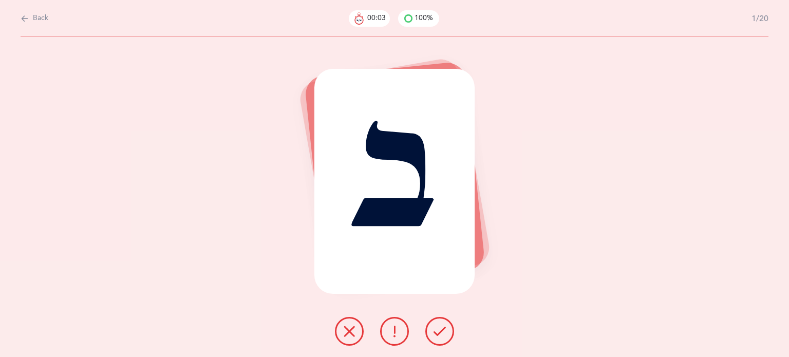
click at [448, 336] on button at bounding box center [439, 331] width 29 height 29
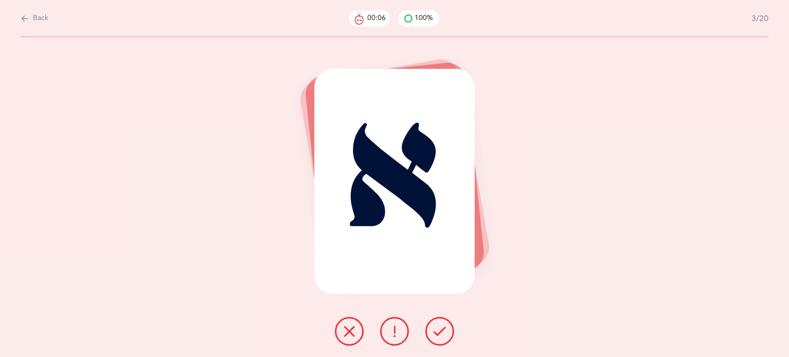
click at [448, 336] on button at bounding box center [439, 331] width 29 height 29
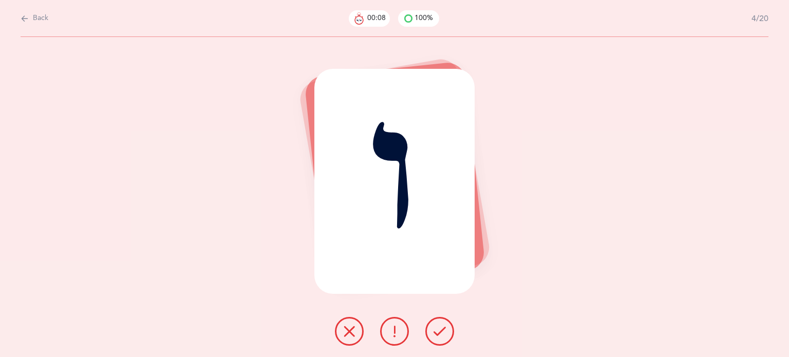
click at [448, 335] on button at bounding box center [439, 331] width 29 height 29
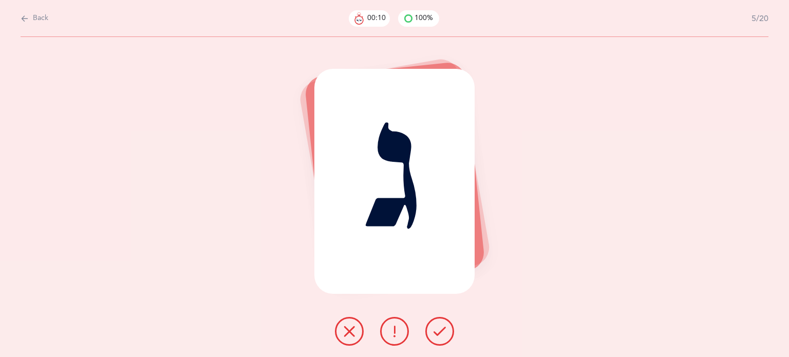
click at [448, 335] on button at bounding box center [439, 331] width 29 height 29
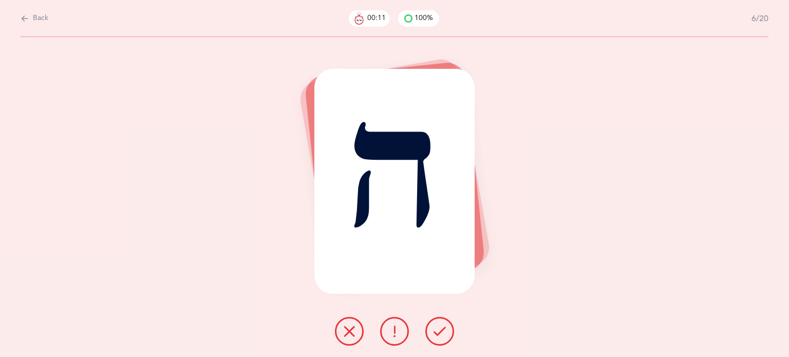
click at [448, 335] on button at bounding box center [439, 331] width 29 height 29
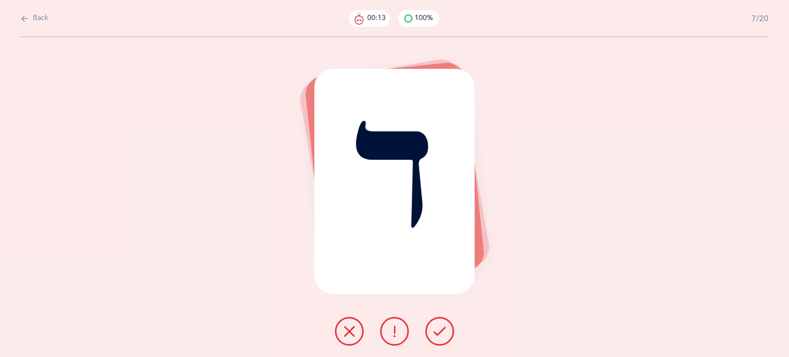
click at [448, 335] on button at bounding box center [439, 331] width 29 height 29
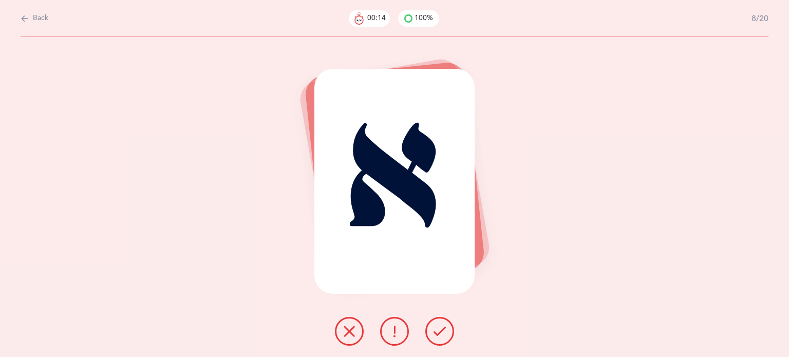
click at [448, 335] on button at bounding box center [439, 331] width 29 height 29
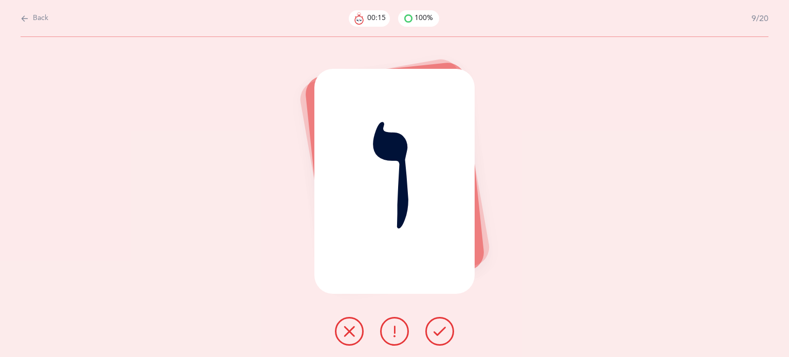
click at [448, 335] on button at bounding box center [439, 331] width 29 height 29
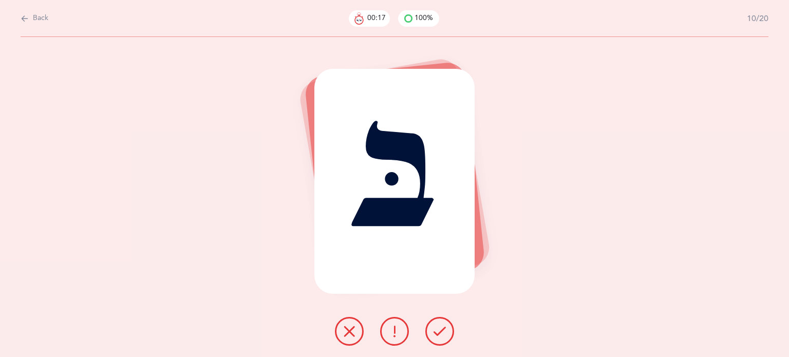
click at [448, 335] on button at bounding box center [439, 331] width 29 height 29
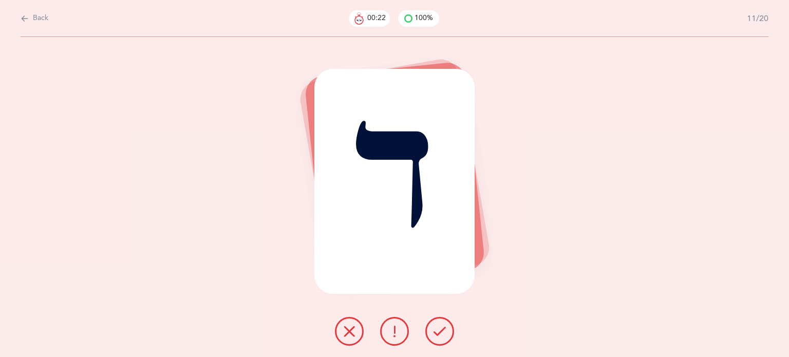
click at [391, 328] on icon at bounding box center [394, 331] width 12 height 12
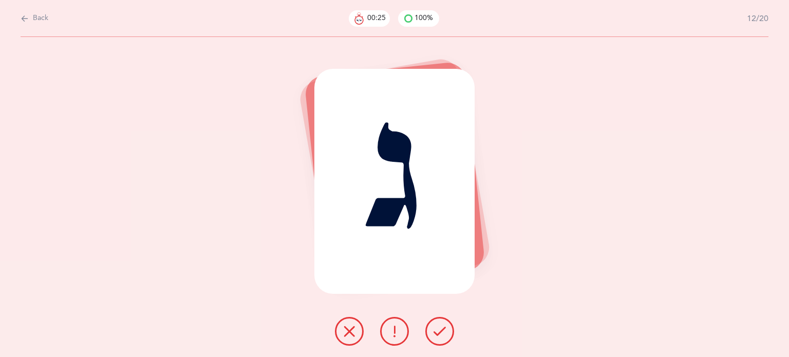
click at [439, 330] on icon at bounding box center [439, 331] width 12 height 12
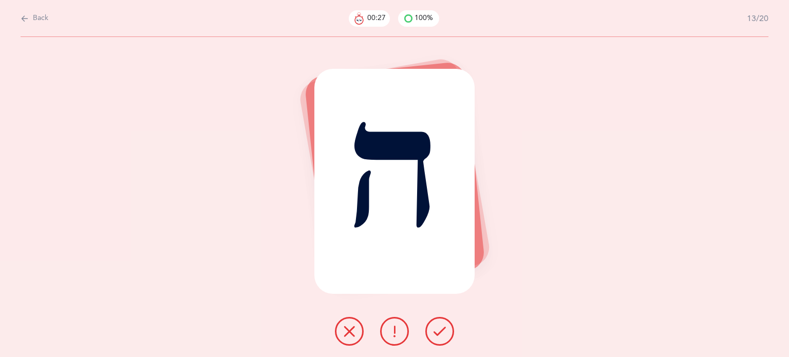
click at [439, 330] on icon at bounding box center [439, 331] width 12 height 12
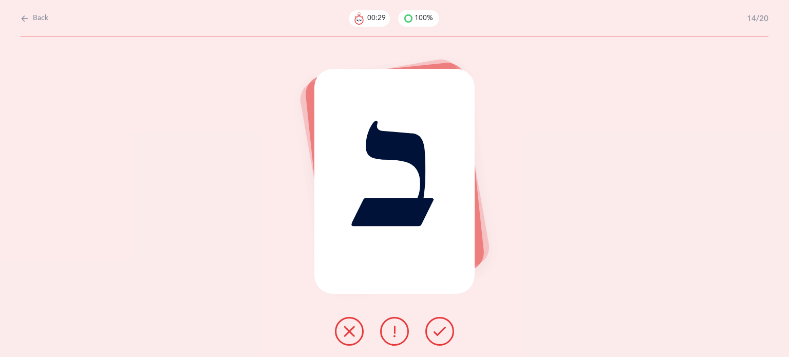
click at [439, 330] on icon at bounding box center [439, 331] width 12 height 12
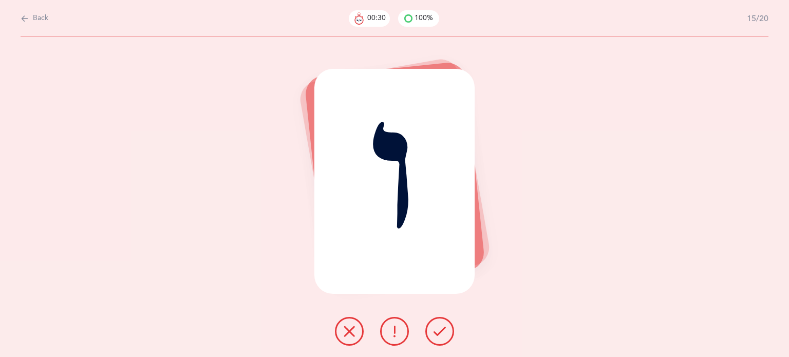
click at [439, 330] on icon at bounding box center [439, 331] width 12 height 12
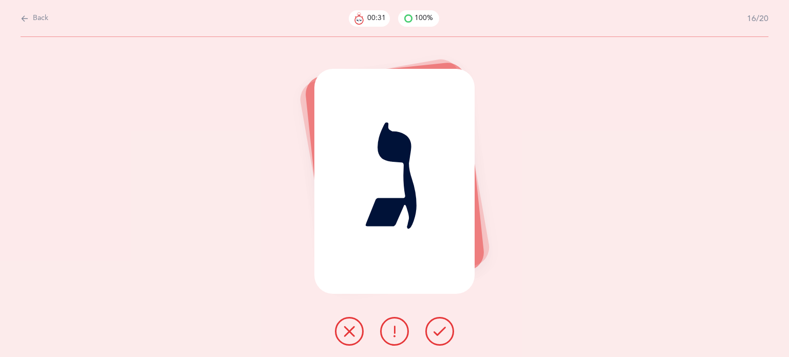
click at [439, 330] on icon at bounding box center [439, 331] width 12 height 12
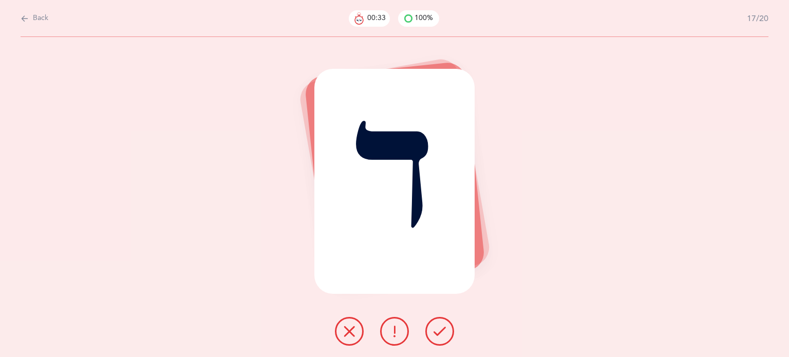
click at [439, 330] on icon at bounding box center [439, 331] width 12 height 12
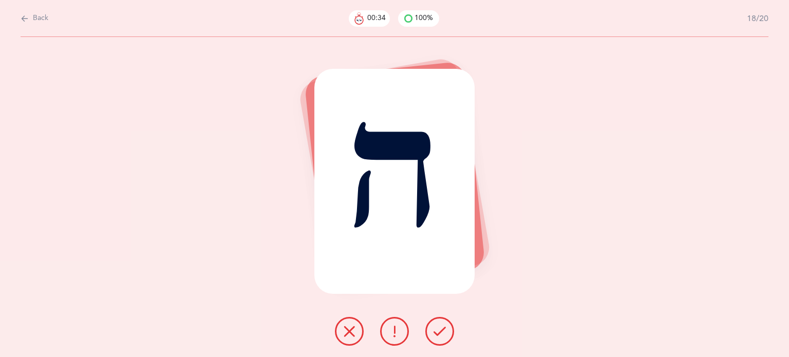
click at [439, 330] on icon at bounding box center [439, 331] width 12 height 12
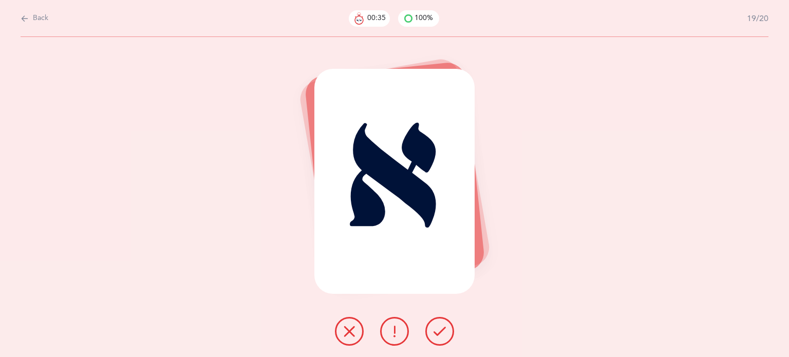
click at [439, 330] on icon at bounding box center [439, 331] width 12 height 12
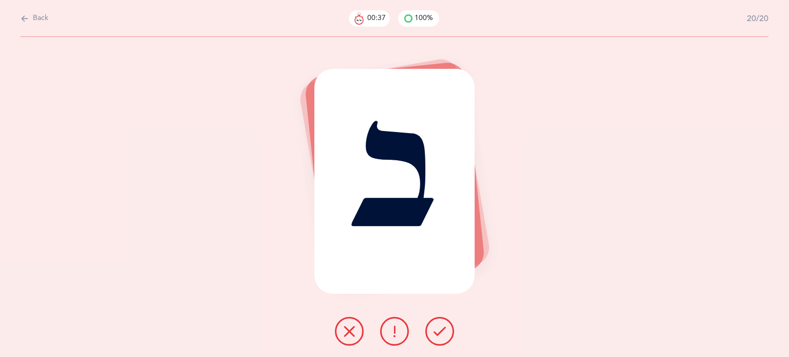
click at [439, 330] on icon at bounding box center [439, 331] width 12 height 12
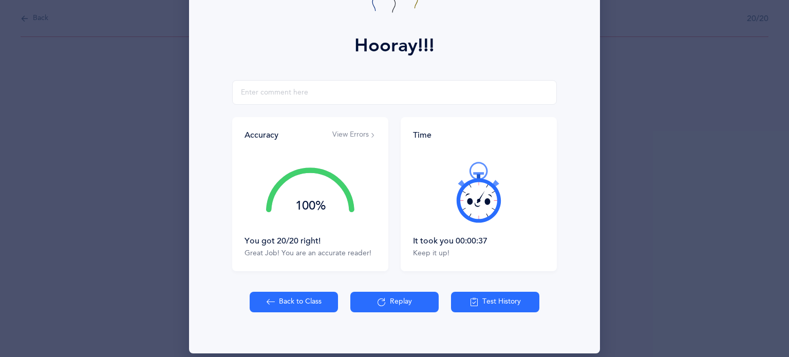
scroll to position [131, 0]
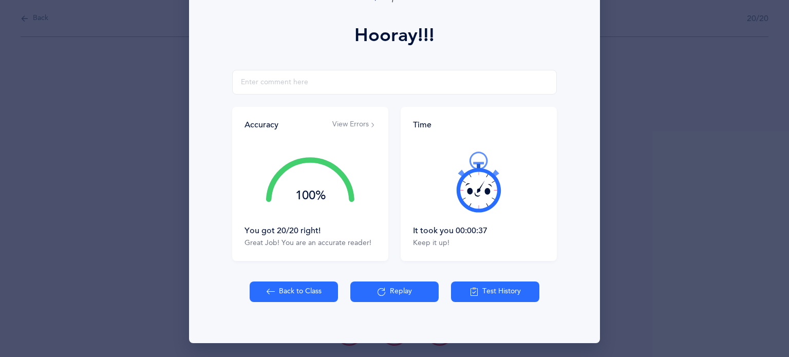
click at [281, 294] on button "Back to Class" at bounding box center [294, 291] width 88 height 21
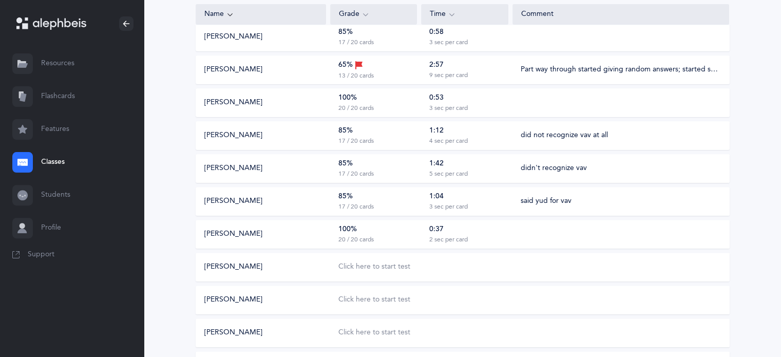
scroll to position [302, 0]
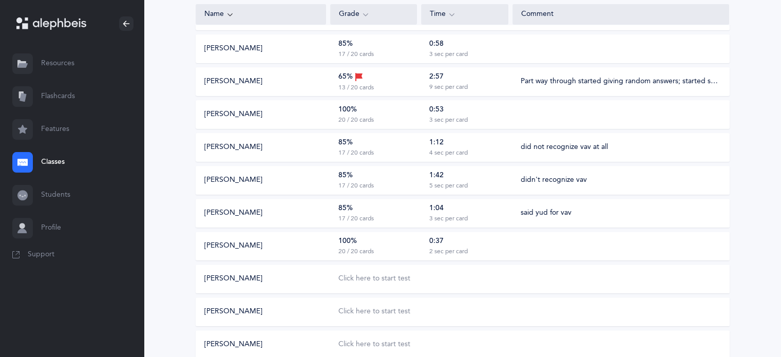
drag, startPoint x: 774, startPoint y: 150, endPoint x: 776, endPoint y: 186, distance: 36.5
click at [776, 186] on div "Choose Test Letters [DATE] Performance Percentile Performance Flagging Mode New…" at bounding box center [462, 167] width 637 height 802
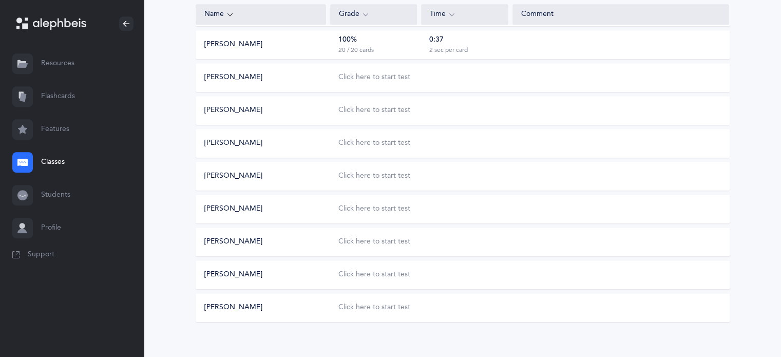
scroll to position [514, 0]
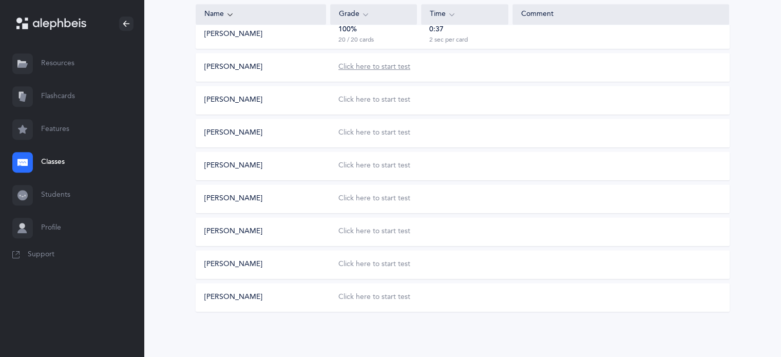
click at [405, 69] on div "Click here to start test" at bounding box center [374, 67] width 72 height 10
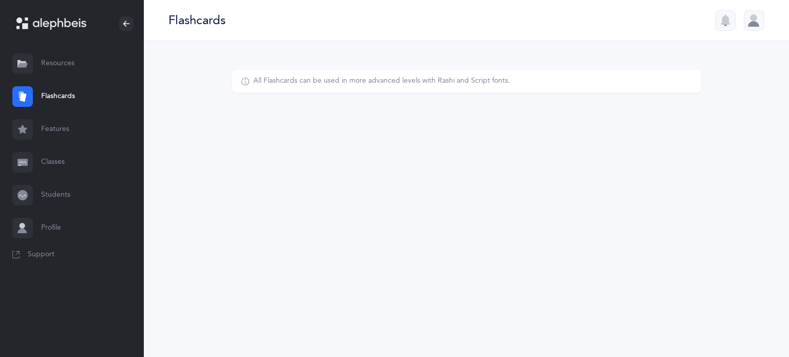
select select
select select "single"
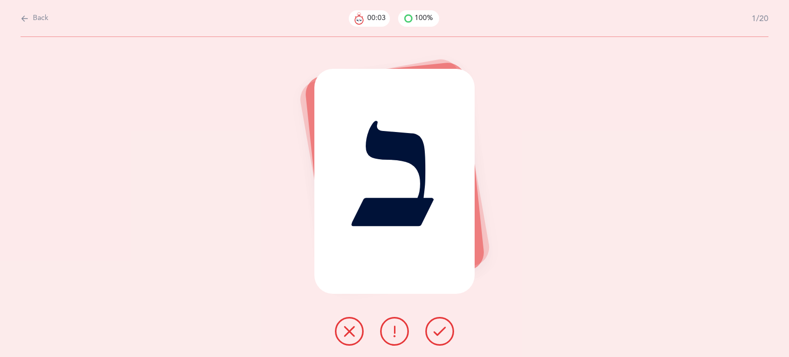
click at [442, 332] on icon at bounding box center [439, 331] width 12 height 12
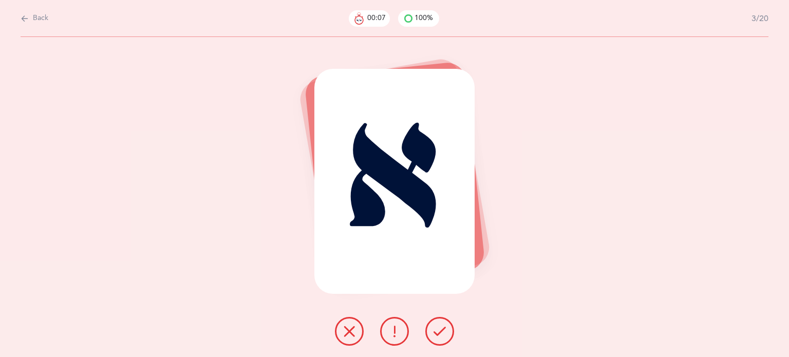
click at [442, 332] on icon at bounding box center [439, 331] width 12 height 12
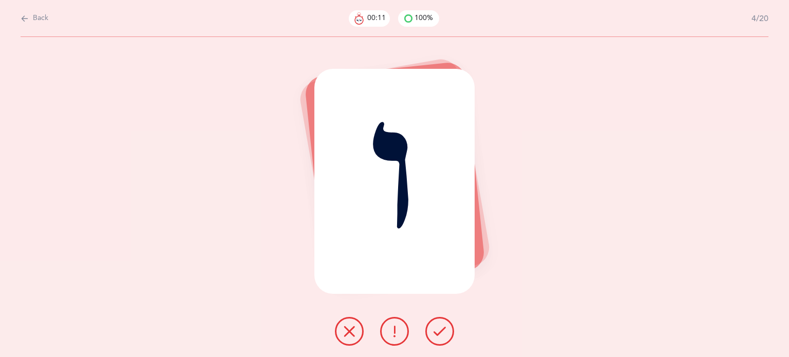
click at [342, 335] on button at bounding box center [349, 331] width 29 height 29
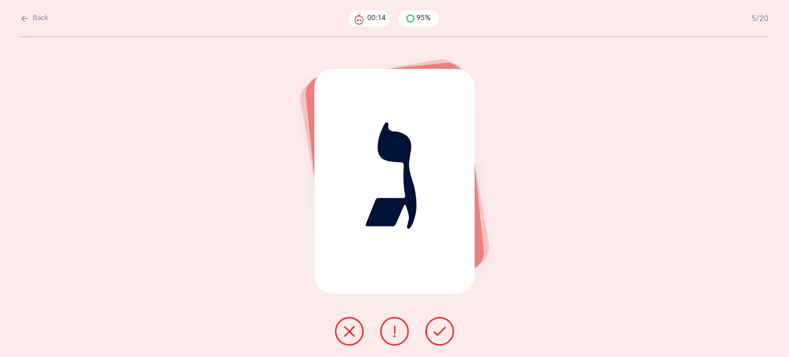
click at [440, 334] on icon at bounding box center [439, 331] width 12 height 12
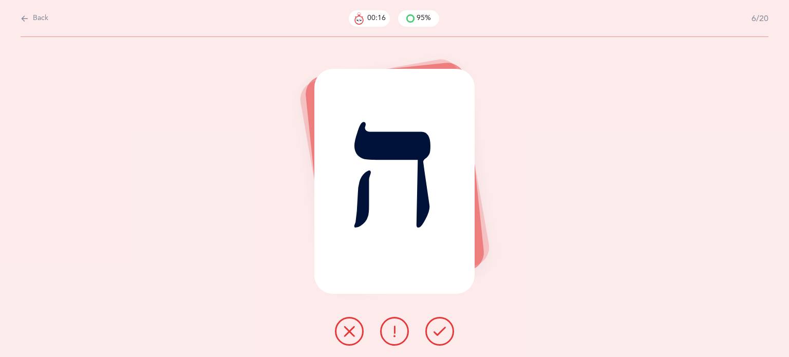
click at [438, 327] on icon at bounding box center [439, 331] width 12 height 12
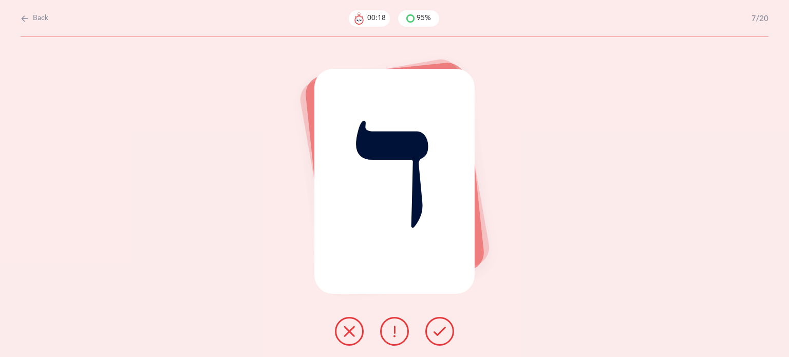
click at [438, 327] on icon at bounding box center [439, 331] width 12 height 12
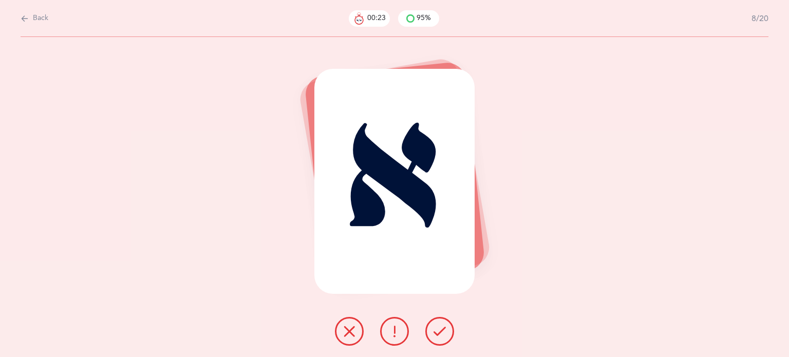
click at [438, 327] on icon at bounding box center [439, 331] width 12 height 12
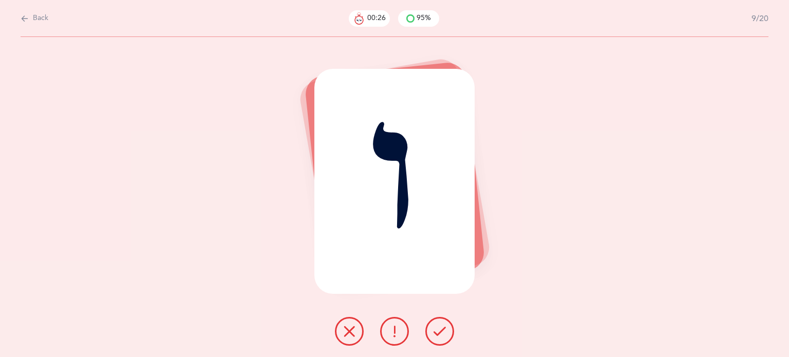
click at [348, 332] on icon at bounding box center [349, 331] width 12 height 12
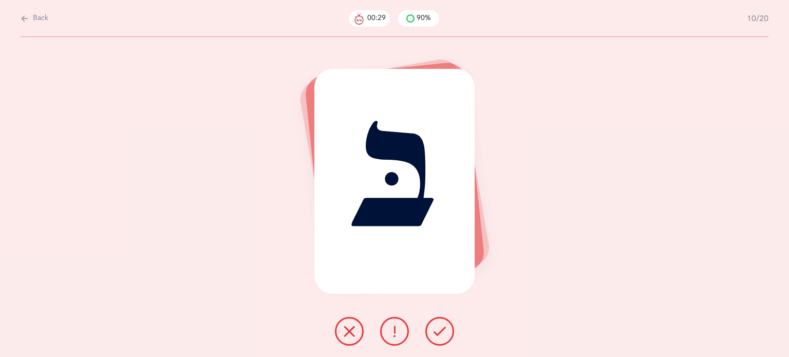
click at [434, 332] on icon at bounding box center [439, 331] width 12 height 12
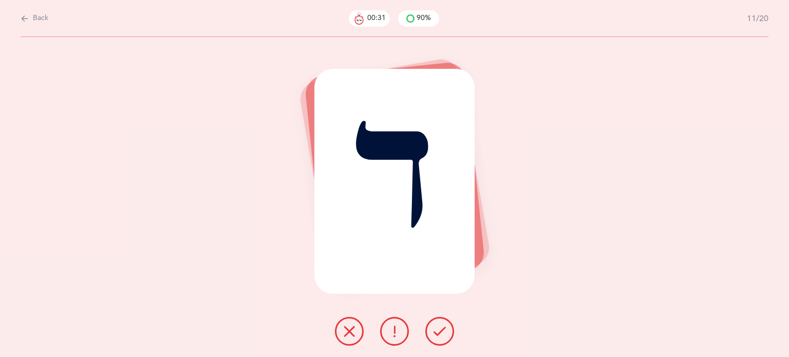
click at [434, 332] on icon at bounding box center [439, 331] width 12 height 12
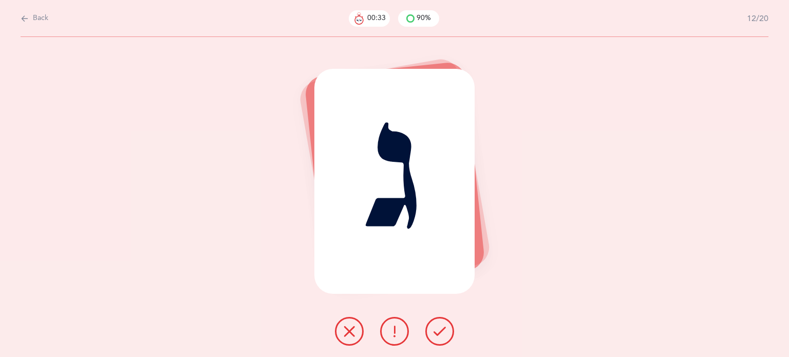
click at [434, 332] on icon at bounding box center [439, 331] width 12 height 12
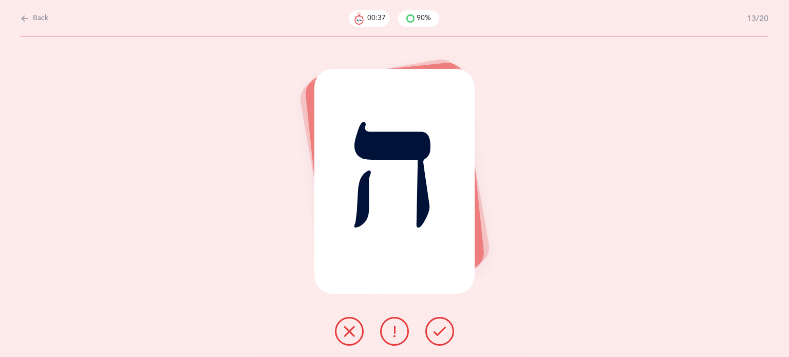
click at [434, 332] on icon at bounding box center [439, 331] width 12 height 12
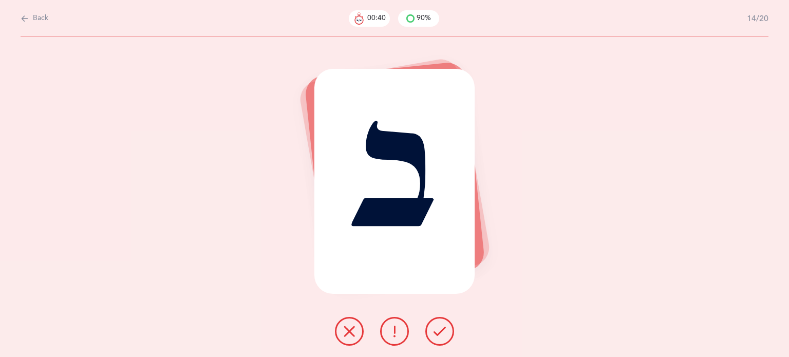
click at [434, 332] on icon at bounding box center [439, 331] width 12 height 12
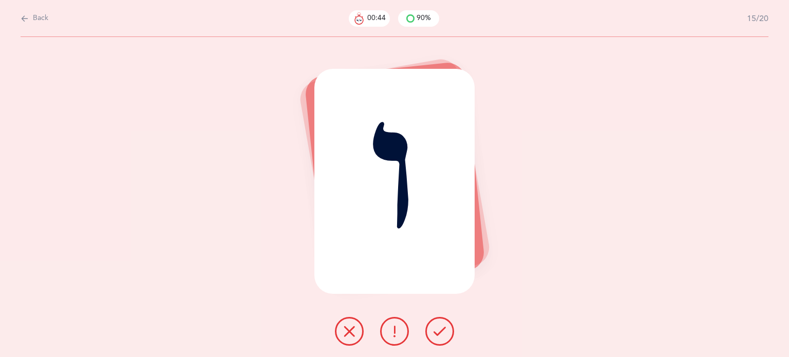
click at [355, 331] on button at bounding box center [349, 331] width 29 height 29
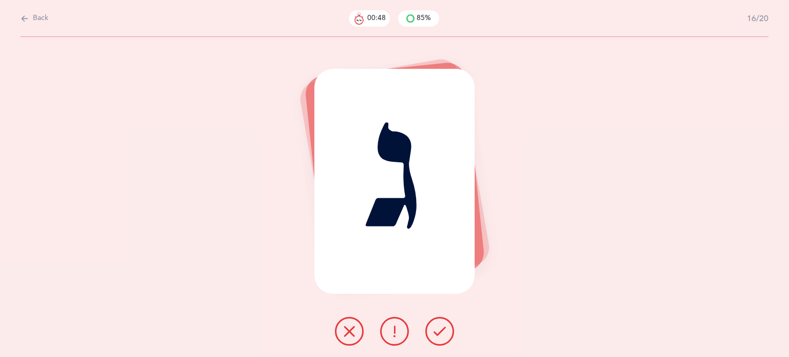
click at [444, 331] on icon at bounding box center [439, 331] width 12 height 12
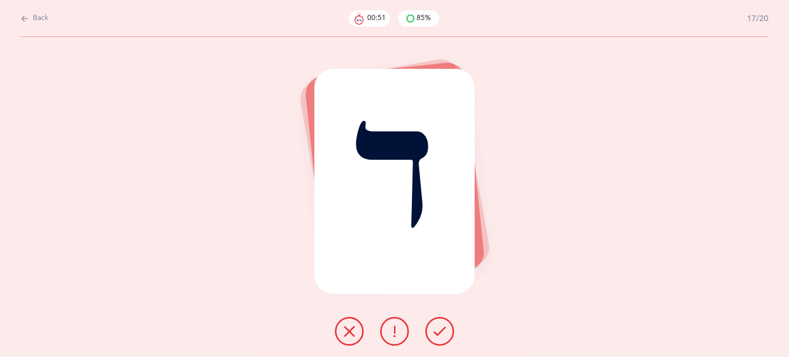
click at [451, 329] on button at bounding box center [439, 331] width 29 height 29
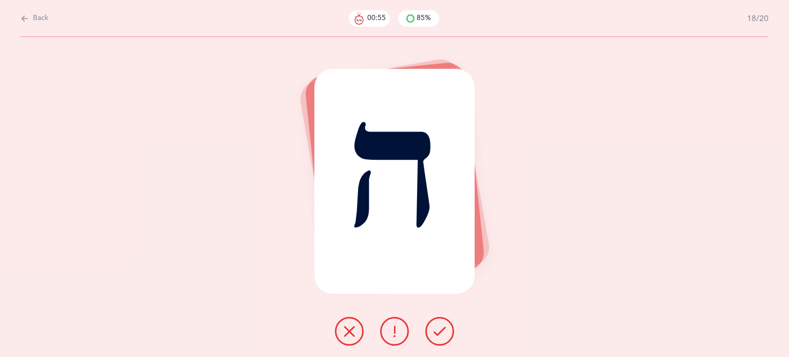
click at [452, 329] on button at bounding box center [439, 331] width 29 height 29
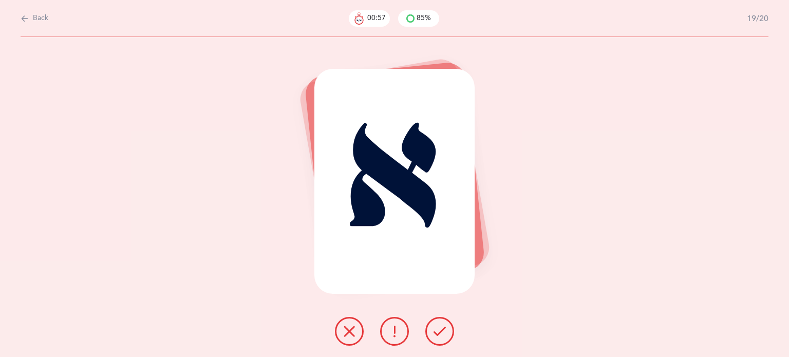
click at [452, 329] on button at bounding box center [439, 331] width 29 height 29
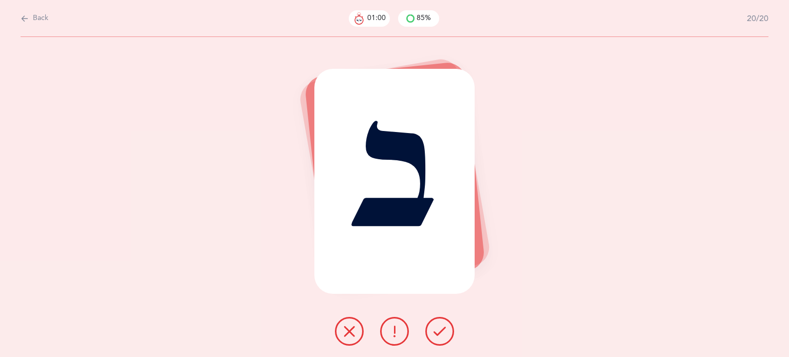
click at [452, 329] on button at bounding box center [439, 331] width 29 height 29
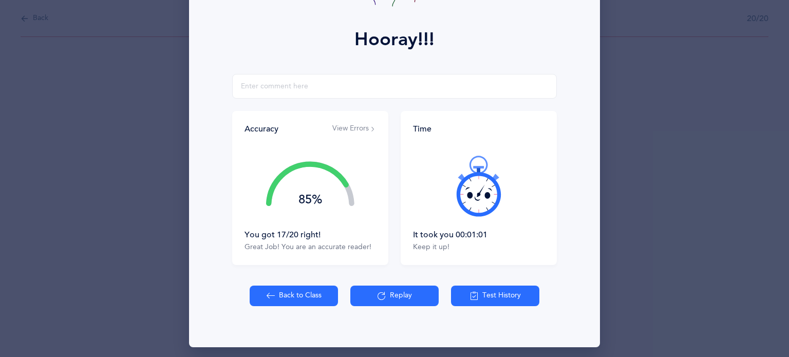
scroll to position [131, 0]
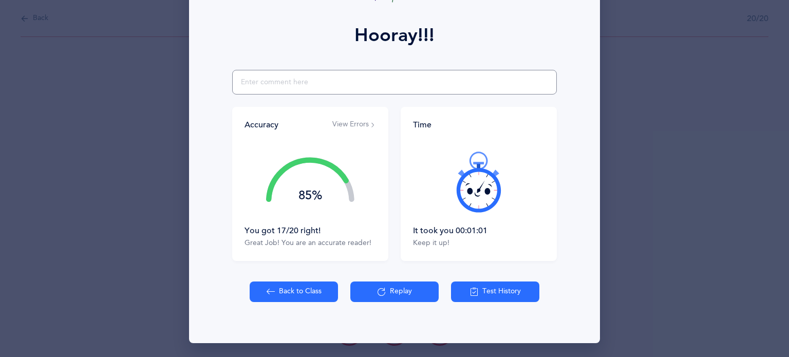
click at [349, 78] on input "text" at bounding box center [394, 82] width 325 height 25
click at [245, 81] on input "didnt recognize vav" at bounding box center [394, 82] width 325 height 25
type input "didn't recognize vav"
click at [287, 292] on button "Back to Class" at bounding box center [294, 291] width 88 height 21
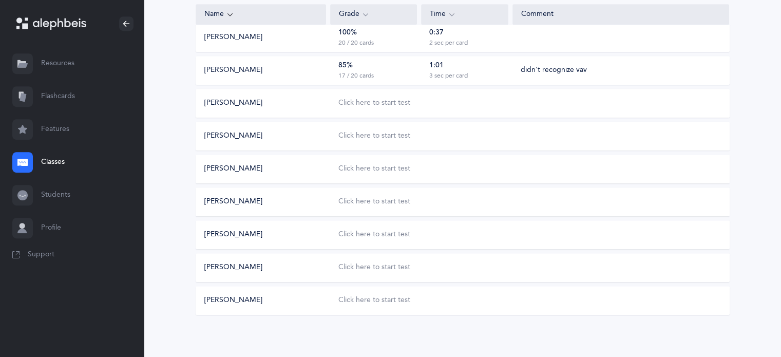
scroll to position [514, 0]
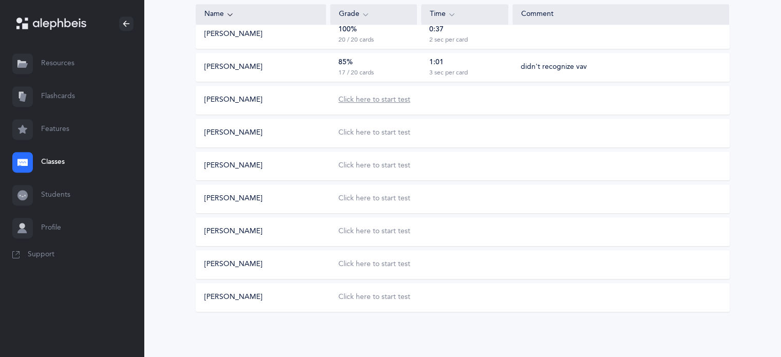
click at [366, 102] on div "Click here to start test" at bounding box center [374, 100] width 72 height 10
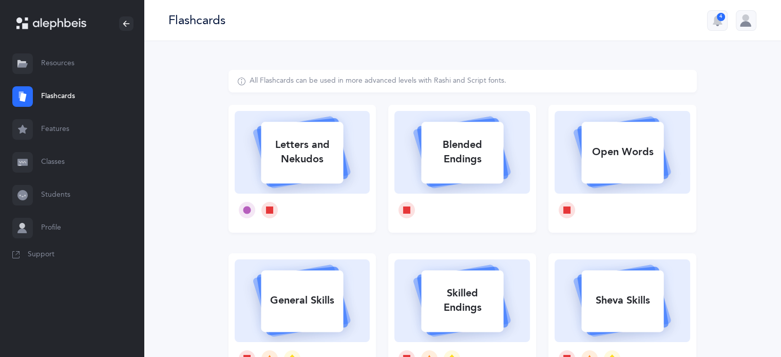
click at [295, 145] on div "Letters and Nekudos" at bounding box center [302, 151] width 82 height 41
select select
select select "single"
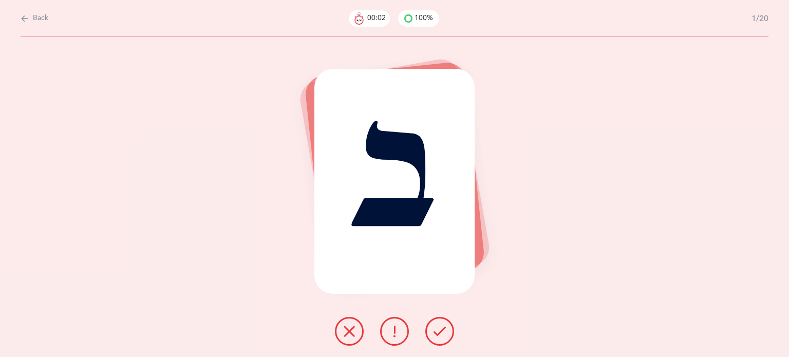
click at [440, 334] on icon at bounding box center [439, 331] width 12 height 12
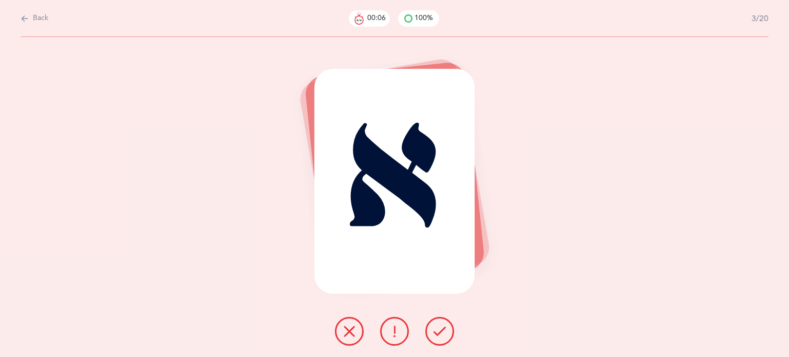
click at [440, 334] on icon at bounding box center [439, 331] width 12 height 12
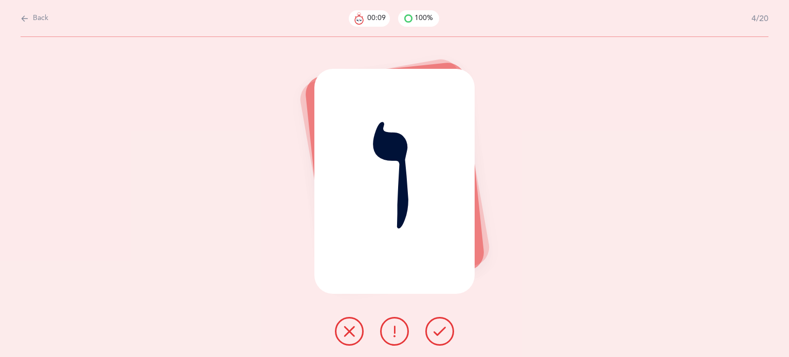
click at [348, 329] on icon at bounding box center [349, 331] width 12 height 12
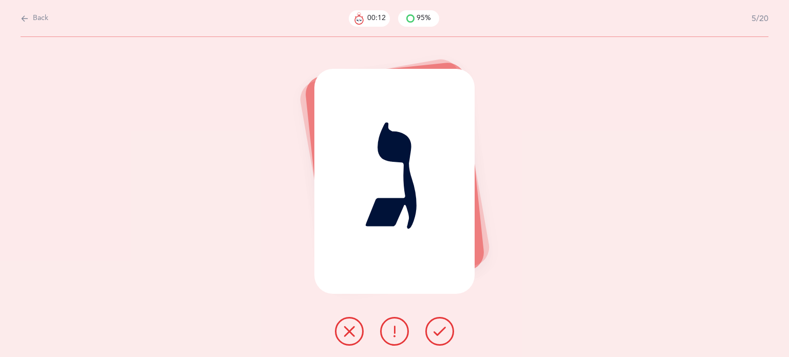
click at [442, 328] on icon at bounding box center [439, 331] width 12 height 12
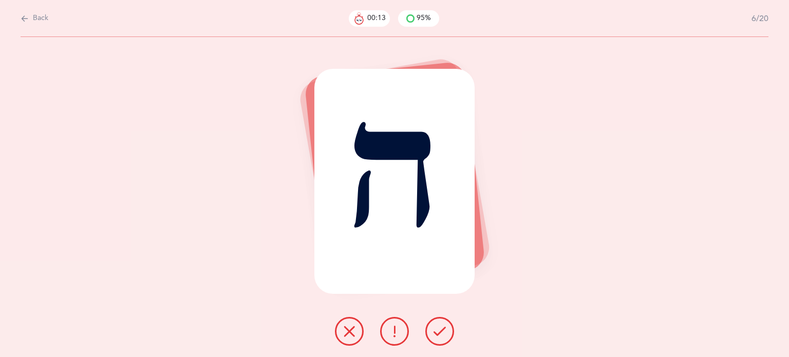
click at [442, 328] on icon at bounding box center [439, 331] width 12 height 12
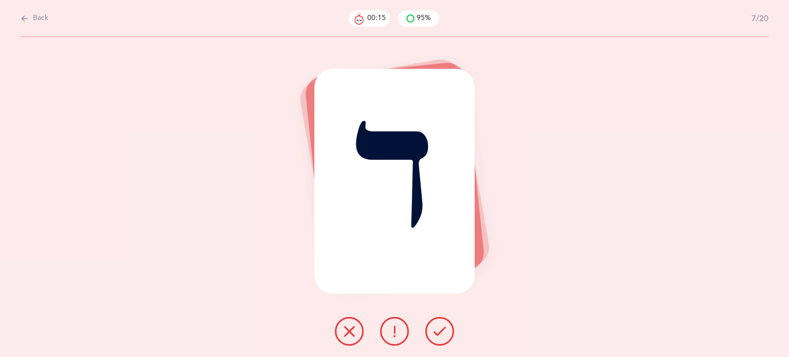
click at [442, 328] on icon at bounding box center [439, 331] width 12 height 12
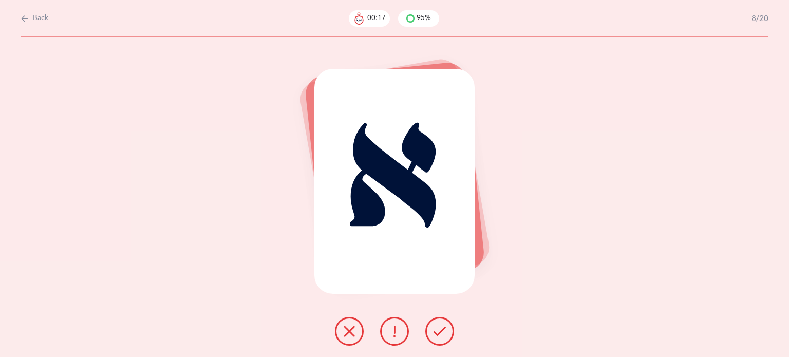
click at [442, 328] on icon at bounding box center [439, 331] width 12 height 12
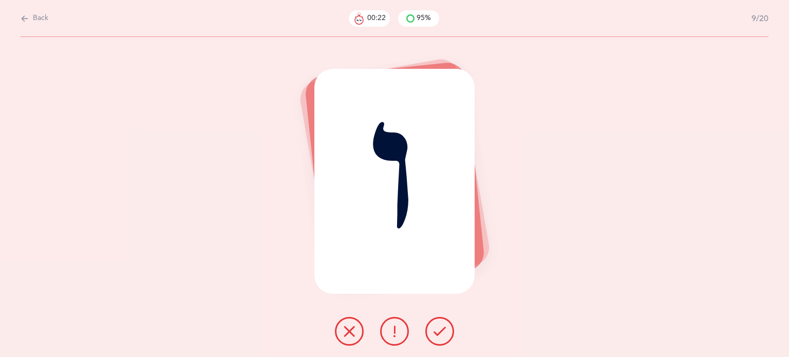
click at [440, 334] on icon at bounding box center [439, 331] width 12 height 12
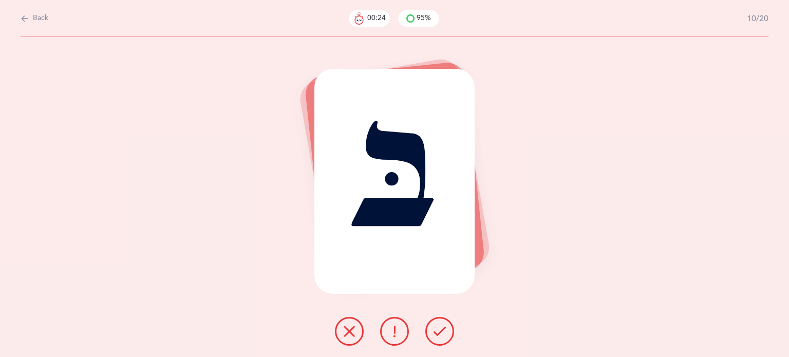
click at [440, 334] on icon at bounding box center [439, 331] width 12 height 12
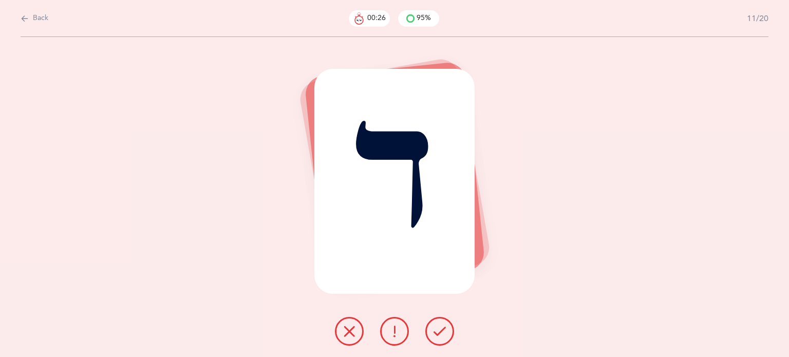
click at [440, 334] on icon at bounding box center [439, 331] width 12 height 12
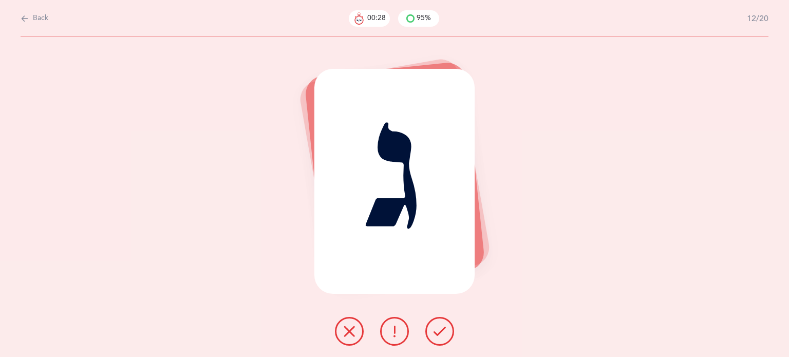
click at [440, 334] on icon at bounding box center [439, 331] width 12 height 12
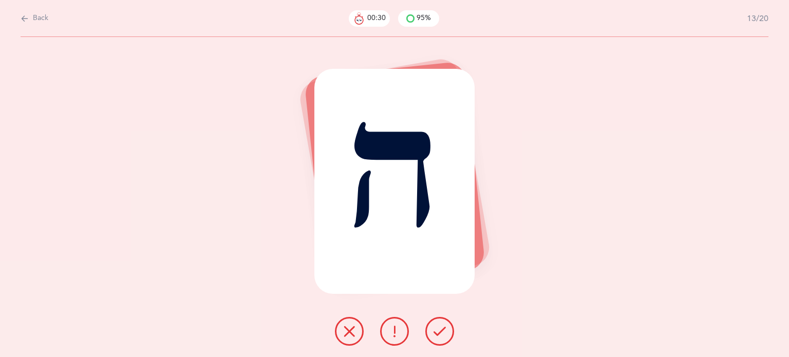
click at [440, 334] on icon at bounding box center [439, 331] width 12 height 12
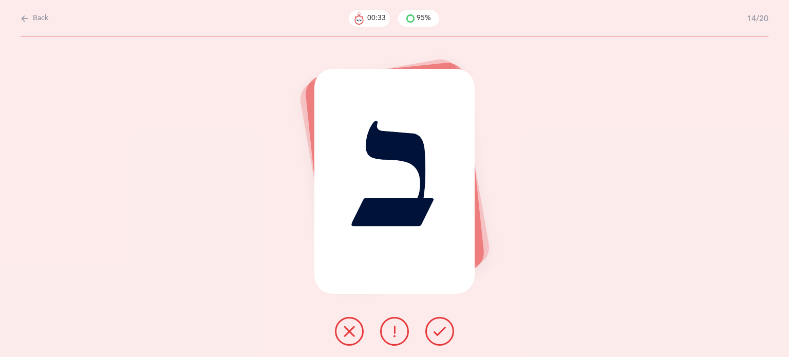
click at [440, 334] on icon at bounding box center [439, 331] width 12 height 12
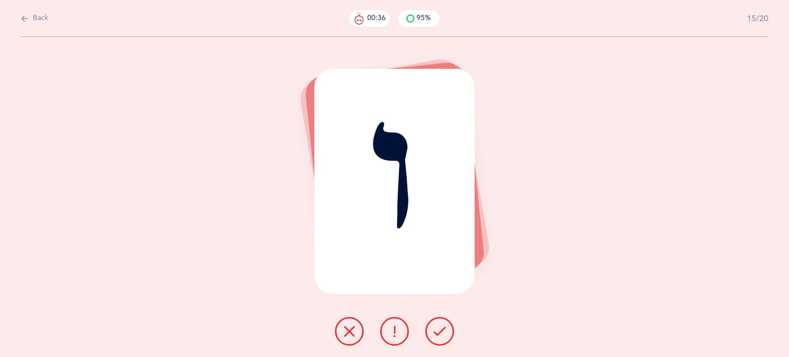
click at [449, 338] on button at bounding box center [439, 331] width 29 height 29
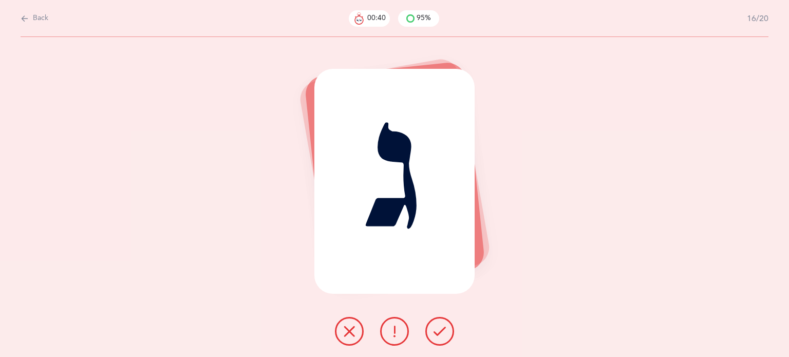
click at [449, 339] on button at bounding box center [439, 331] width 29 height 29
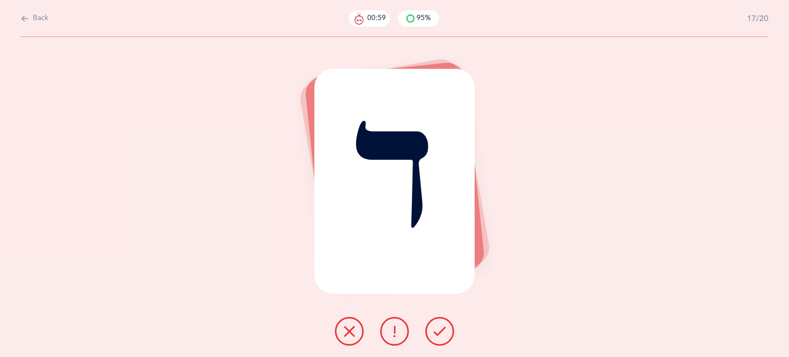
click at [399, 340] on button at bounding box center [394, 331] width 29 height 29
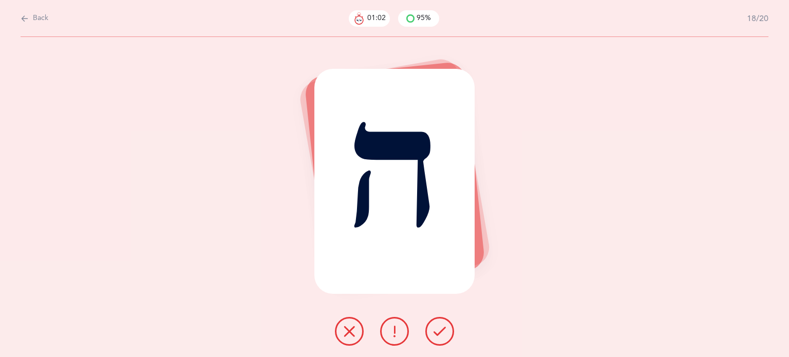
click at [446, 330] on button at bounding box center [439, 331] width 29 height 29
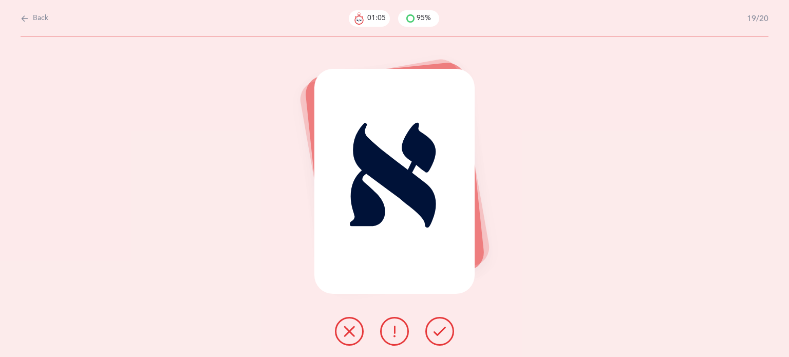
click at [448, 328] on button at bounding box center [439, 331] width 29 height 29
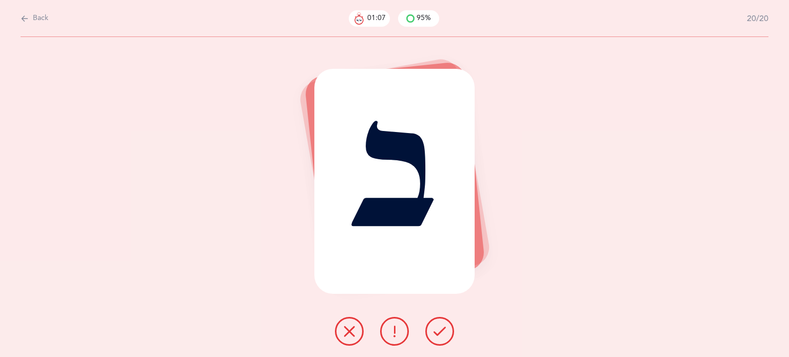
click at [448, 328] on button at bounding box center [439, 331] width 29 height 29
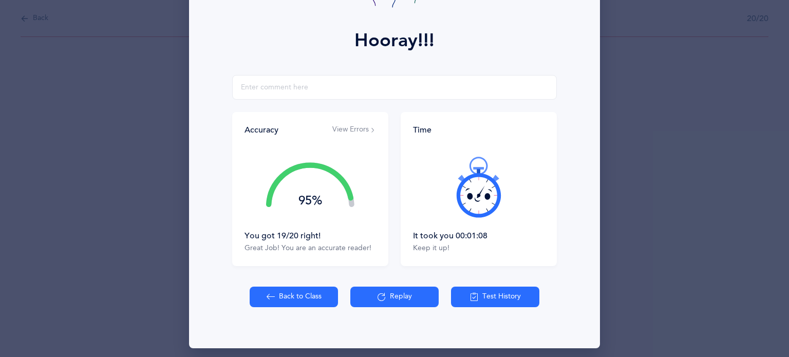
scroll to position [131, 0]
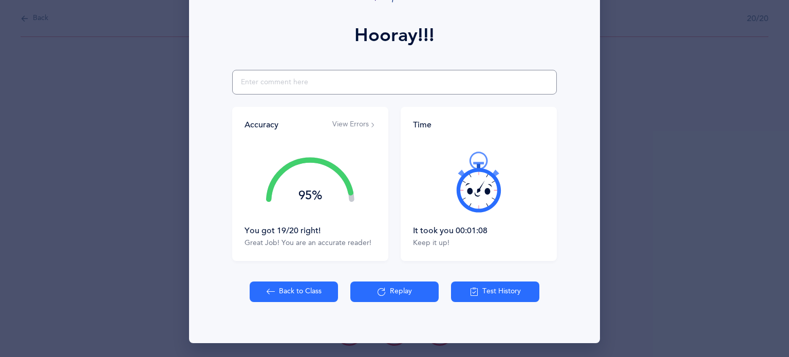
click at [255, 88] on input "text" at bounding box center [394, 82] width 325 height 25
type input "said yud for vav first time only."
click at [298, 287] on button "Back to Class" at bounding box center [294, 291] width 88 height 21
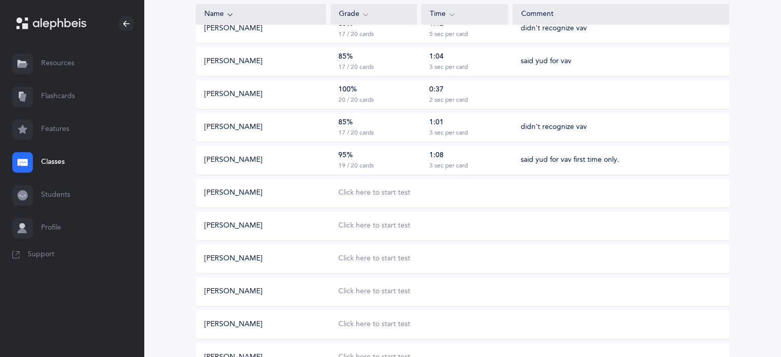
scroll to position [514, 0]
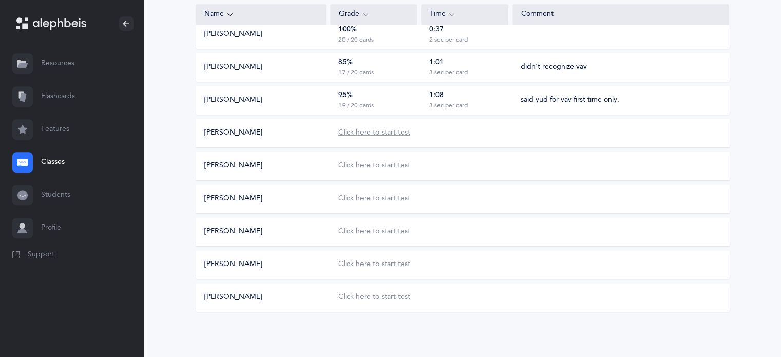
click at [362, 135] on div "Click here to start test" at bounding box center [374, 133] width 72 height 10
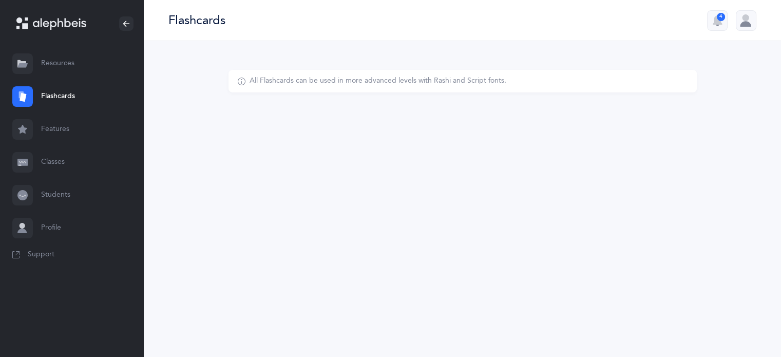
select select
select select "single"
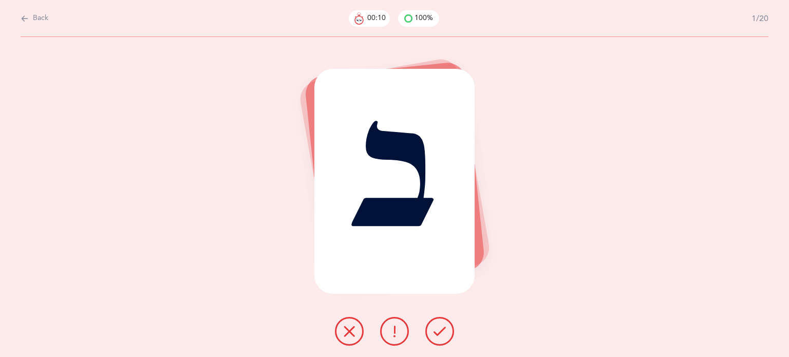
click at [448, 327] on button at bounding box center [439, 331] width 29 height 29
click at [353, 328] on icon at bounding box center [349, 331] width 12 height 12
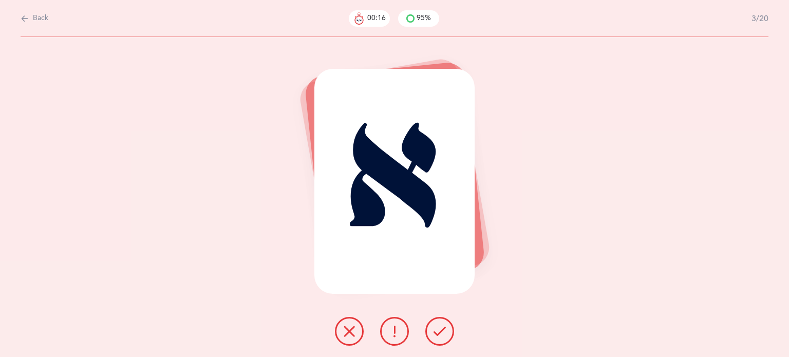
click at [444, 336] on icon at bounding box center [439, 331] width 12 height 12
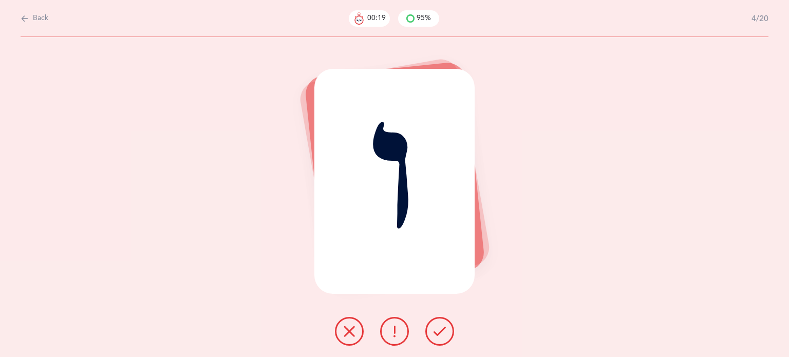
click at [346, 326] on icon at bounding box center [349, 331] width 12 height 12
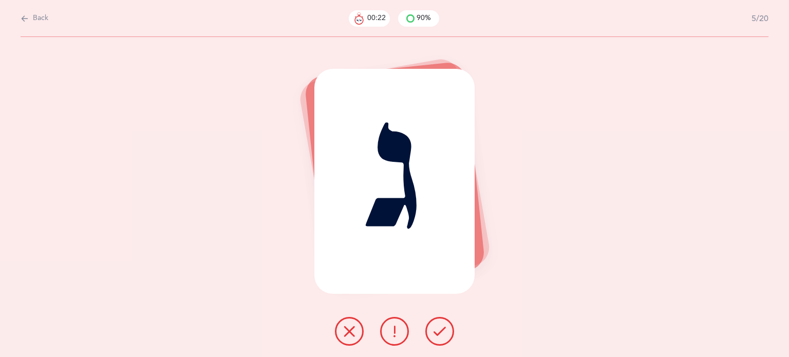
click at [449, 332] on button at bounding box center [439, 331] width 29 height 29
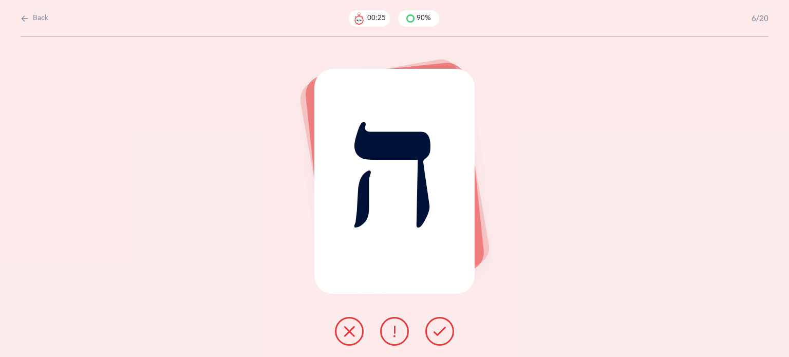
click at [435, 329] on icon at bounding box center [439, 331] width 12 height 12
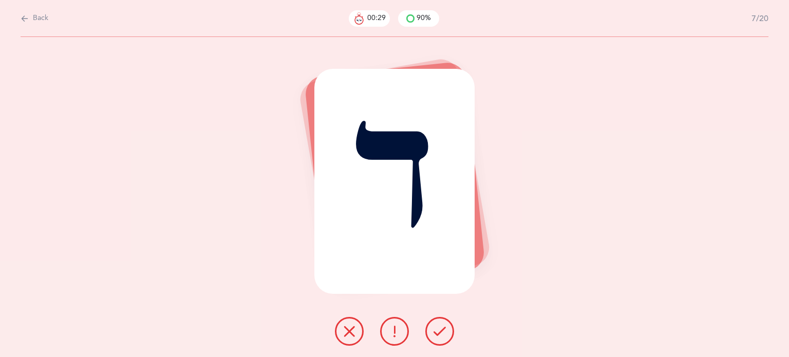
click at [348, 338] on button at bounding box center [349, 331] width 29 height 29
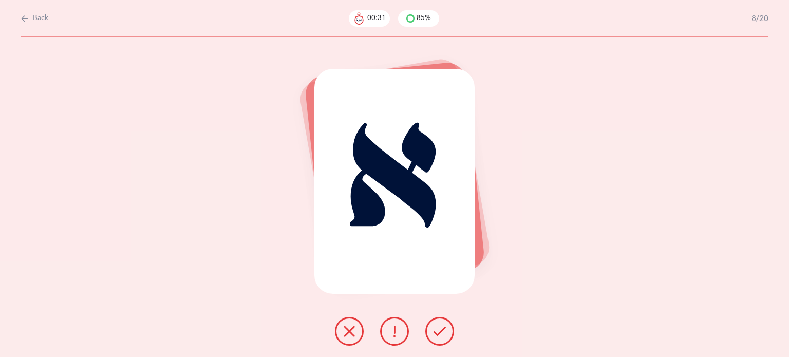
click at [446, 324] on button at bounding box center [439, 331] width 29 height 29
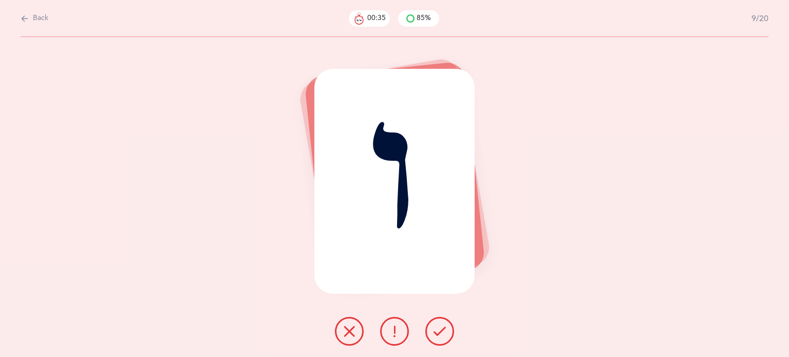
click at [337, 326] on button at bounding box center [349, 331] width 29 height 29
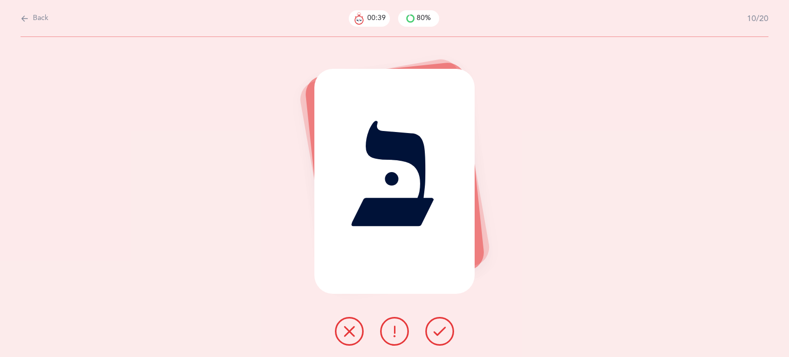
click at [343, 332] on icon at bounding box center [349, 331] width 12 height 12
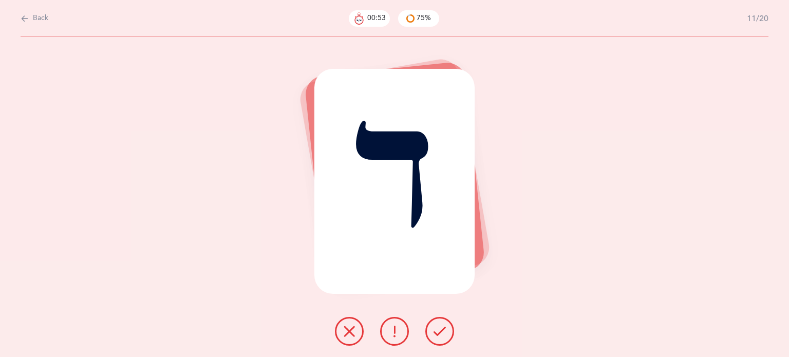
click at [347, 328] on icon at bounding box center [349, 331] width 12 height 12
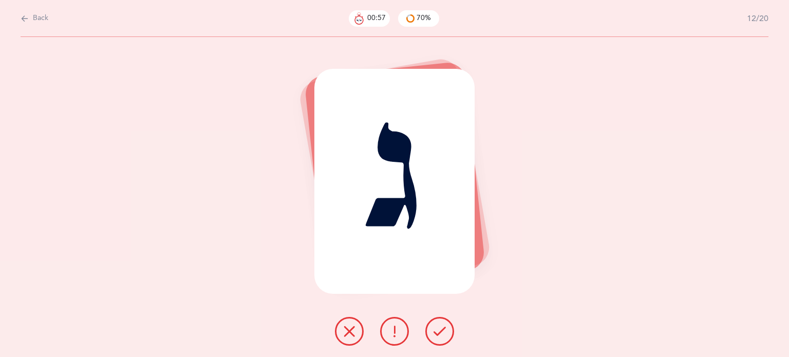
click at [435, 327] on icon at bounding box center [439, 331] width 12 height 12
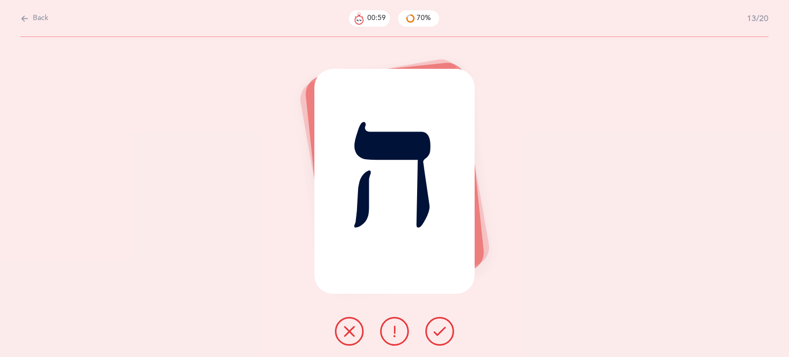
click at [435, 327] on icon at bounding box center [439, 331] width 12 height 12
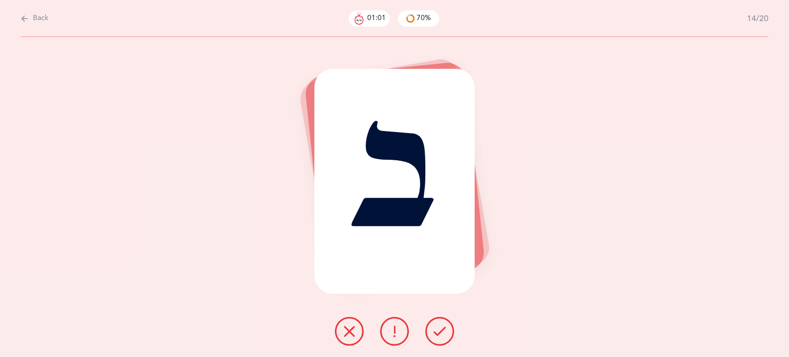
click at [435, 327] on icon at bounding box center [439, 331] width 12 height 12
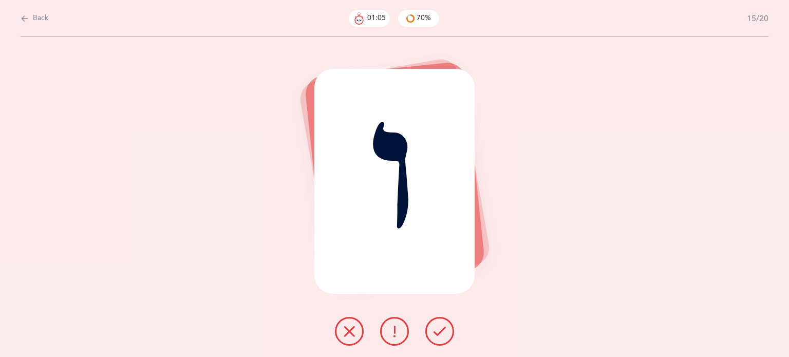
click at [344, 331] on icon at bounding box center [349, 331] width 12 height 12
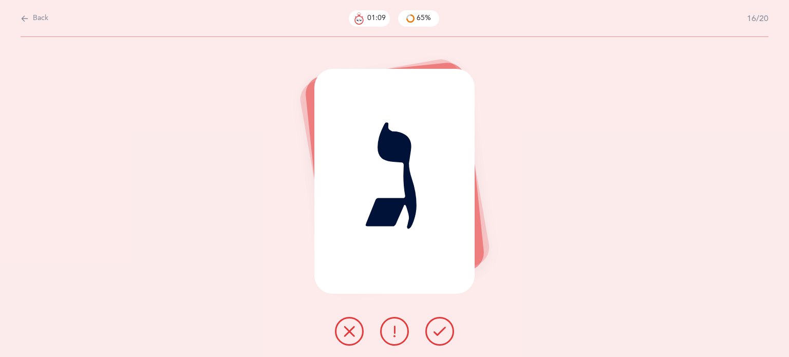
click at [444, 332] on icon at bounding box center [439, 331] width 12 height 12
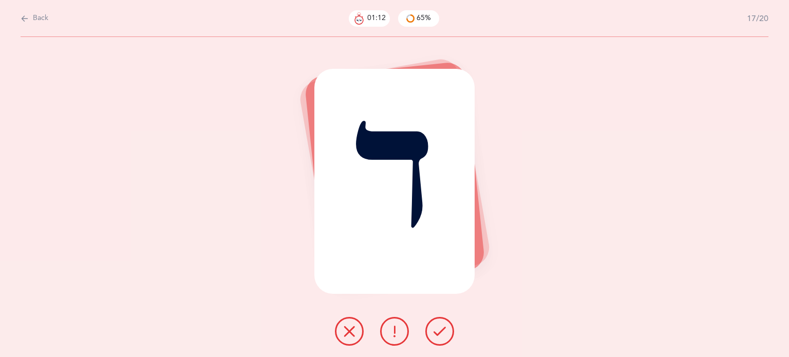
click at [343, 328] on icon at bounding box center [349, 331] width 12 height 12
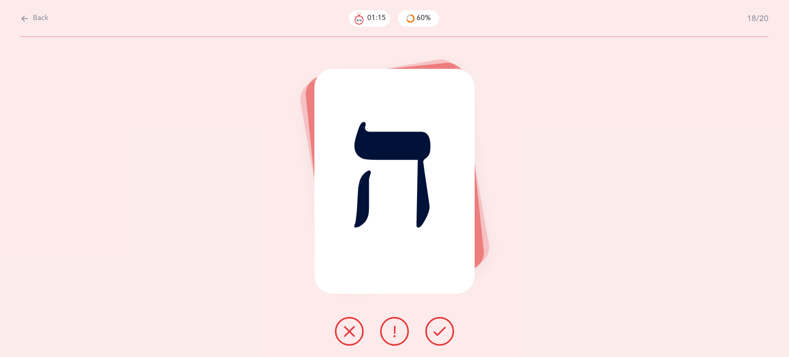
click at [434, 338] on button at bounding box center [439, 331] width 29 height 29
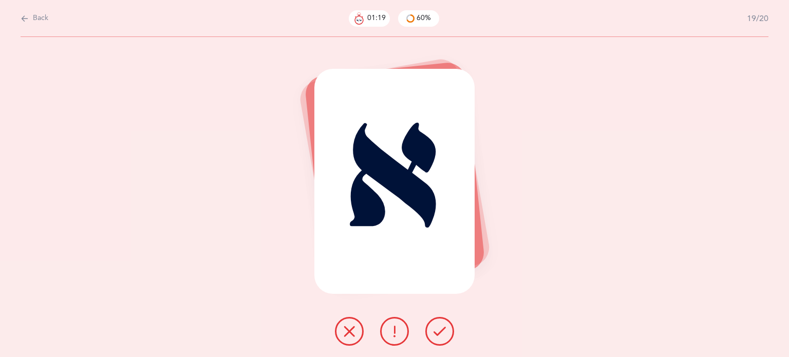
click at [439, 337] on icon at bounding box center [439, 331] width 12 height 12
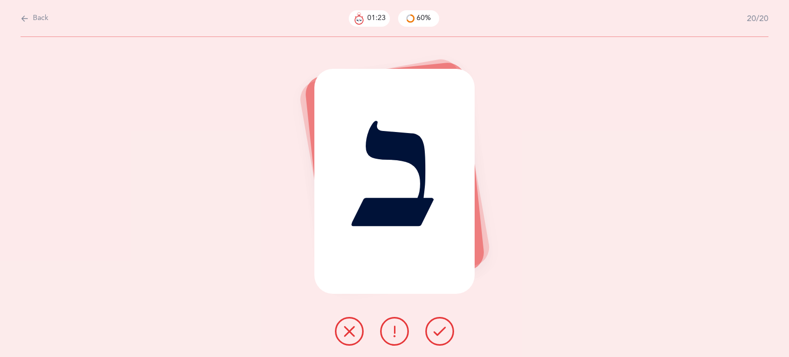
click at [453, 336] on div at bounding box center [395, 331] width 136 height 29
click at [440, 328] on icon at bounding box center [439, 331] width 12 height 12
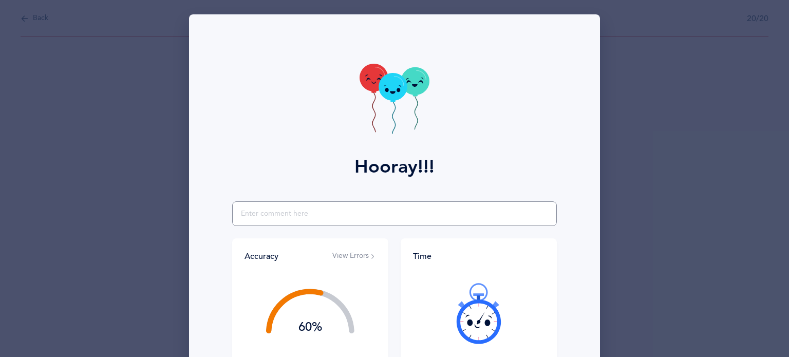
click at [252, 211] on input "text" at bounding box center [394, 213] width 325 height 25
type input "m"
type input "lots of random guesses for the wrong ones- no specific pattern to it."
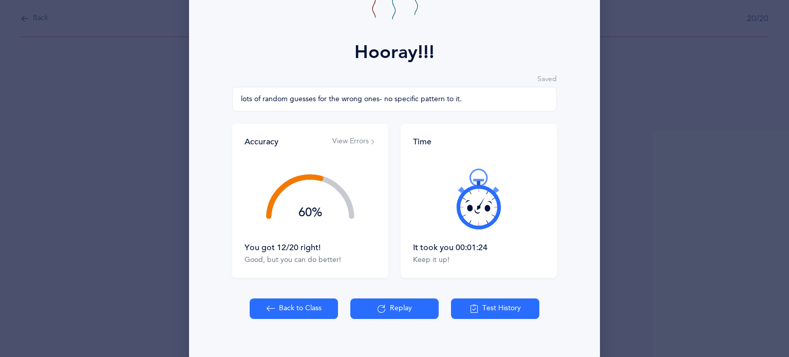
scroll to position [115, 0]
click at [270, 312] on icon at bounding box center [271, 307] width 8 height 11
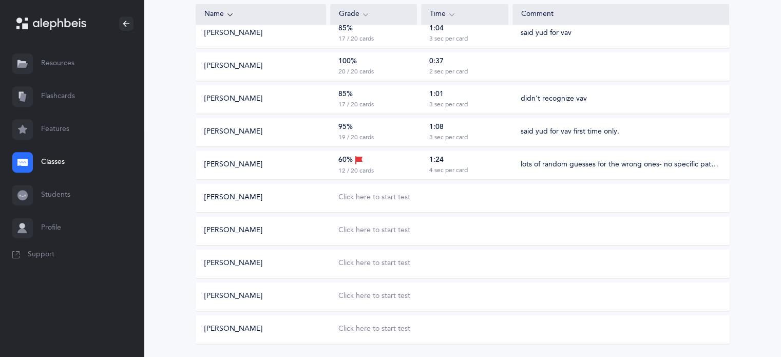
scroll to position [514, 0]
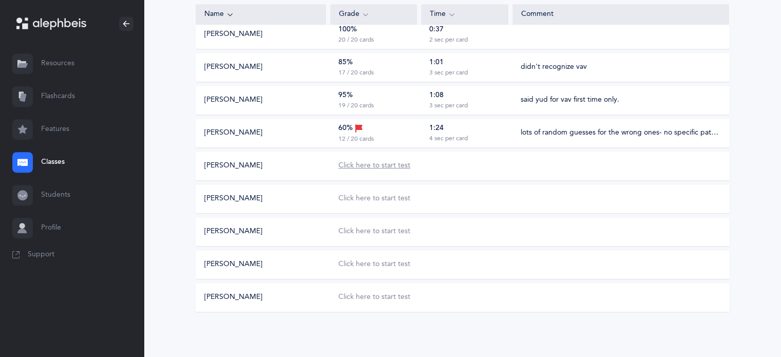
click at [383, 169] on div "Click here to start test" at bounding box center [374, 166] width 72 height 10
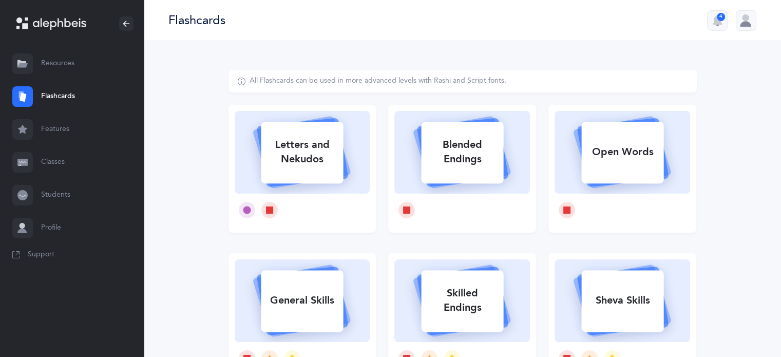
click at [314, 164] on div "Letters and Nekudos" at bounding box center [302, 151] width 82 height 41
select select
select select "single"
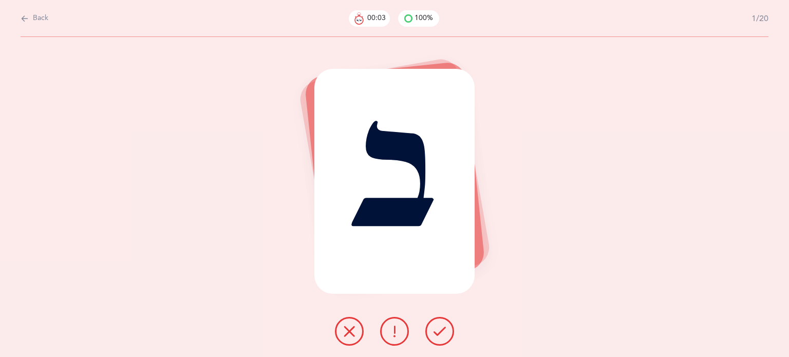
click at [439, 325] on icon at bounding box center [439, 331] width 12 height 12
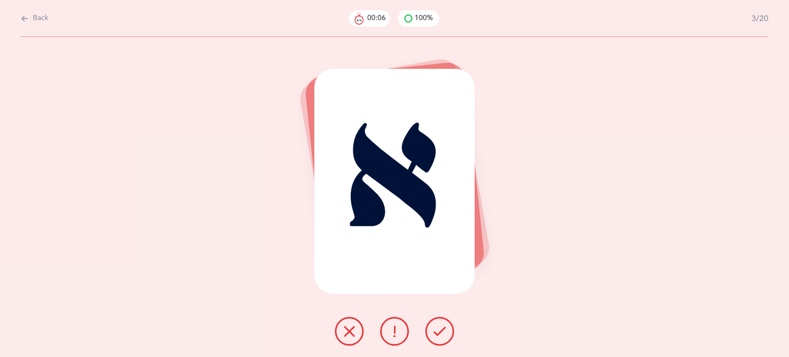
click at [439, 325] on icon at bounding box center [439, 331] width 12 height 12
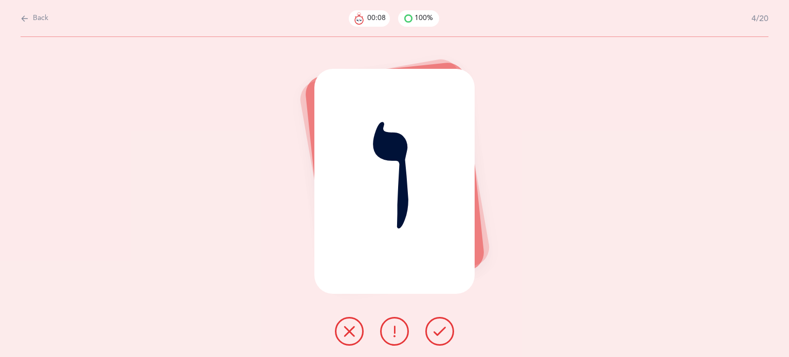
click at [439, 325] on icon at bounding box center [439, 331] width 12 height 12
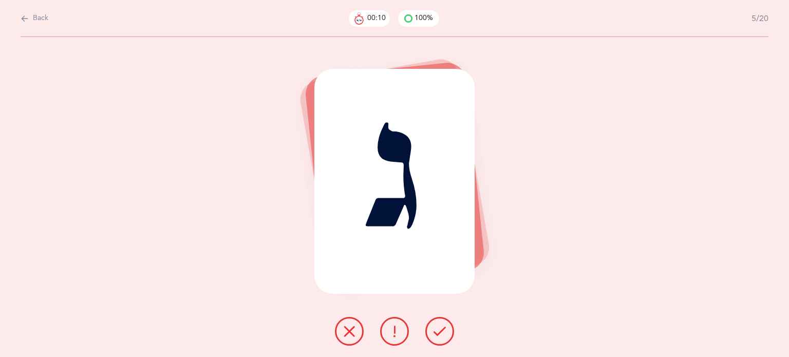
click at [439, 325] on icon at bounding box center [439, 331] width 12 height 12
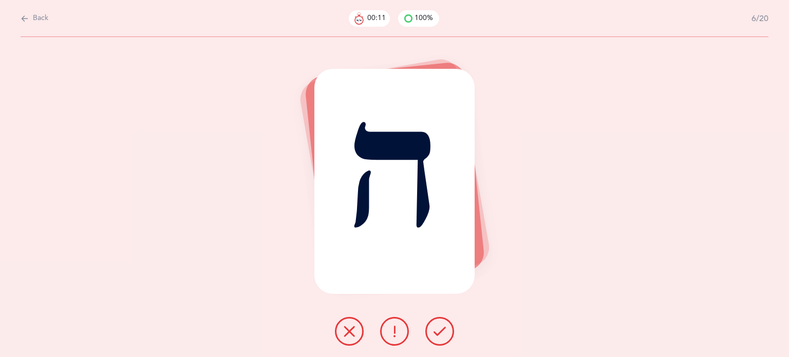
click at [439, 325] on icon at bounding box center [439, 331] width 12 height 12
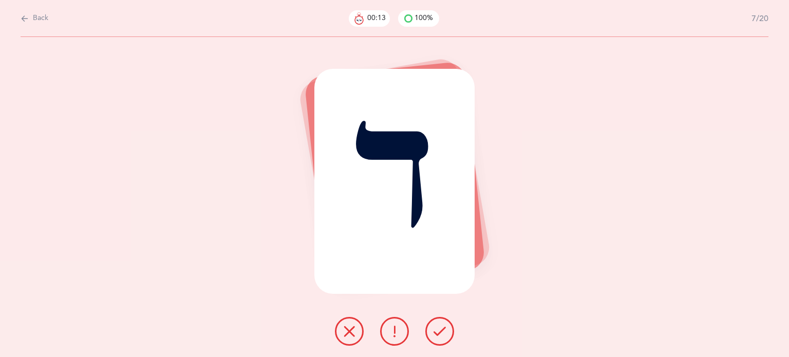
click at [439, 325] on icon at bounding box center [439, 331] width 12 height 12
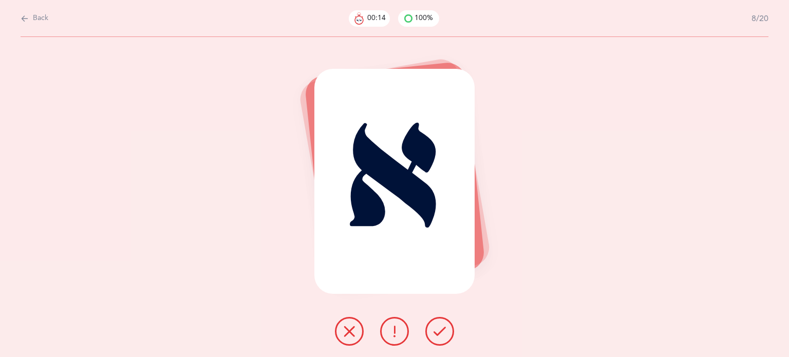
click at [439, 325] on icon at bounding box center [439, 331] width 12 height 12
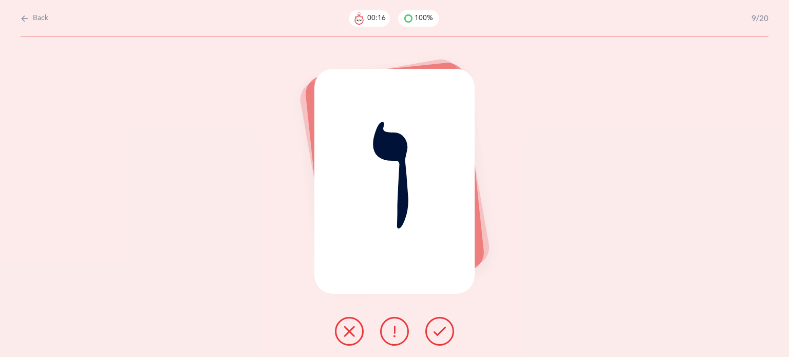
click at [439, 325] on icon at bounding box center [439, 331] width 12 height 12
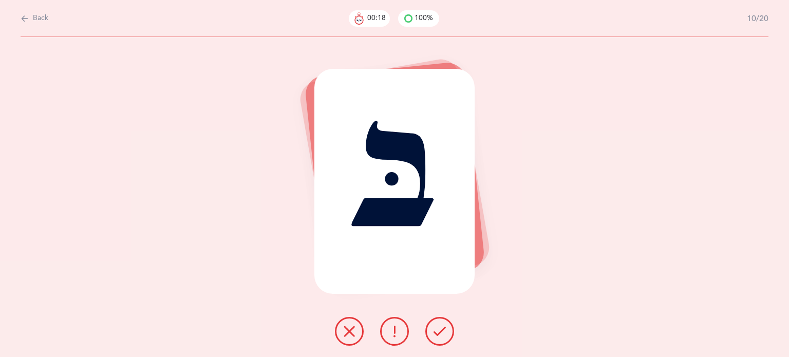
click at [439, 325] on icon at bounding box center [439, 331] width 12 height 12
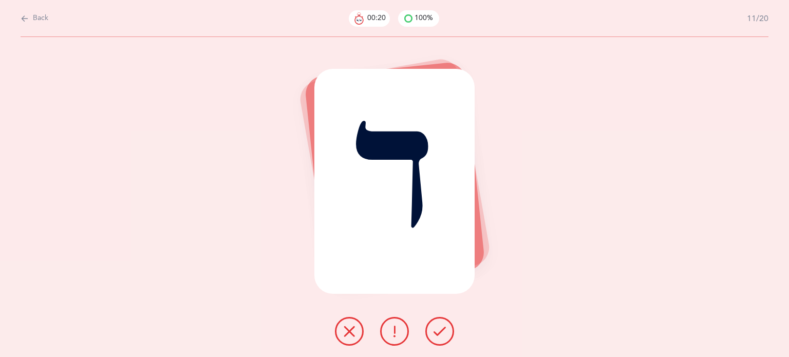
click at [439, 325] on icon at bounding box center [439, 331] width 12 height 12
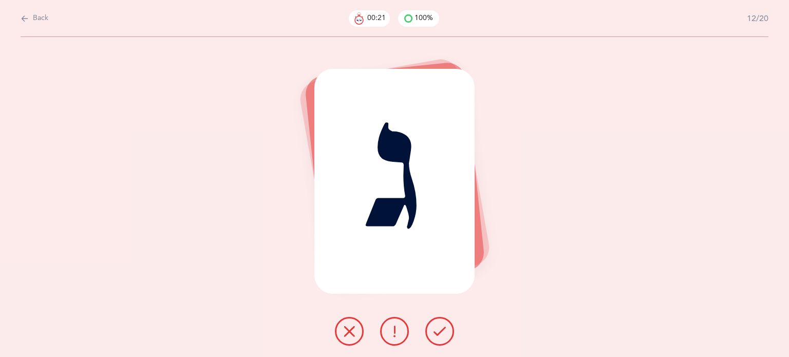
click at [439, 325] on icon at bounding box center [439, 331] width 12 height 12
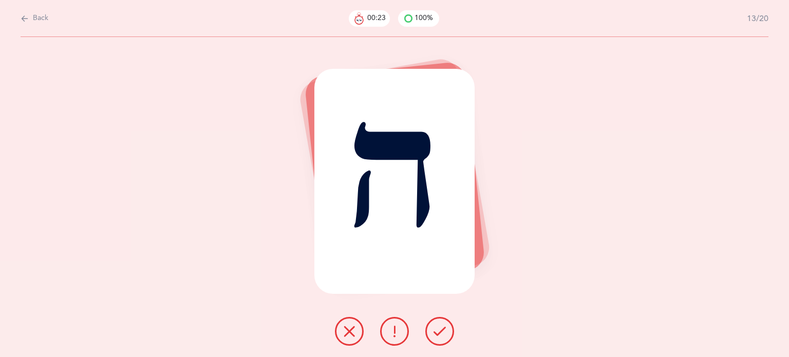
click at [439, 325] on icon at bounding box center [439, 331] width 12 height 12
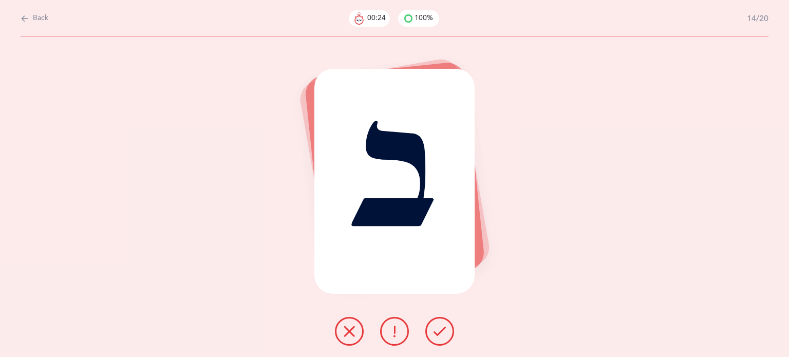
click at [439, 325] on icon at bounding box center [439, 331] width 12 height 12
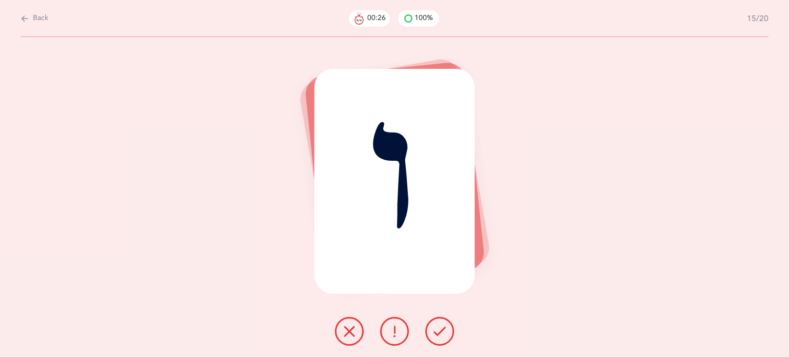
click at [439, 325] on icon at bounding box center [439, 331] width 12 height 12
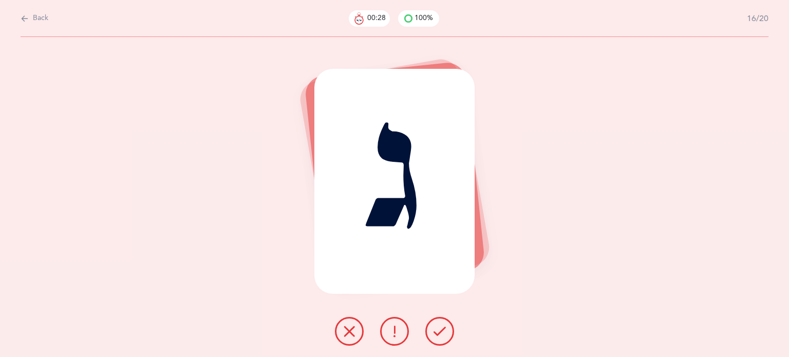
click at [439, 325] on icon at bounding box center [439, 331] width 12 height 12
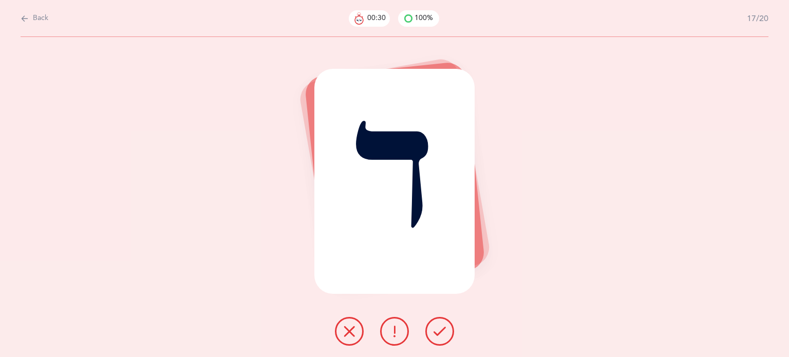
click at [439, 325] on icon at bounding box center [439, 331] width 12 height 12
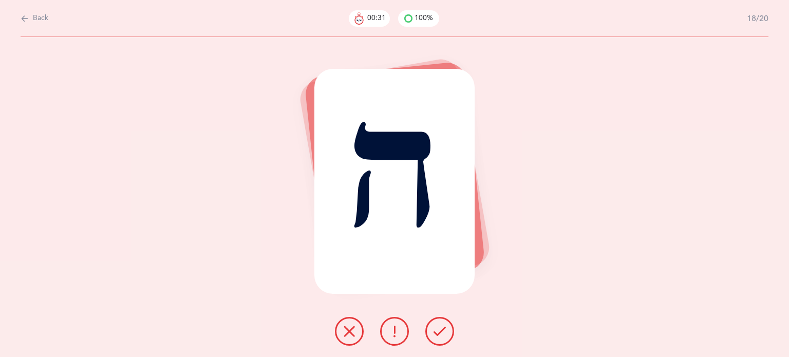
click at [439, 325] on icon at bounding box center [439, 331] width 12 height 12
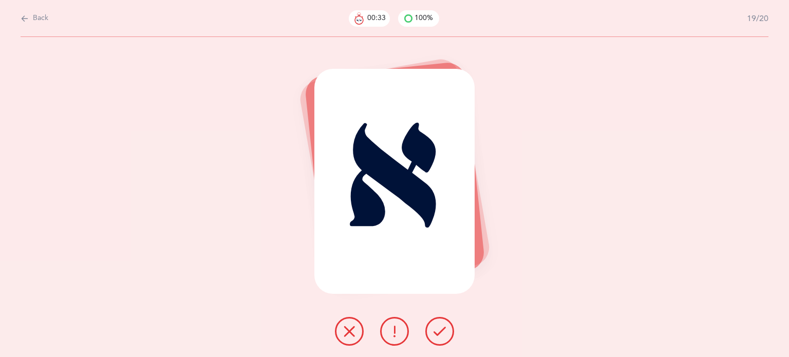
click at [439, 325] on icon at bounding box center [439, 331] width 12 height 12
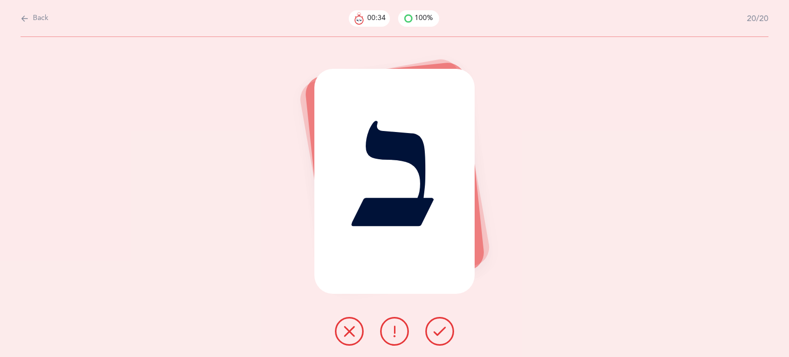
click at [439, 325] on icon at bounding box center [439, 331] width 12 height 12
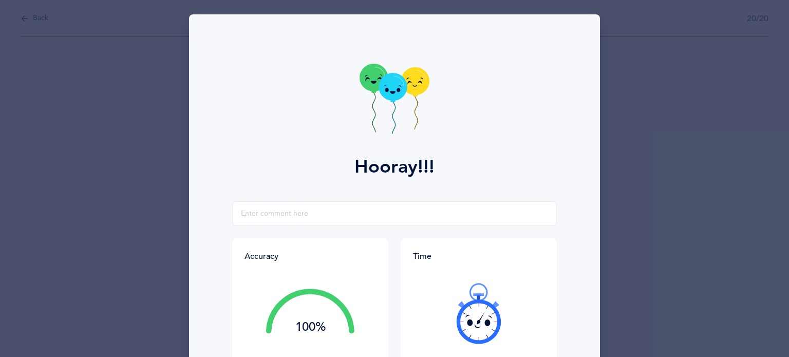
scroll to position [131, 0]
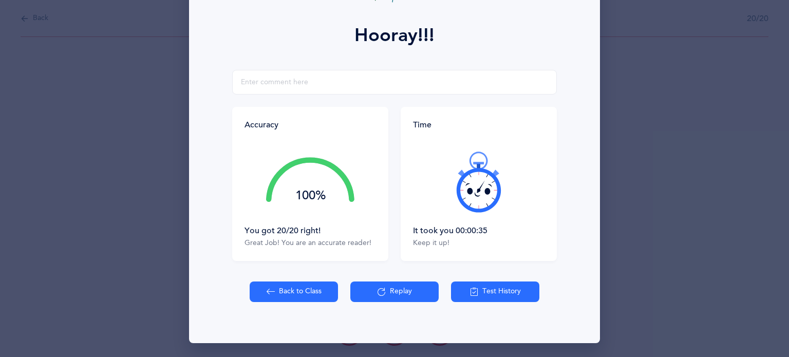
click at [307, 291] on button "Back to Class" at bounding box center [294, 291] width 88 height 21
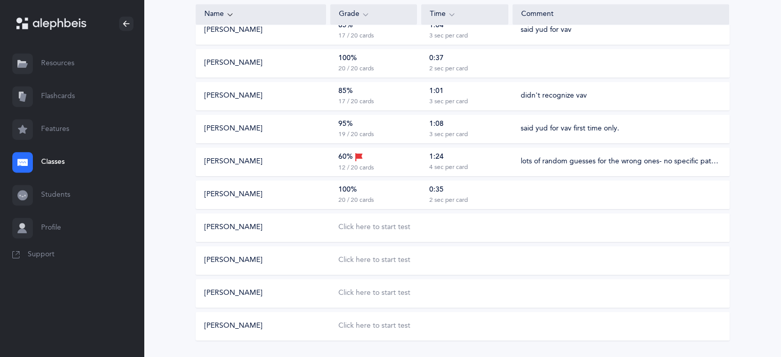
scroll to position [514, 0]
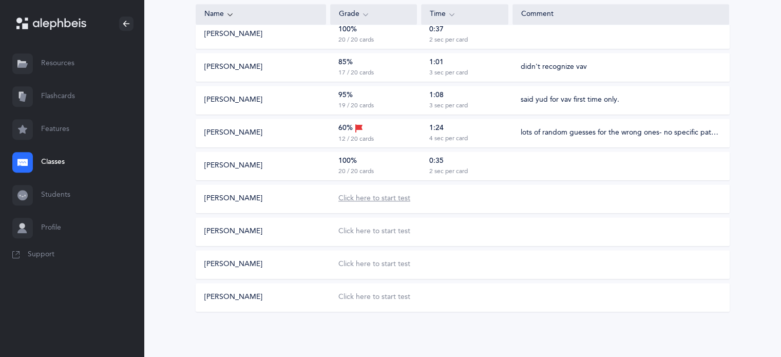
click at [376, 199] on div "Click here to start test" at bounding box center [374, 199] width 72 height 10
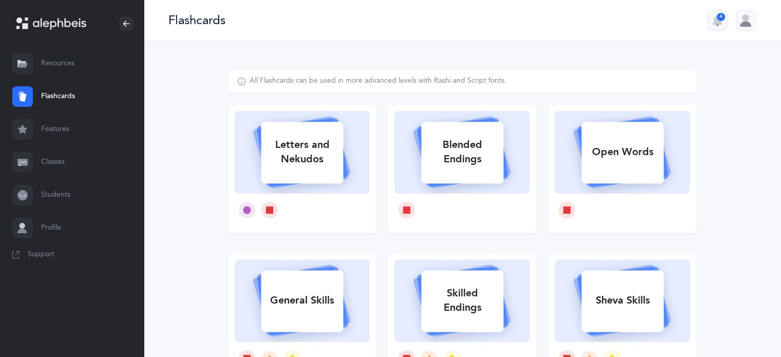
click at [300, 168] on div "Letters and Nekudos" at bounding box center [302, 151] width 82 height 41
select select
select select "single"
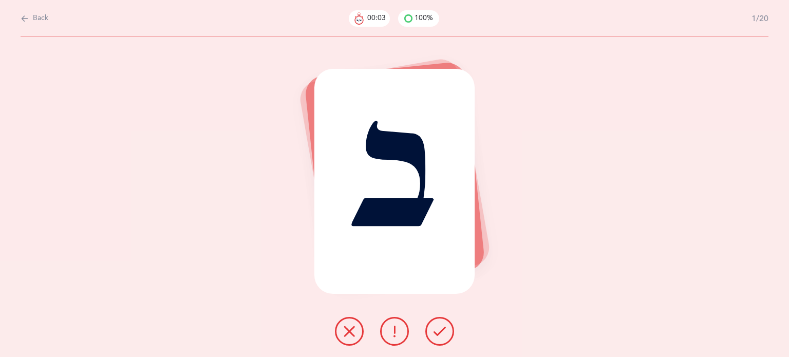
click at [444, 336] on icon at bounding box center [439, 331] width 12 height 12
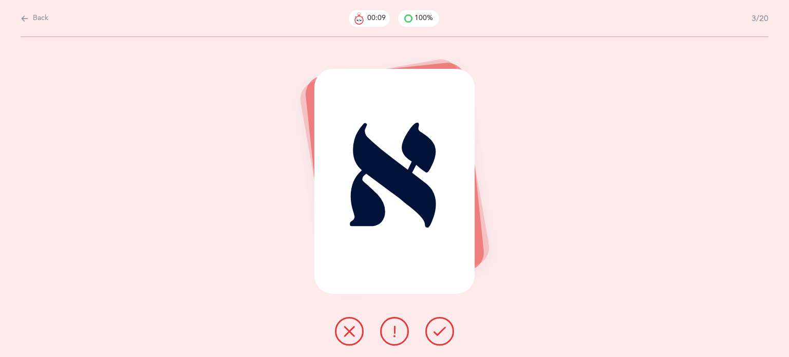
click at [348, 332] on icon at bounding box center [349, 331] width 12 height 12
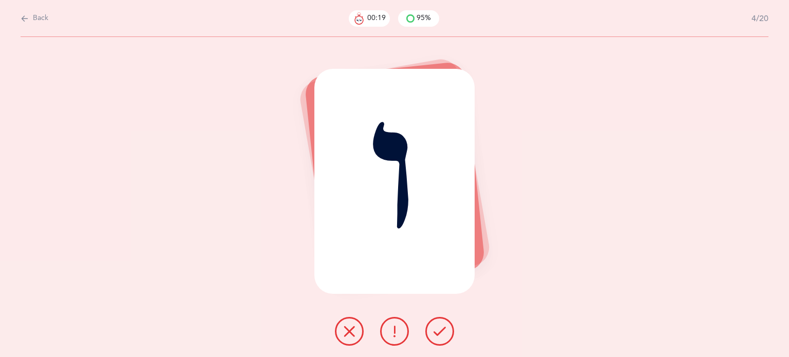
click at [349, 333] on icon at bounding box center [349, 331] width 12 height 12
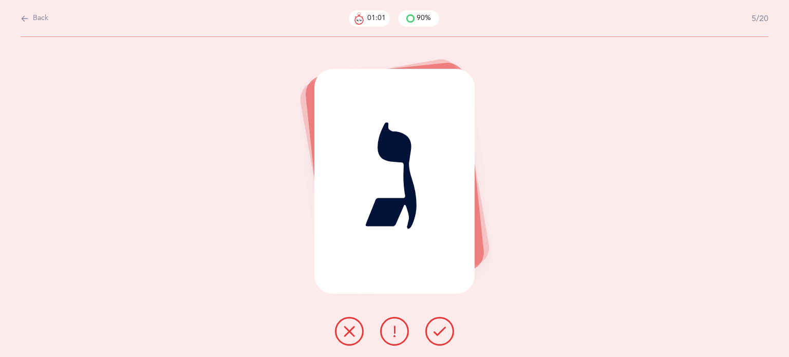
click at [349, 334] on icon at bounding box center [349, 331] width 12 height 12
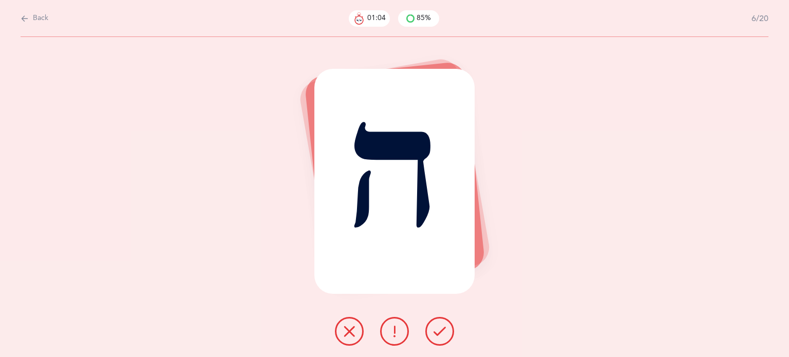
click at [442, 324] on button at bounding box center [439, 331] width 29 height 29
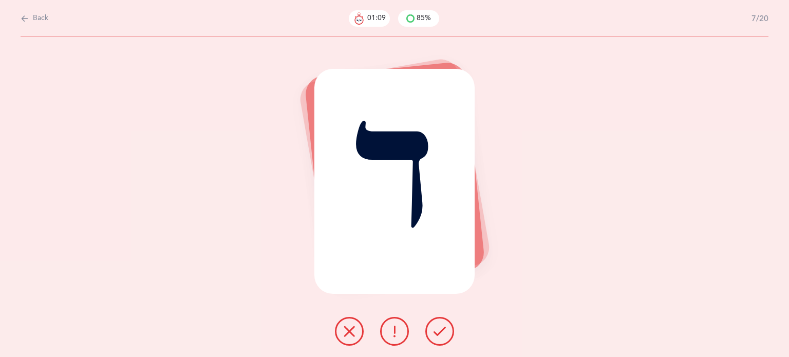
click at [343, 339] on button at bounding box center [349, 331] width 29 height 29
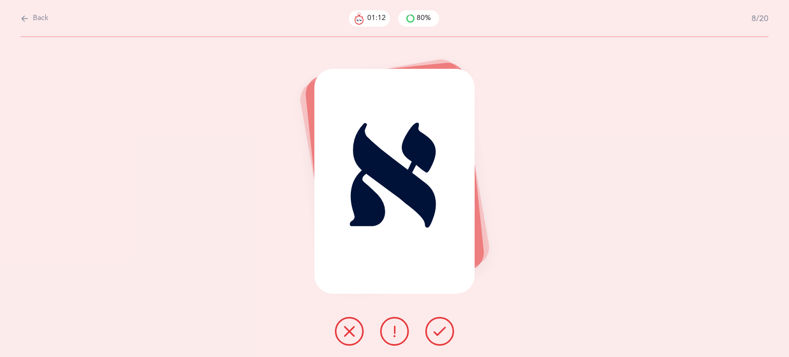
click at [437, 322] on button at bounding box center [439, 331] width 29 height 29
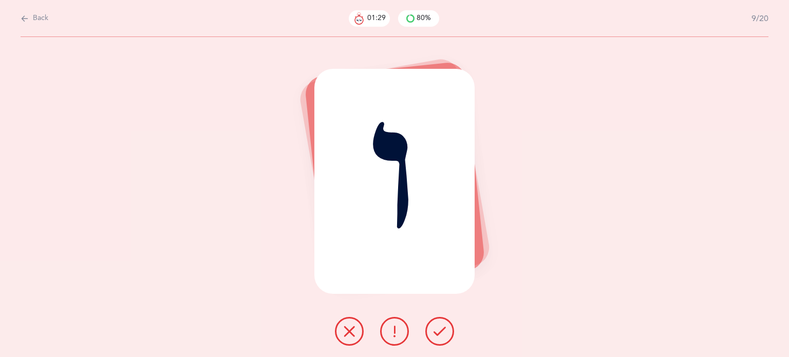
click at [345, 331] on icon at bounding box center [349, 331] width 12 height 12
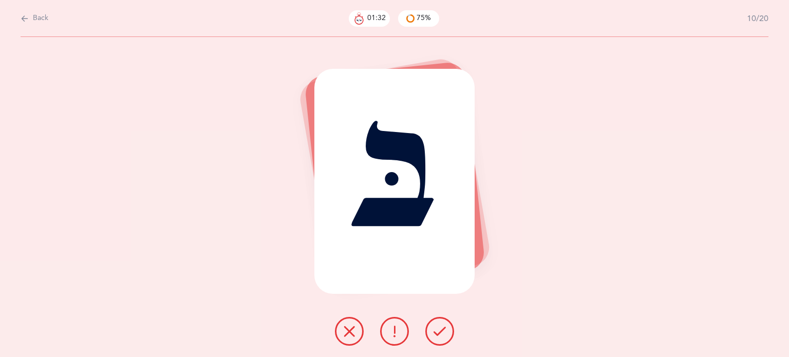
click at [444, 334] on icon at bounding box center [439, 331] width 12 height 12
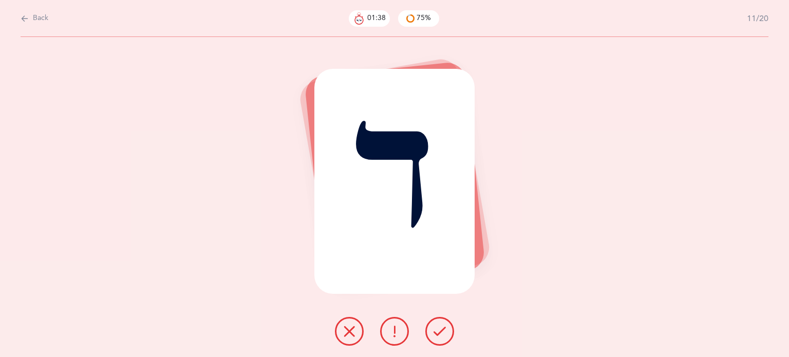
click at [353, 335] on icon at bounding box center [349, 331] width 12 height 12
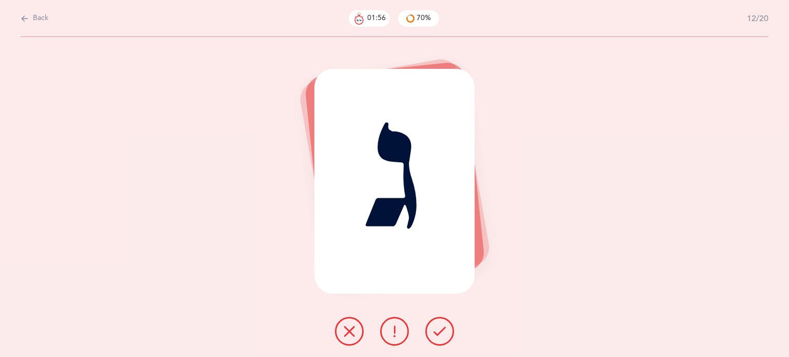
click at [351, 332] on icon at bounding box center [349, 331] width 12 height 12
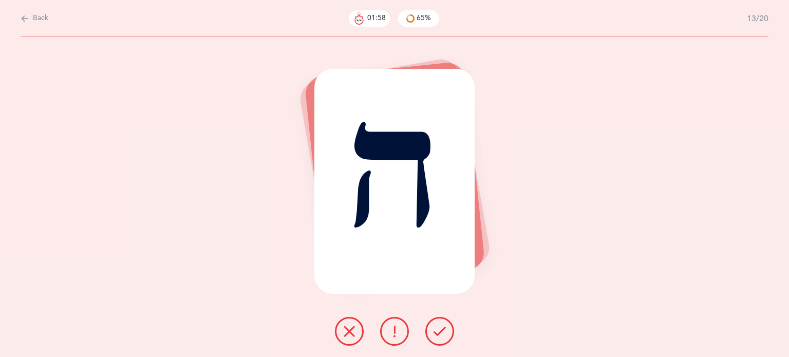
click at [431, 324] on button at bounding box center [439, 331] width 29 height 29
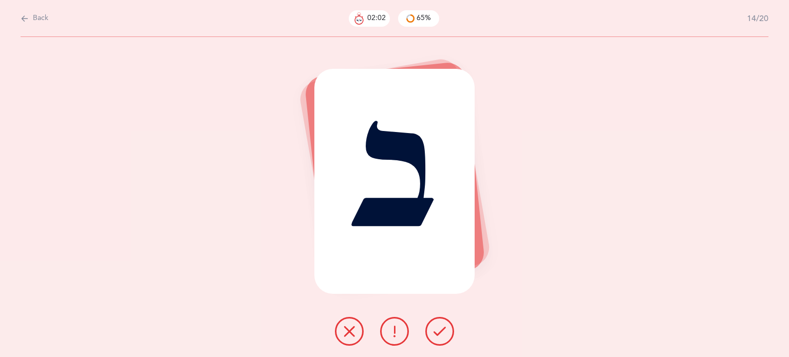
click at [447, 330] on button at bounding box center [439, 331] width 29 height 29
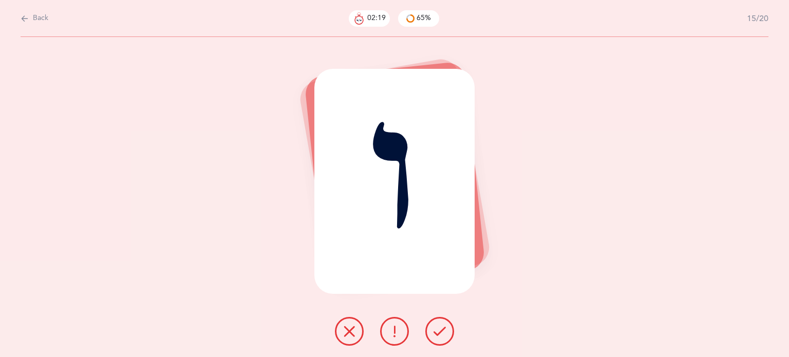
click at [345, 326] on icon at bounding box center [349, 331] width 12 height 12
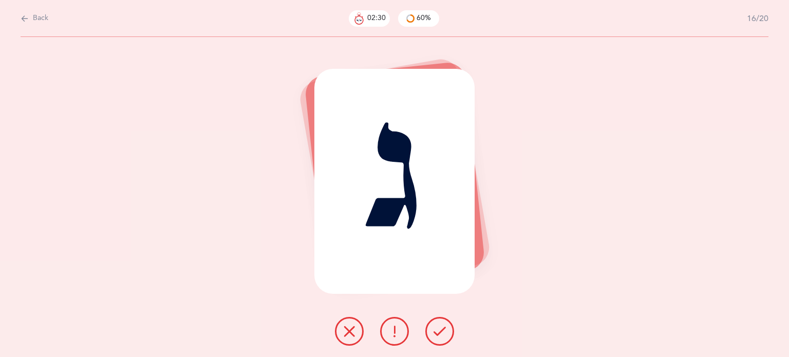
click at [350, 329] on icon at bounding box center [349, 331] width 12 height 12
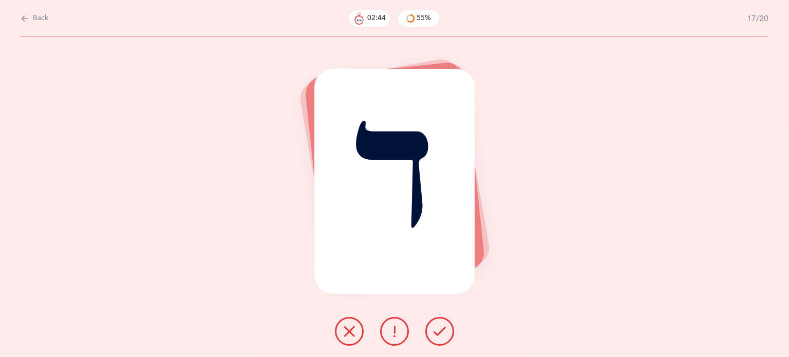
click at [352, 335] on icon at bounding box center [349, 331] width 12 height 12
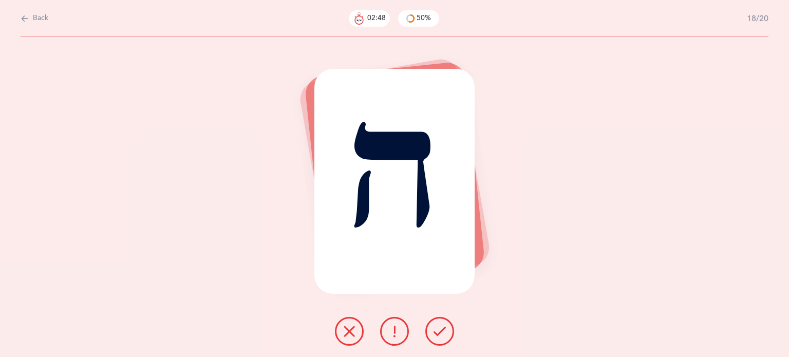
click at [434, 327] on icon at bounding box center [439, 331] width 12 height 12
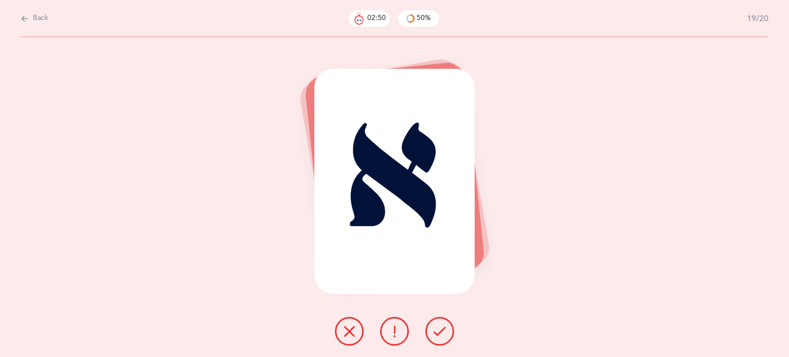
click at [435, 327] on icon at bounding box center [439, 331] width 12 height 12
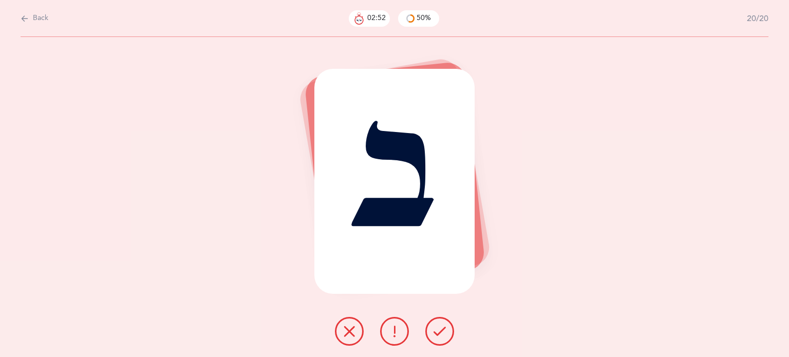
click at [435, 327] on icon at bounding box center [439, 331] width 12 height 12
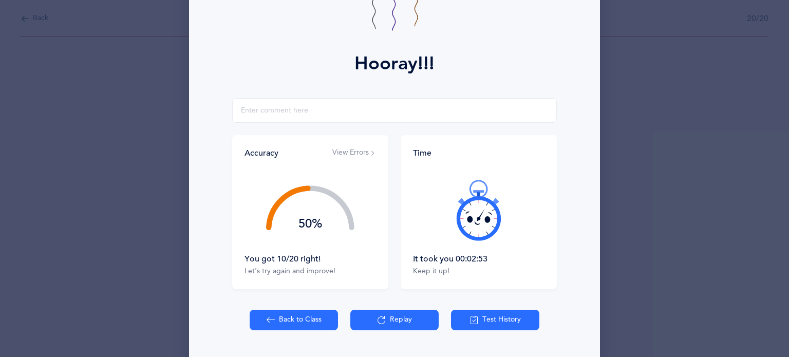
scroll to position [131, 0]
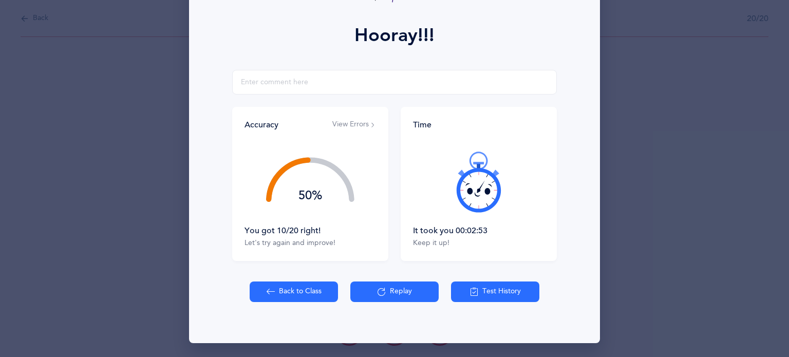
click at [280, 289] on button "Back to Class" at bounding box center [294, 291] width 88 height 21
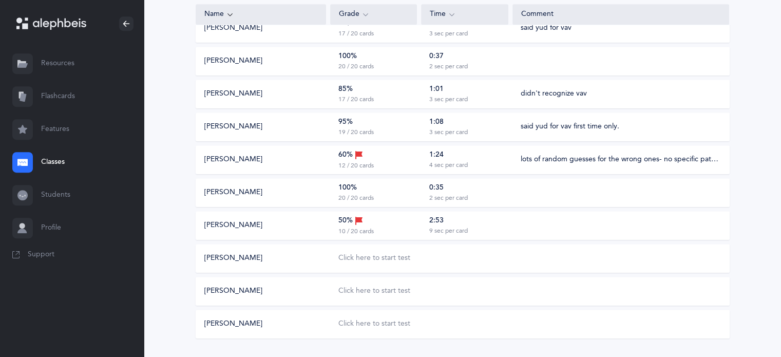
scroll to position [514, 0]
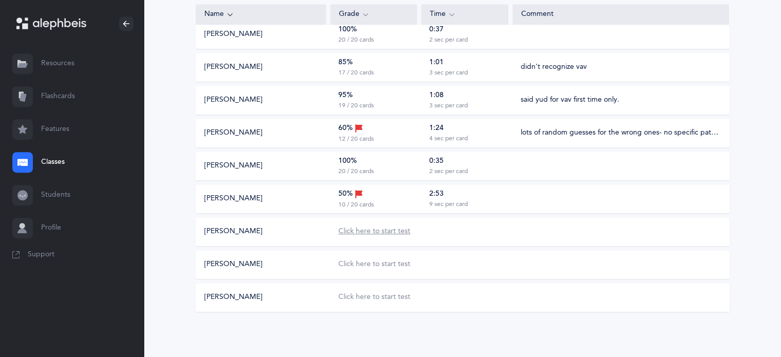
click at [374, 232] on div "Click here to start test" at bounding box center [374, 231] width 72 height 10
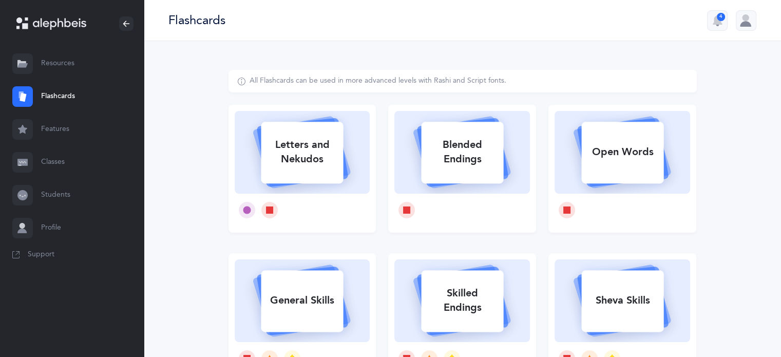
click at [315, 172] on div "Letters and Nekudos" at bounding box center [302, 151] width 82 height 41
select select
select select "single"
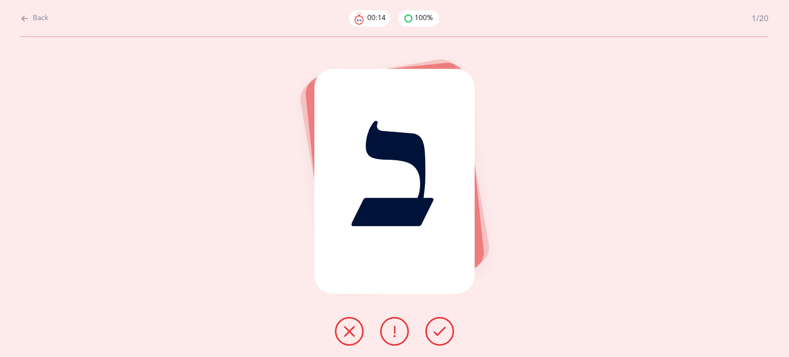
click at [351, 331] on icon at bounding box center [349, 331] width 12 height 12
click at [439, 332] on icon at bounding box center [439, 331] width 12 height 12
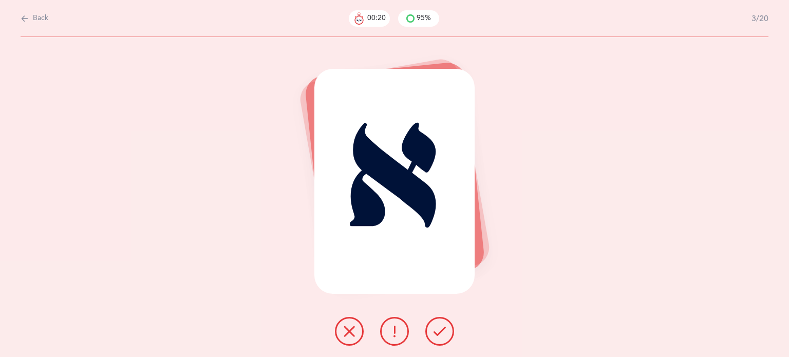
click at [445, 334] on icon at bounding box center [439, 331] width 12 height 12
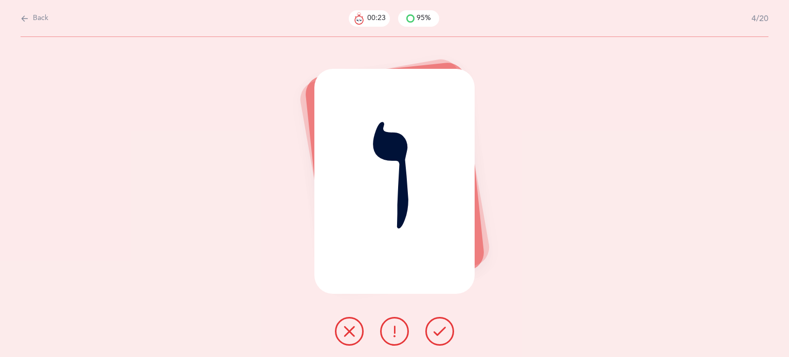
click at [348, 331] on icon at bounding box center [349, 331] width 12 height 12
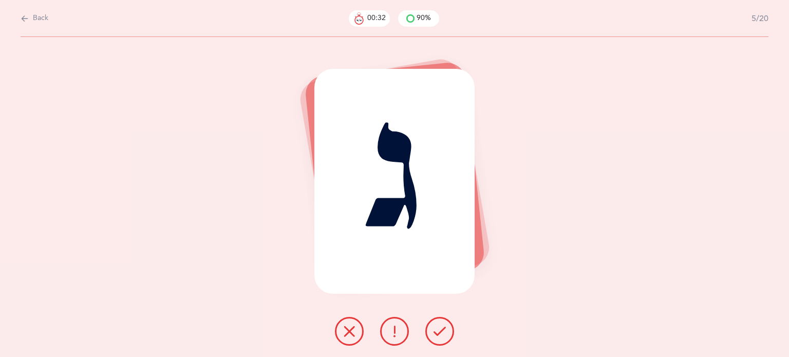
click at [444, 335] on icon at bounding box center [439, 331] width 12 height 12
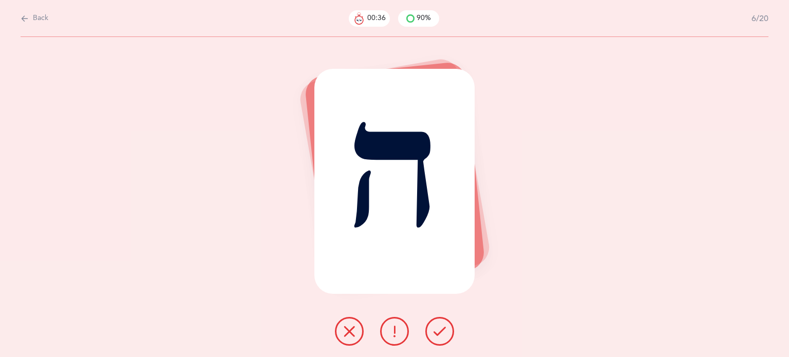
click at [444, 335] on icon at bounding box center [439, 331] width 12 height 12
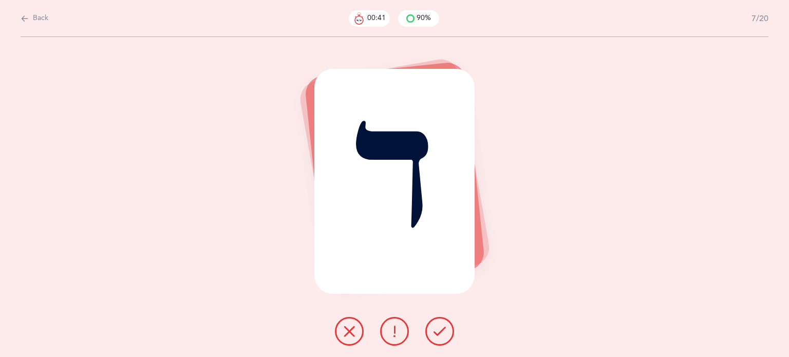
click at [343, 339] on button at bounding box center [349, 331] width 29 height 29
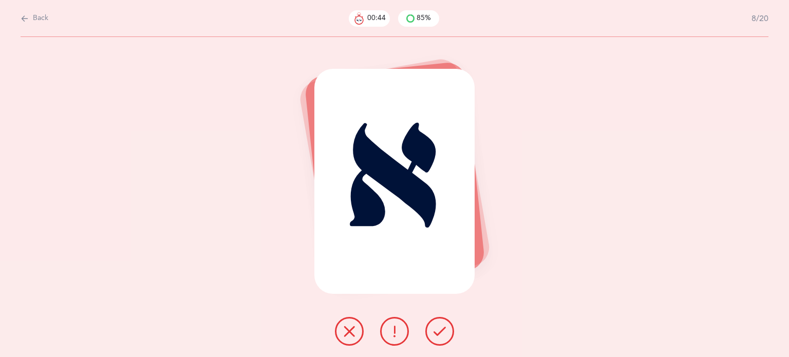
click at [447, 330] on button at bounding box center [439, 331] width 29 height 29
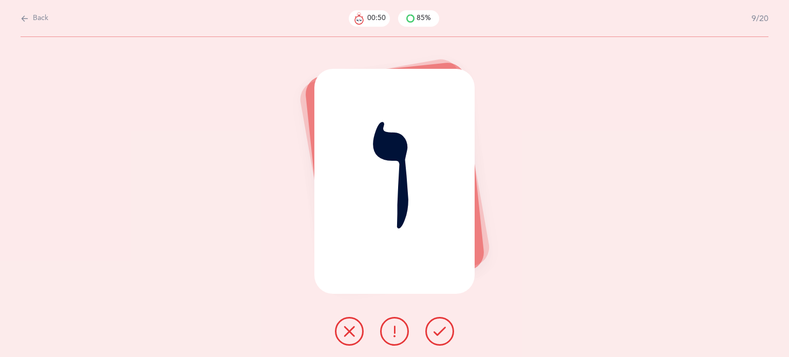
click at [349, 339] on button at bounding box center [349, 331] width 29 height 29
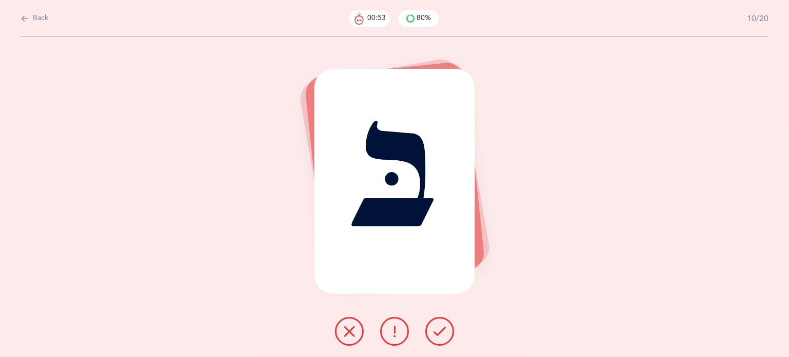
click at [440, 330] on icon at bounding box center [439, 331] width 12 height 12
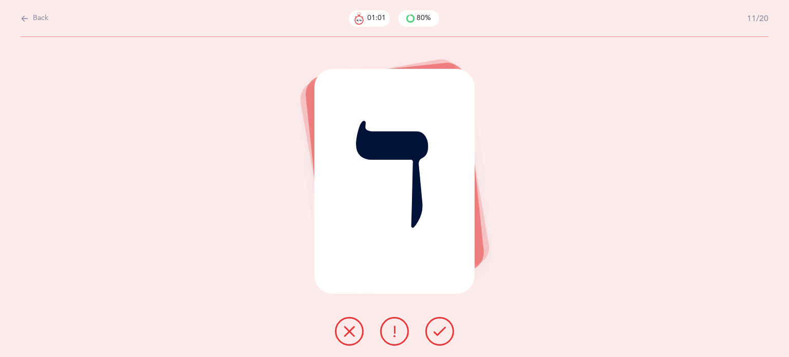
click at [355, 332] on icon at bounding box center [349, 331] width 12 height 12
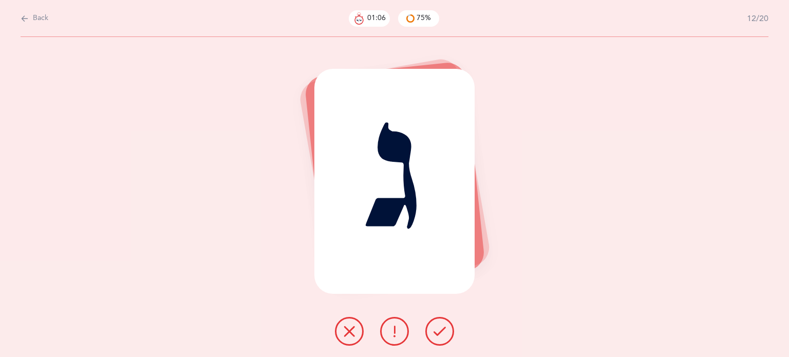
click at [444, 330] on icon at bounding box center [439, 331] width 12 height 12
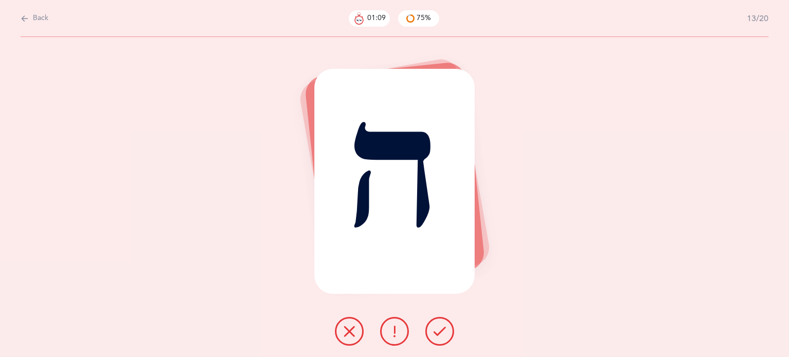
click at [444, 328] on icon at bounding box center [439, 331] width 12 height 12
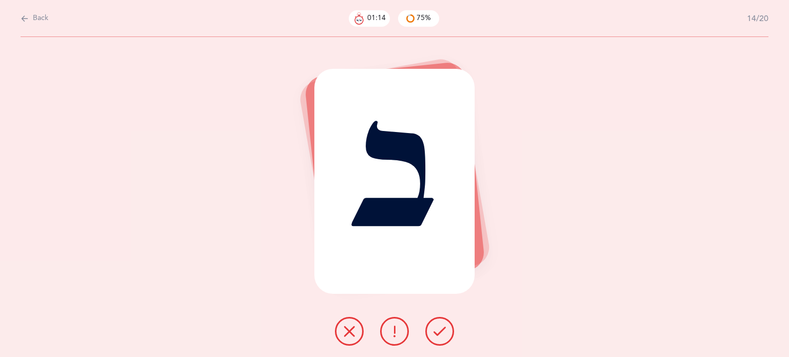
click at [438, 331] on icon at bounding box center [439, 331] width 12 height 12
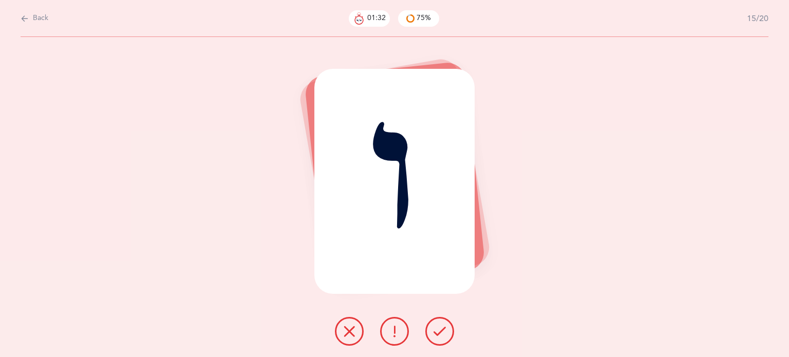
click at [347, 333] on icon at bounding box center [349, 331] width 12 height 12
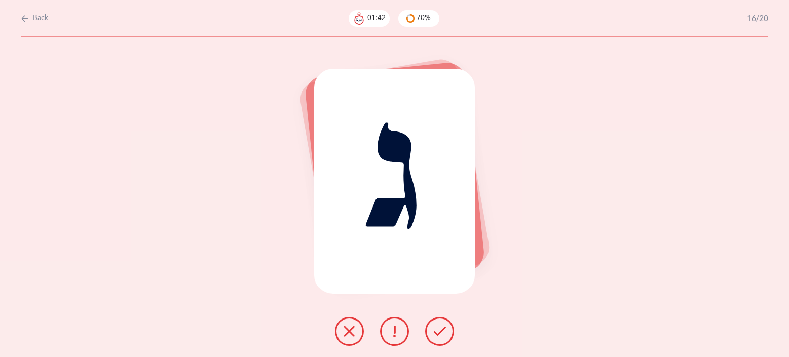
click at [342, 333] on button at bounding box center [349, 331] width 29 height 29
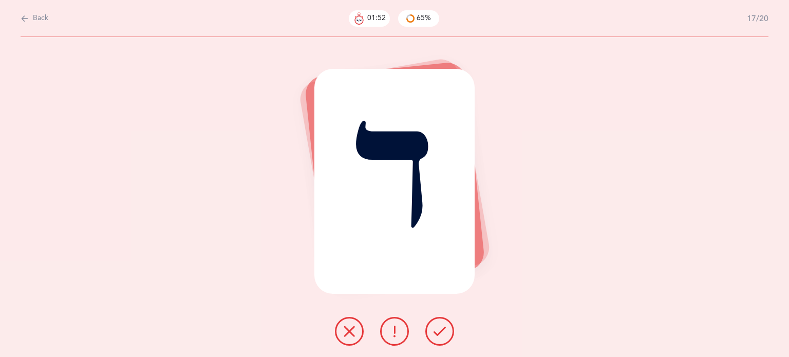
click at [346, 334] on icon at bounding box center [349, 331] width 12 height 12
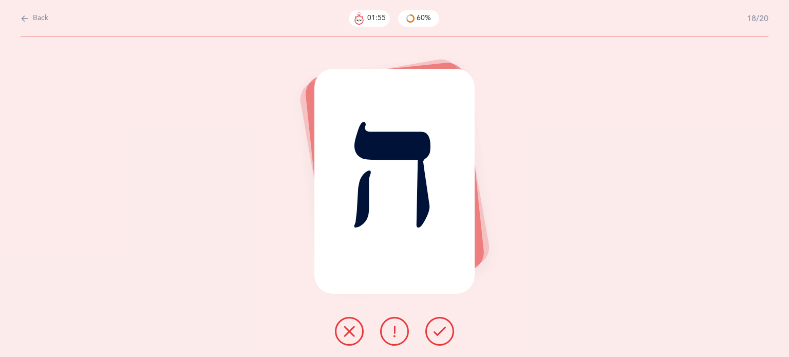
click at [439, 340] on button at bounding box center [439, 331] width 29 height 29
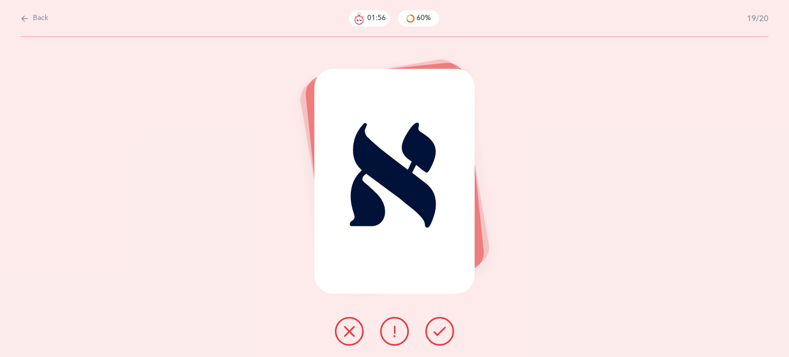
click at [439, 340] on button at bounding box center [439, 331] width 29 height 29
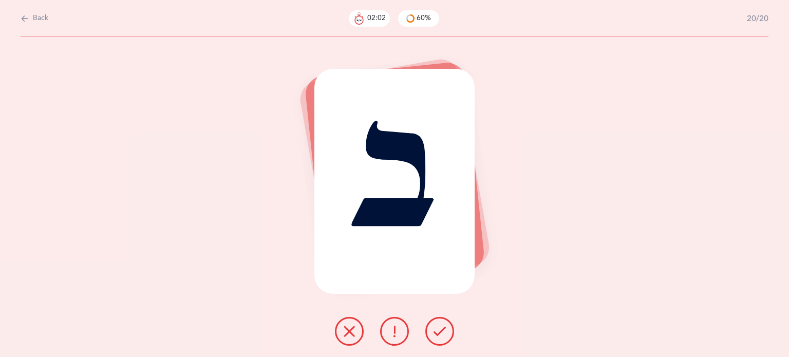
click at [439, 340] on button at bounding box center [439, 331] width 29 height 29
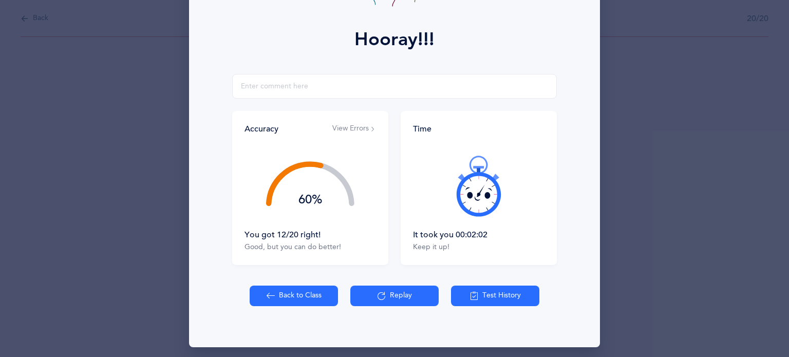
scroll to position [131, 0]
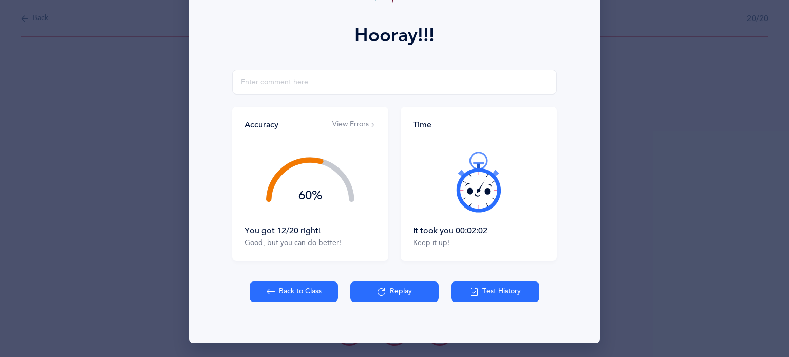
click at [296, 285] on button "Back to Class" at bounding box center [294, 291] width 88 height 21
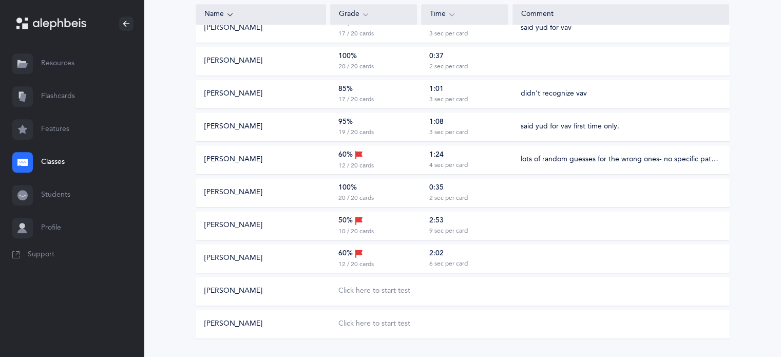
scroll to position [514, 0]
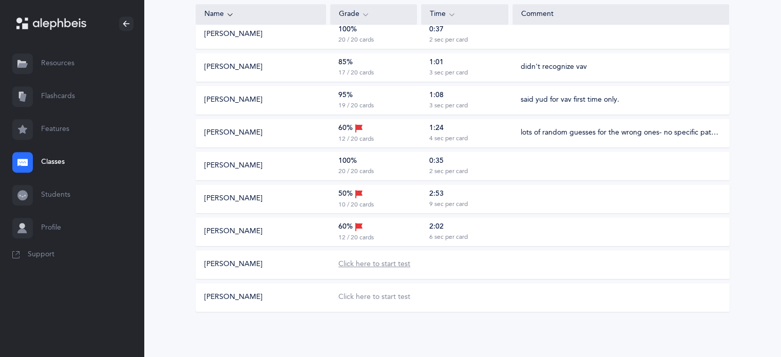
click at [378, 264] on div "Click here to start test" at bounding box center [374, 264] width 72 height 10
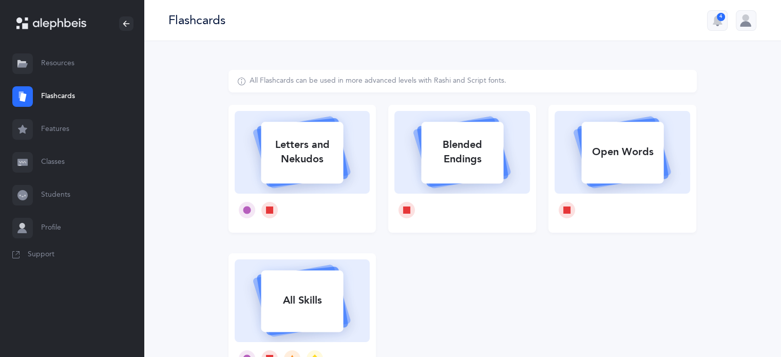
click at [301, 159] on div "Letters and Nekudos" at bounding box center [302, 151] width 82 height 41
select select
select select "single"
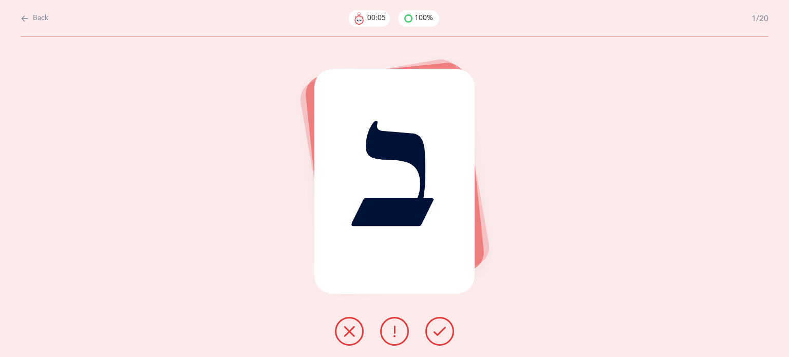
click at [435, 330] on icon at bounding box center [439, 331] width 12 height 12
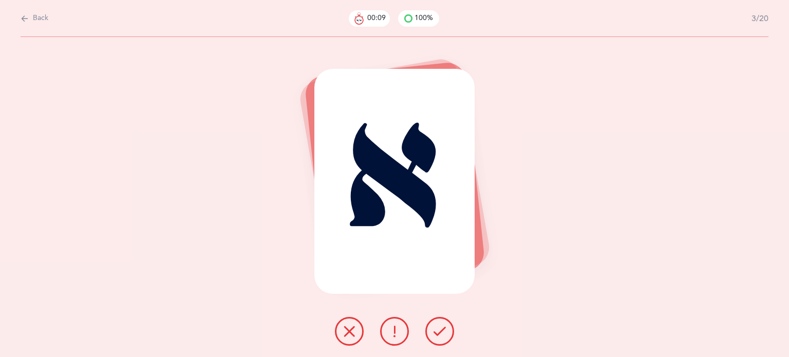
click at [435, 330] on icon at bounding box center [439, 331] width 12 height 12
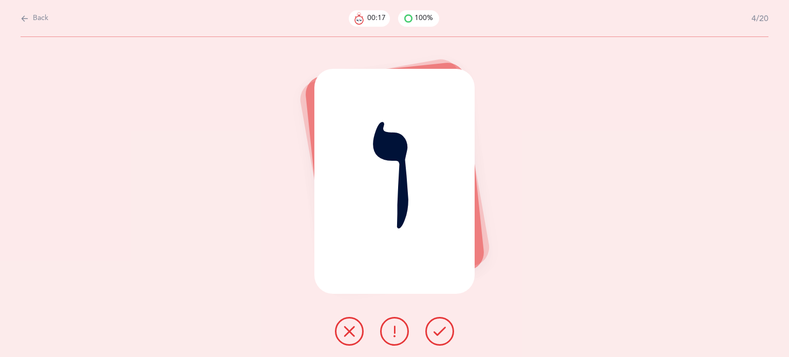
click at [353, 340] on button at bounding box center [349, 331] width 29 height 29
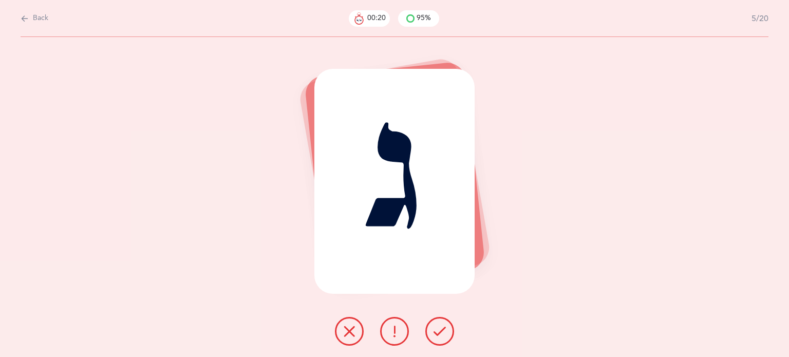
click at [441, 334] on icon at bounding box center [439, 331] width 12 height 12
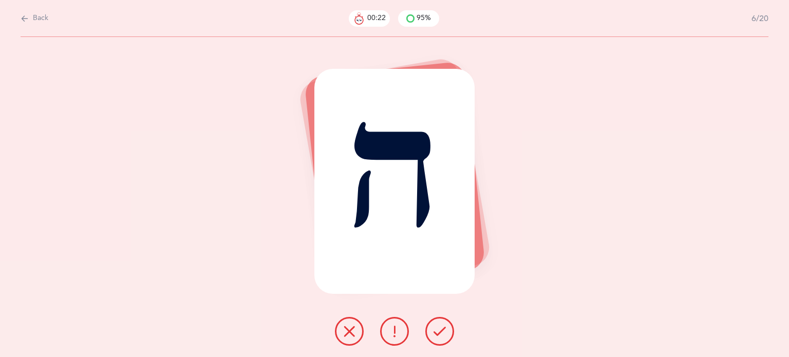
click at [441, 334] on icon at bounding box center [439, 331] width 12 height 12
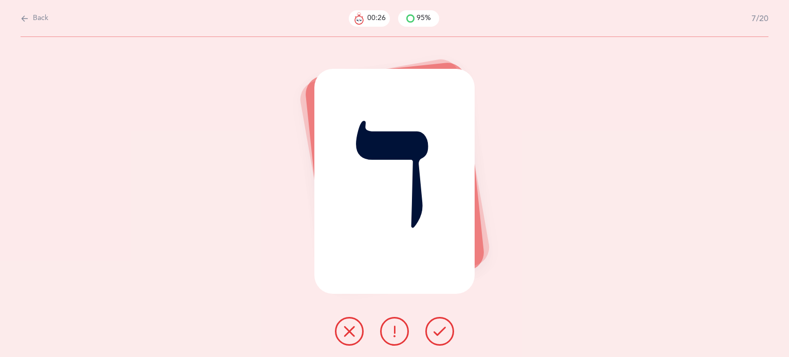
click at [441, 334] on icon at bounding box center [439, 331] width 12 height 12
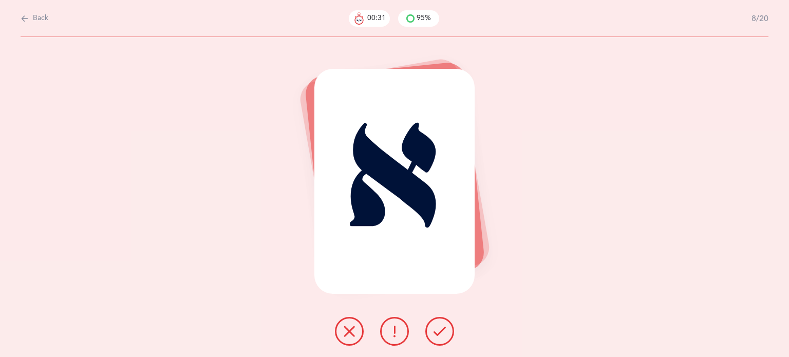
click at [439, 332] on icon at bounding box center [439, 331] width 12 height 12
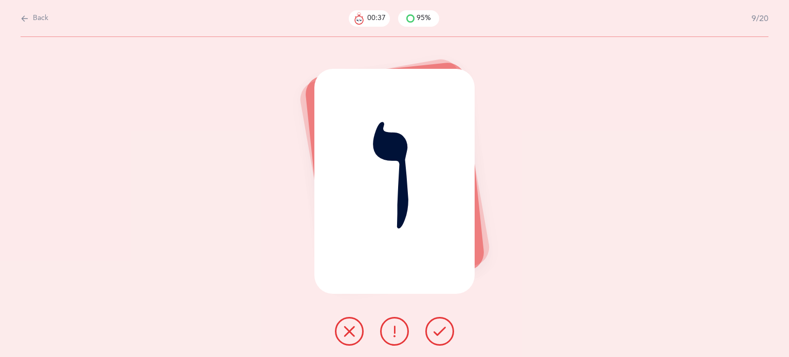
click at [349, 329] on icon at bounding box center [349, 331] width 12 height 12
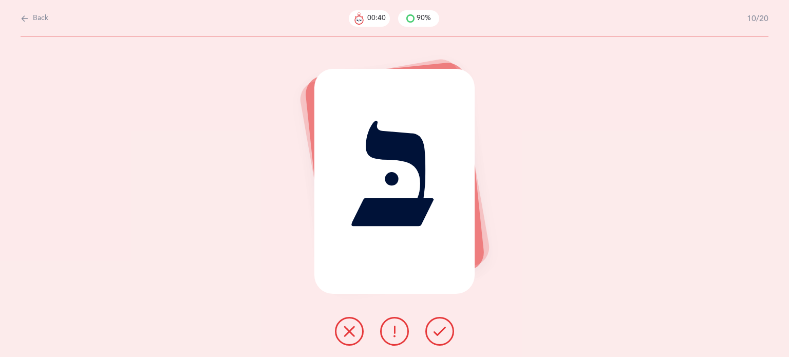
click at [445, 326] on icon at bounding box center [439, 331] width 12 height 12
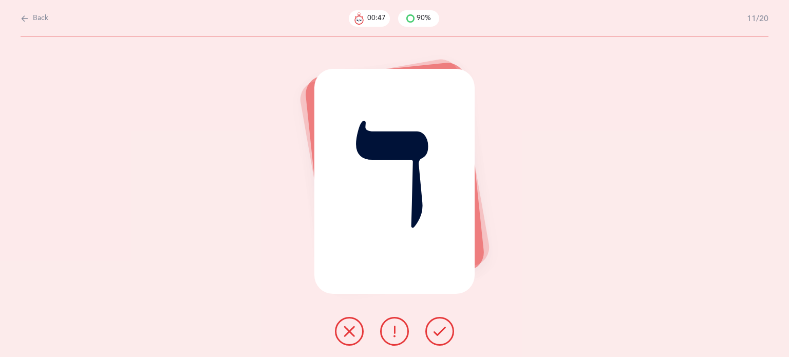
click at [440, 330] on icon at bounding box center [439, 331] width 12 height 12
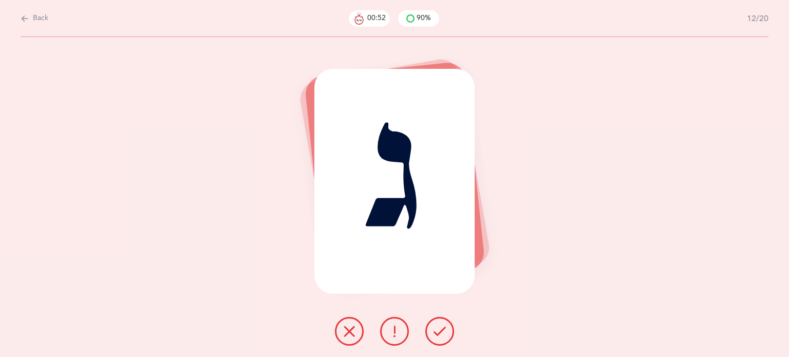
click at [447, 336] on button at bounding box center [439, 331] width 29 height 29
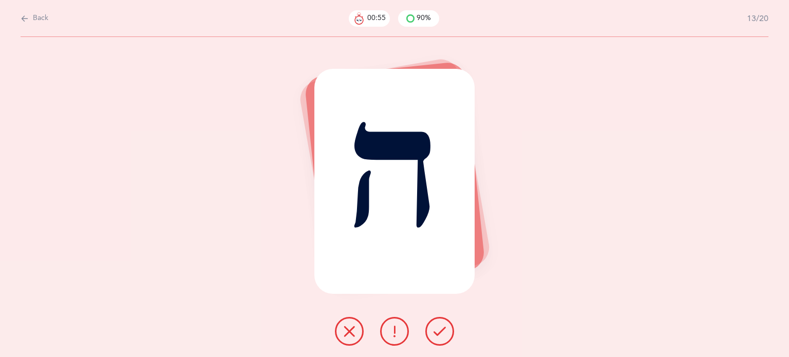
click at [447, 336] on button at bounding box center [439, 331] width 29 height 29
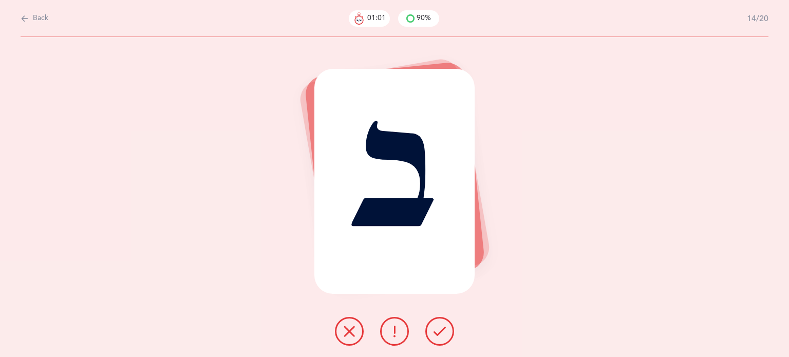
click at [442, 338] on button at bounding box center [439, 331] width 29 height 29
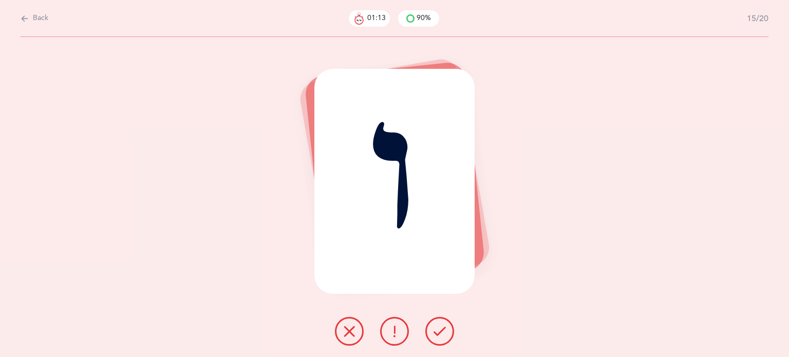
click at [343, 332] on button at bounding box center [349, 331] width 29 height 29
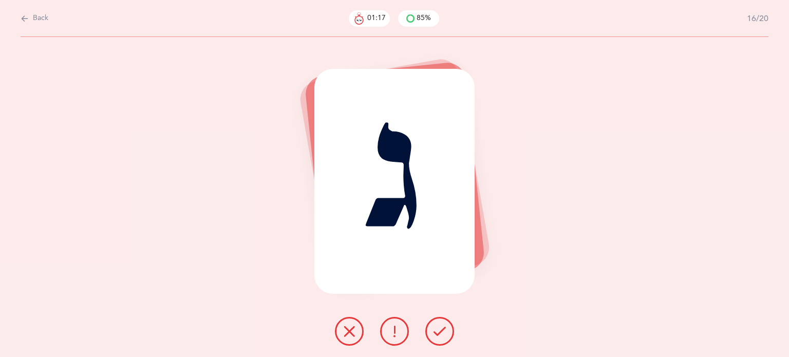
click at [438, 326] on icon at bounding box center [439, 331] width 12 height 12
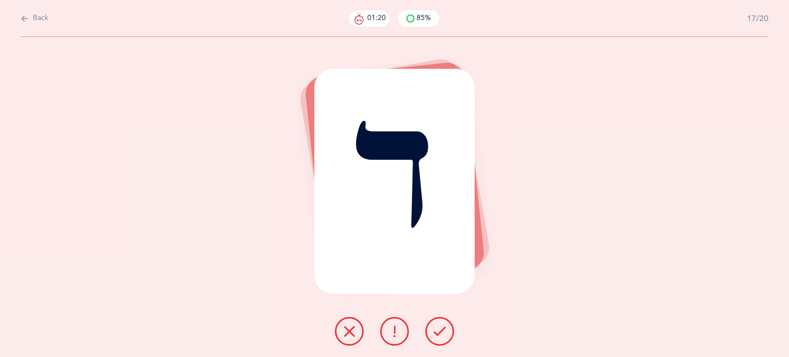
click at [438, 326] on icon at bounding box center [439, 331] width 12 height 12
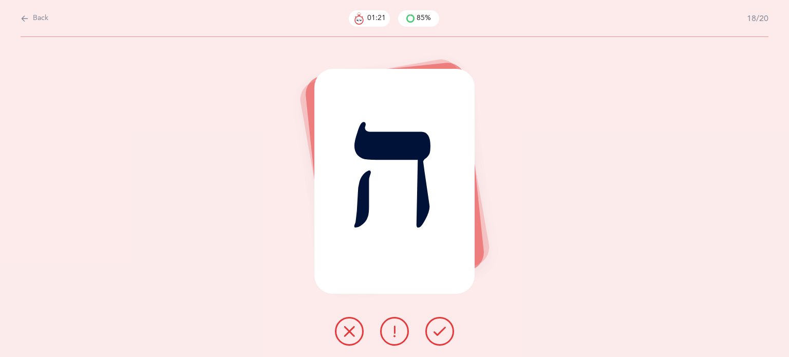
click at [438, 326] on icon at bounding box center [439, 331] width 12 height 12
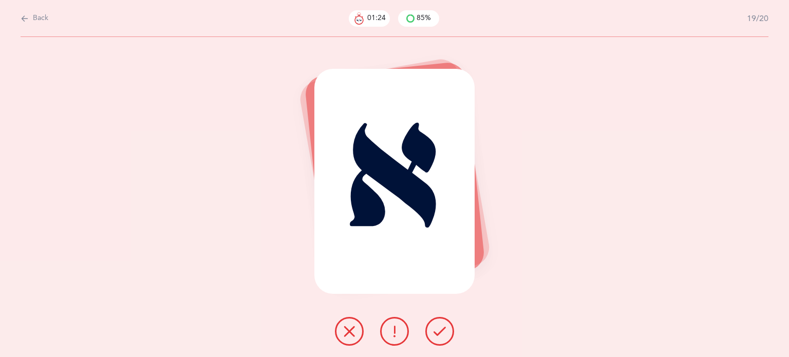
click at [438, 326] on icon at bounding box center [439, 331] width 12 height 12
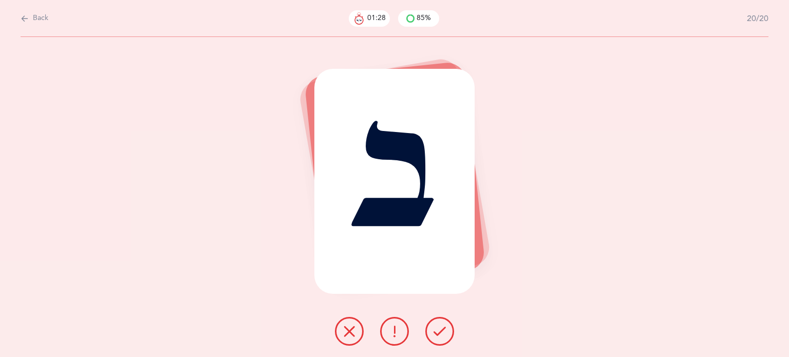
click at [438, 326] on icon at bounding box center [439, 331] width 12 height 12
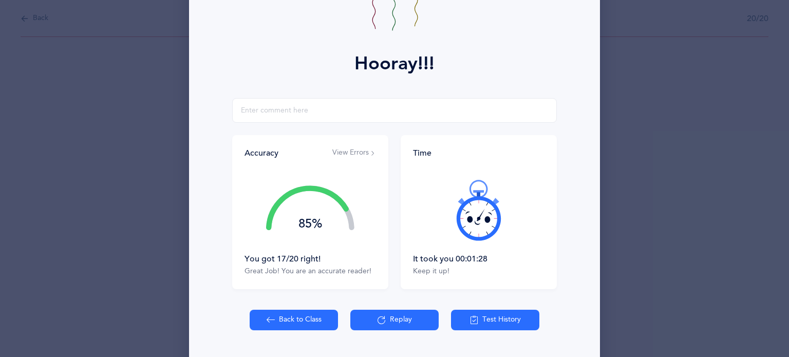
scroll to position [131, 0]
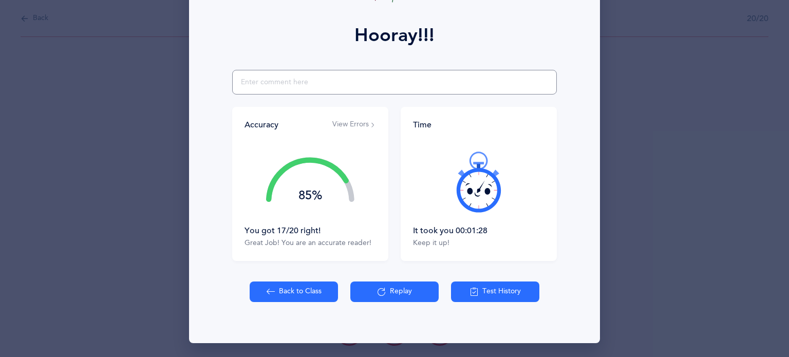
click at [288, 81] on input "text" at bounding box center [394, 82] width 325 height 25
click at [279, 80] on input "didnt recognizde vav" at bounding box center [394, 82] width 325 height 25
type input "didn't recognize vav"
click at [297, 292] on button "Back to Class" at bounding box center [294, 291] width 88 height 21
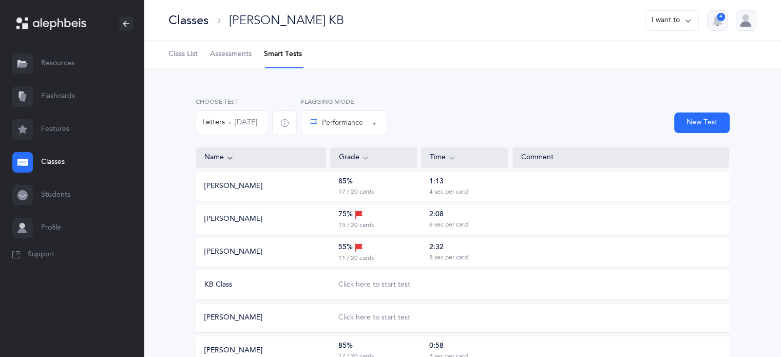
drag, startPoint x: 780, startPoint y: 93, endPoint x: 782, endPoint y: 257, distance: 163.8
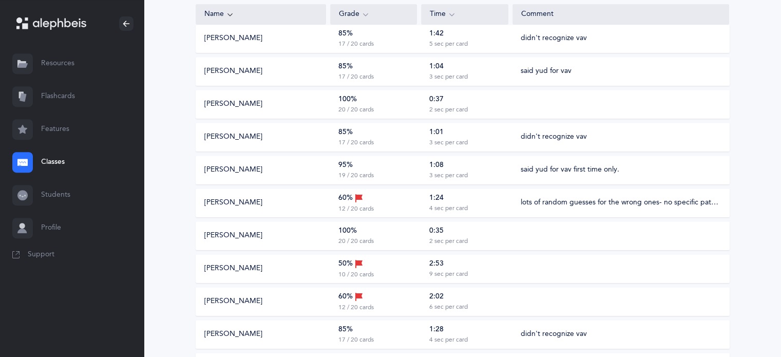
scroll to position [514, 0]
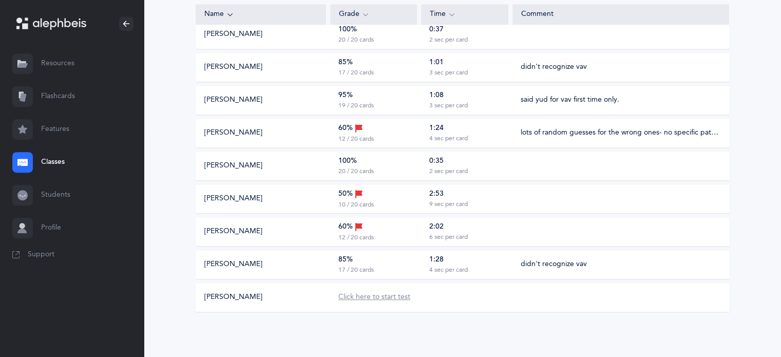
click at [390, 297] on div "Click here to start test" at bounding box center [374, 297] width 72 height 10
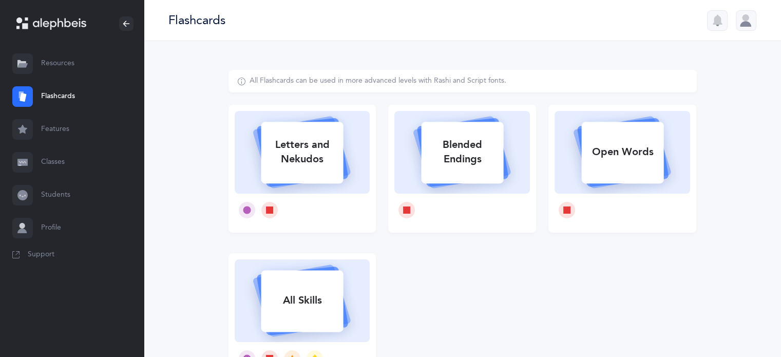
select select
select select "single"
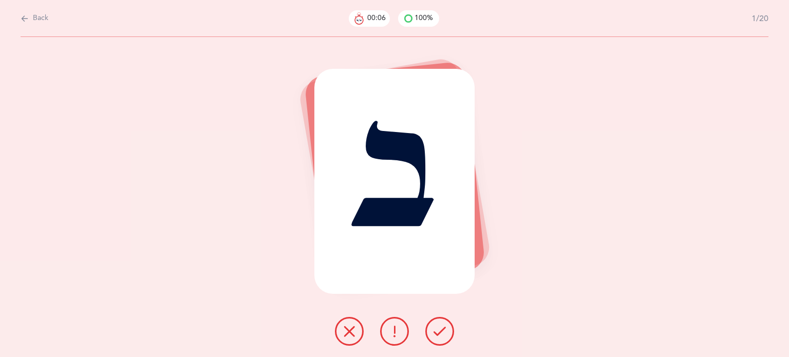
click at [444, 332] on icon at bounding box center [439, 331] width 12 height 12
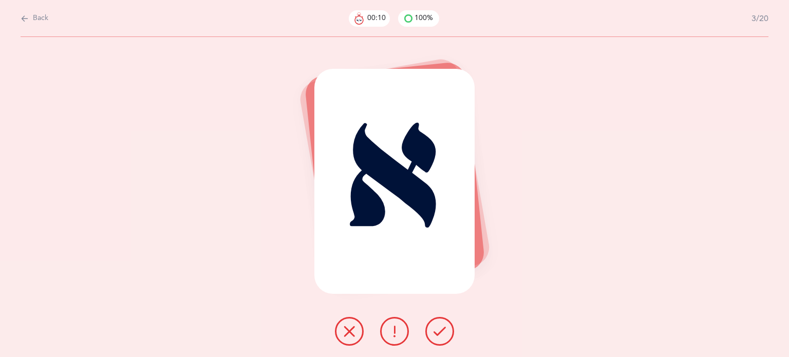
click at [444, 332] on icon at bounding box center [439, 331] width 12 height 12
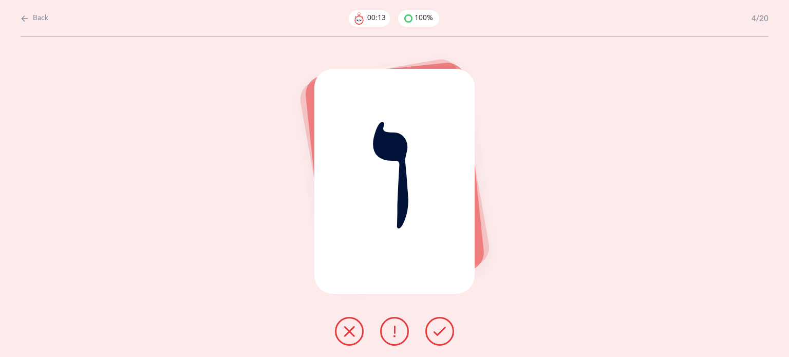
click at [428, 335] on button at bounding box center [439, 331] width 29 height 29
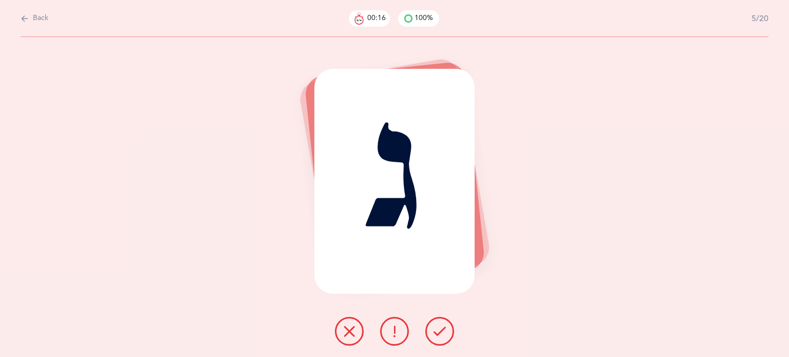
click at [443, 332] on icon at bounding box center [439, 331] width 12 height 12
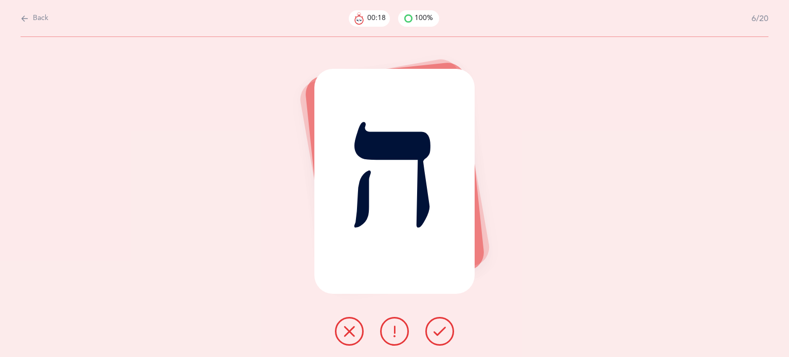
click at [445, 329] on icon at bounding box center [439, 331] width 12 height 12
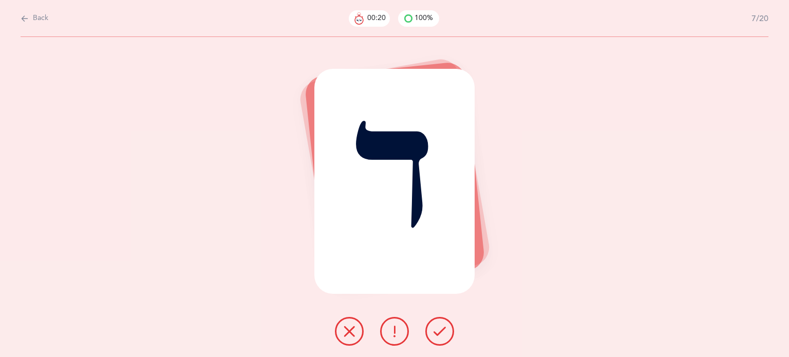
click at [448, 331] on button at bounding box center [439, 331] width 29 height 29
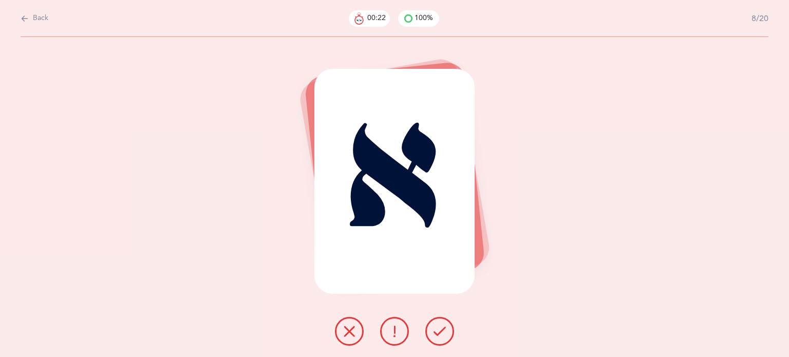
click at [443, 329] on icon at bounding box center [439, 331] width 12 height 12
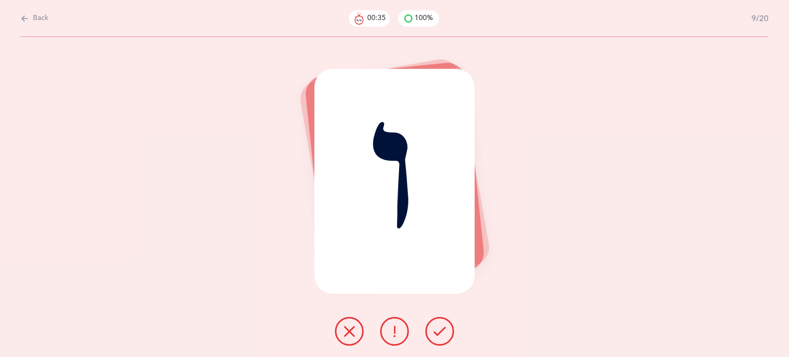
click at [396, 328] on icon at bounding box center [394, 331] width 12 height 12
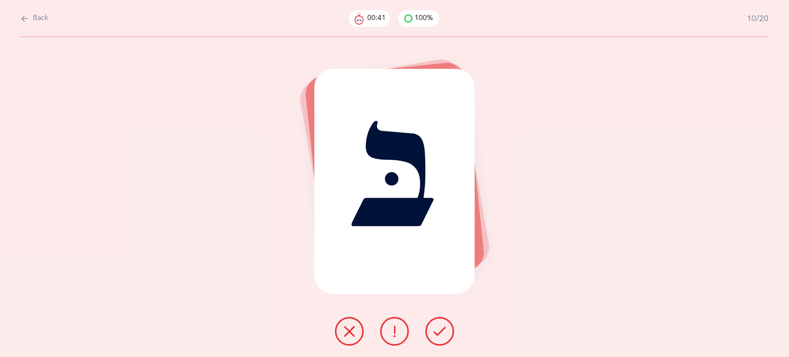
click at [438, 318] on button at bounding box center [439, 331] width 29 height 29
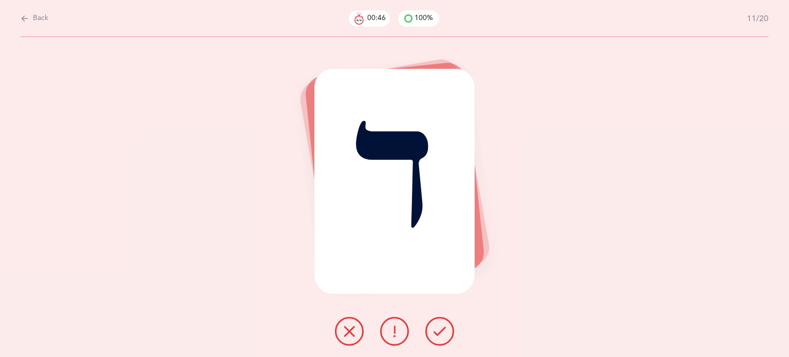
click at [440, 330] on icon at bounding box center [439, 331] width 12 height 12
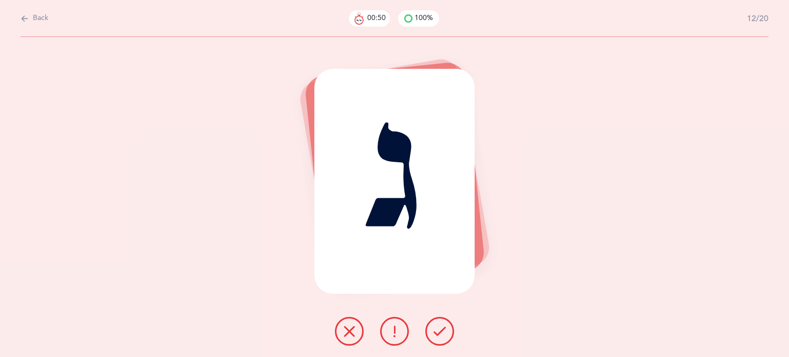
click at [444, 329] on icon at bounding box center [439, 331] width 12 height 12
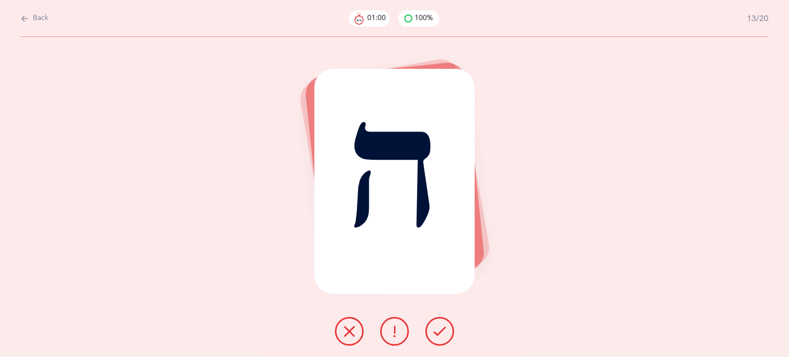
click at [403, 324] on button at bounding box center [394, 331] width 29 height 29
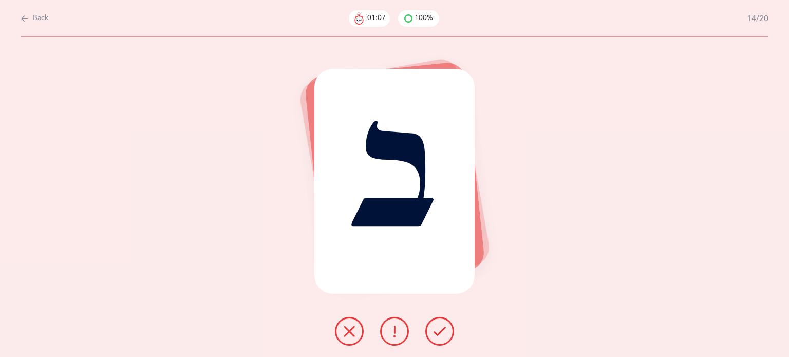
click at [444, 327] on icon at bounding box center [439, 331] width 12 height 12
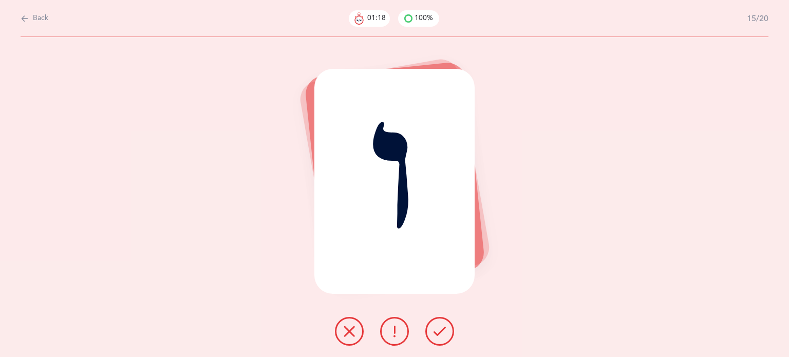
click at [439, 331] on icon at bounding box center [439, 331] width 12 height 12
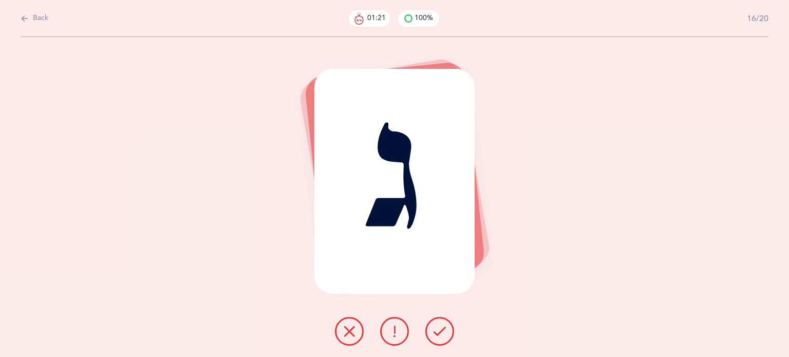
click at [446, 333] on button at bounding box center [439, 331] width 29 height 29
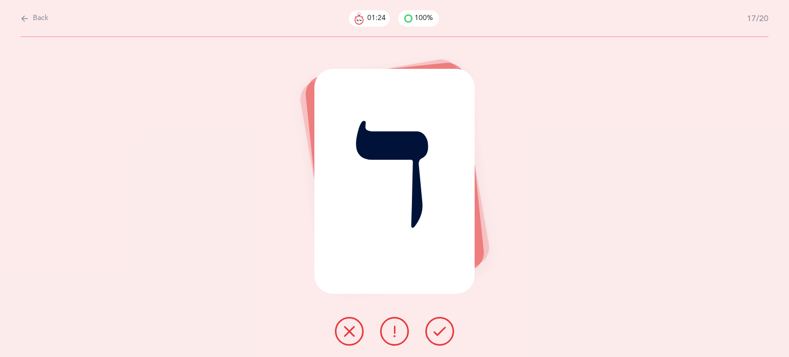
click at [448, 333] on button at bounding box center [439, 331] width 29 height 29
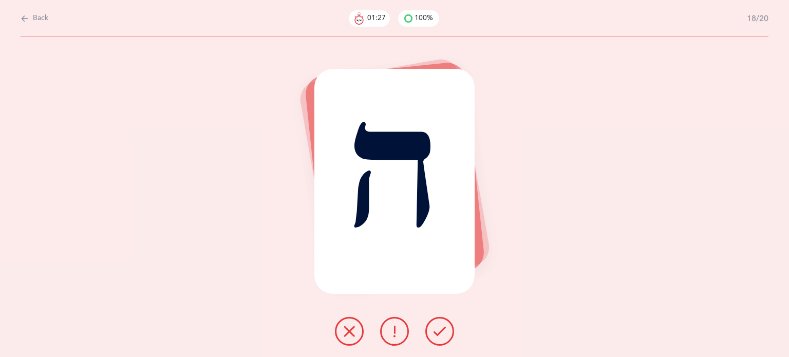
click at [456, 331] on div at bounding box center [395, 331] width 136 height 29
click at [443, 326] on icon at bounding box center [439, 331] width 12 height 12
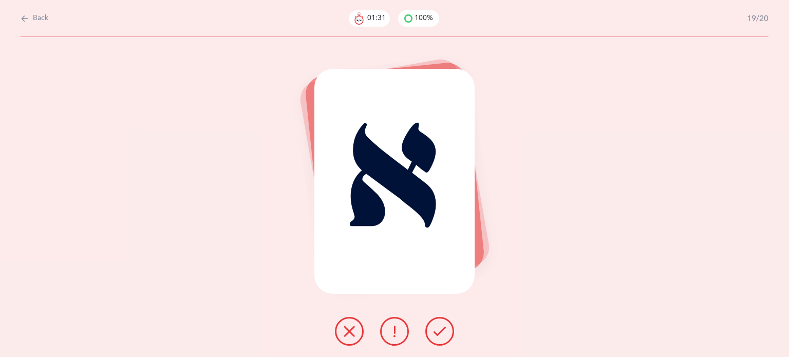
click at [441, 330] on icon at bounding box center [439, 331] width 12 height 12
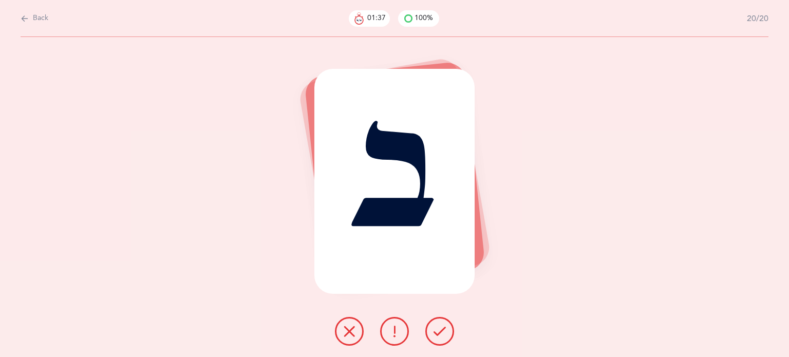
click at [449, 334] on button at bounding box center [439, 331] width 29 height 29
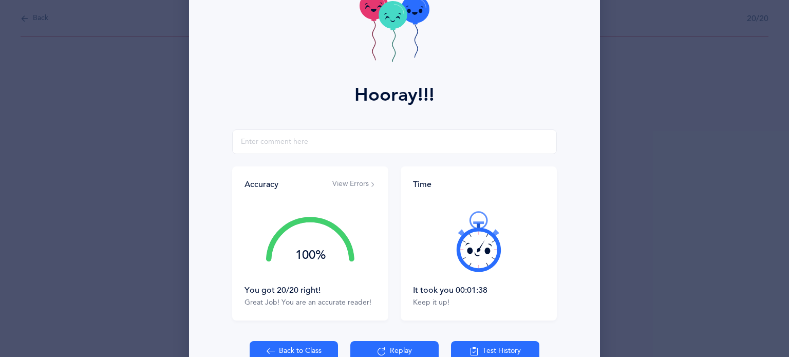
scroll to position [131, 0]
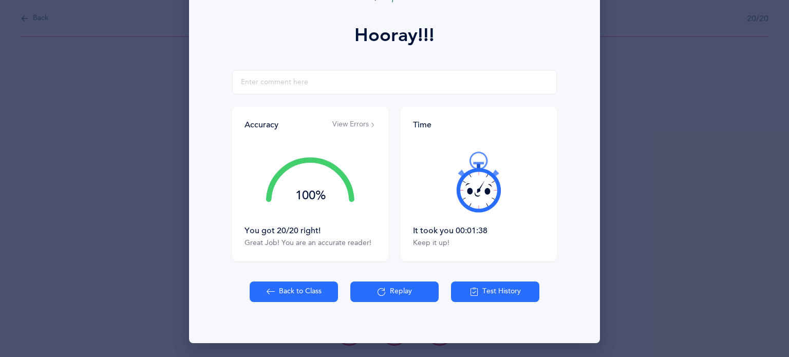
click at [253, 295] on button "Back to Class" at bounding box center [294, 291] width 88 height 21
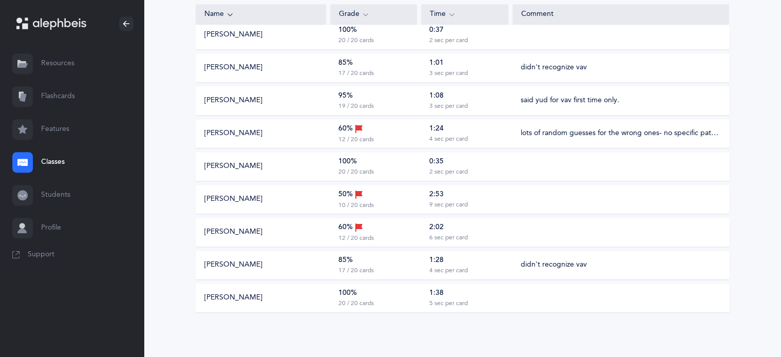
scroll to position [514, 0]
